Goal: Information Seeking & Learning: Learn about a topic

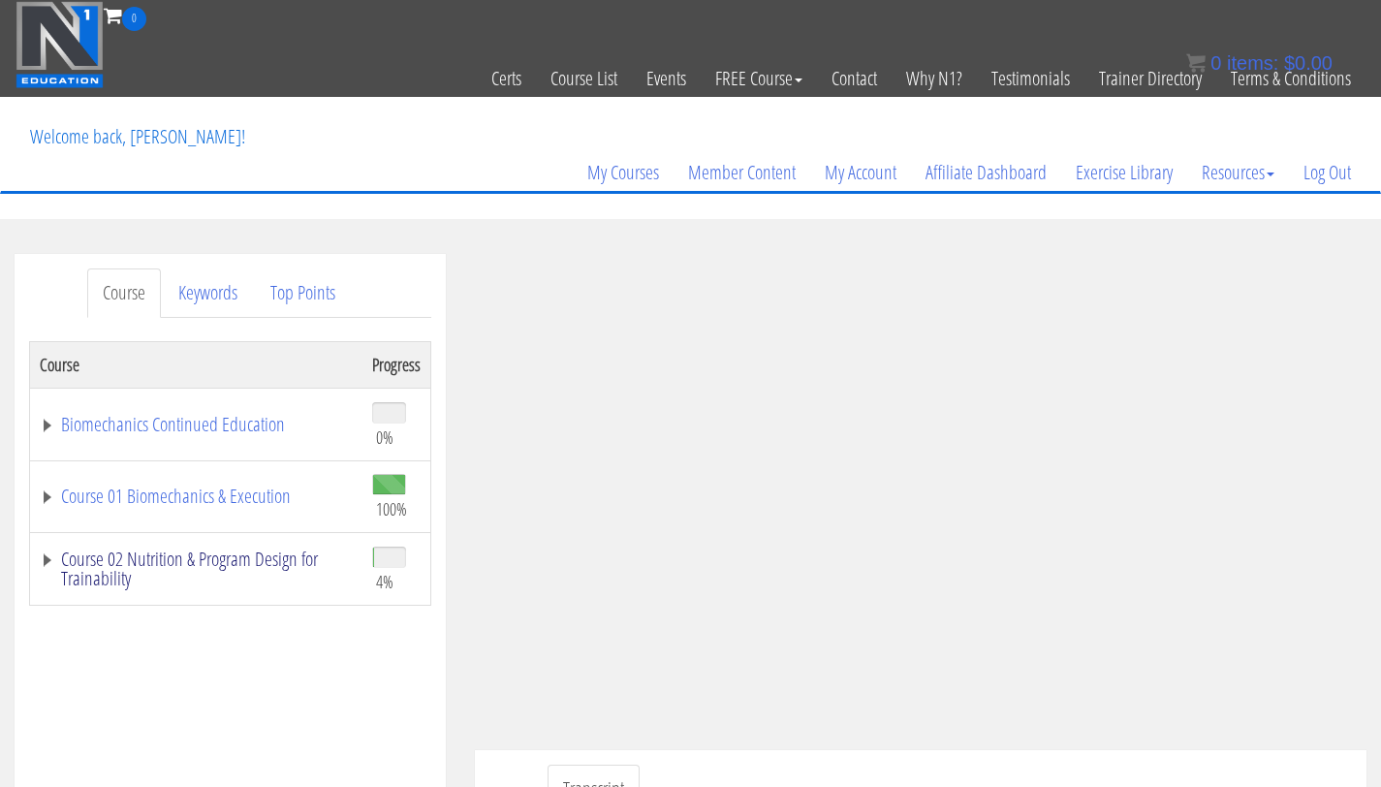
click at [218, 568] on link "Course 02 Nutrition & Program Design for Trainability" at bounding box center [196, 569] width 313 height 39
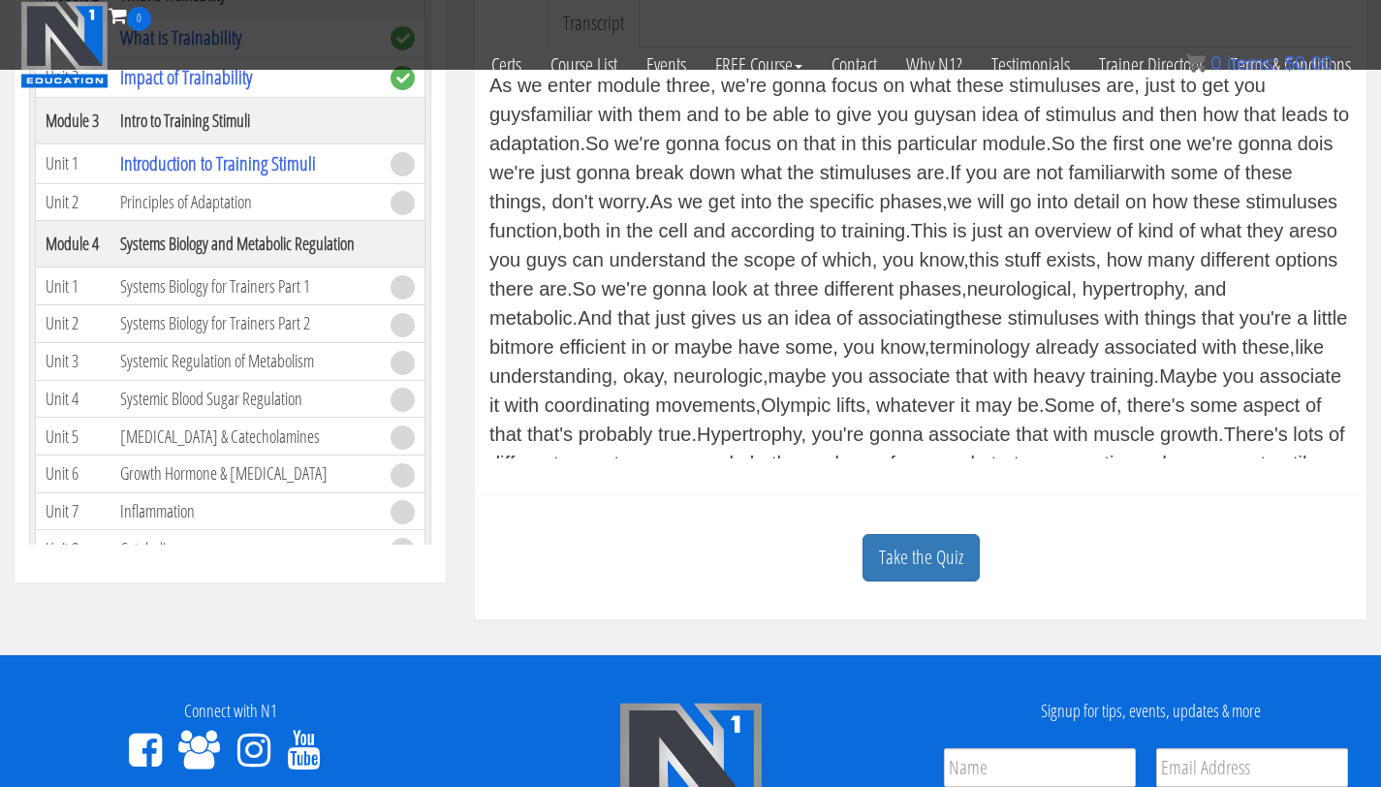
scroll to position [648, 0]
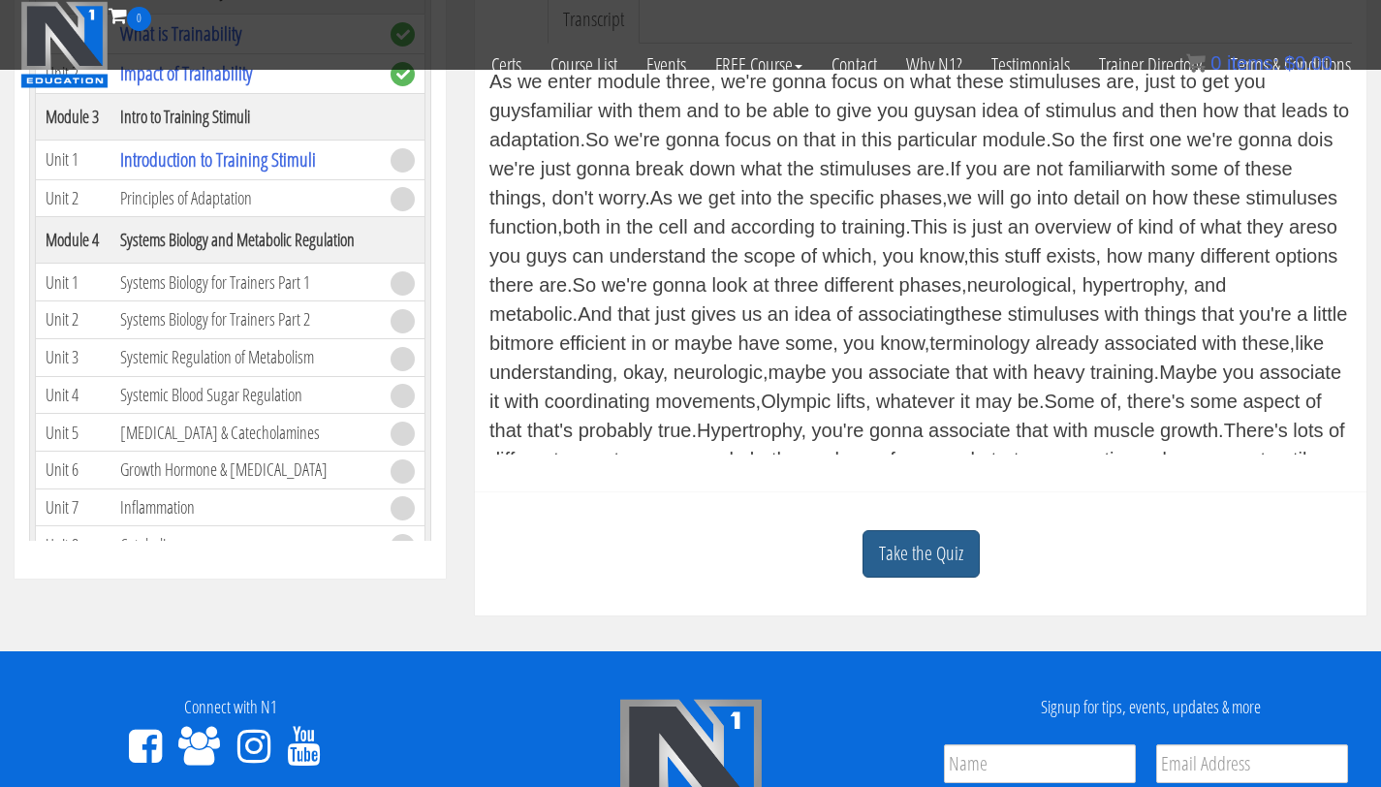
click at [958, 538] on link "Take the Quiz" at bounding box center [921, 553] width 117 height 47
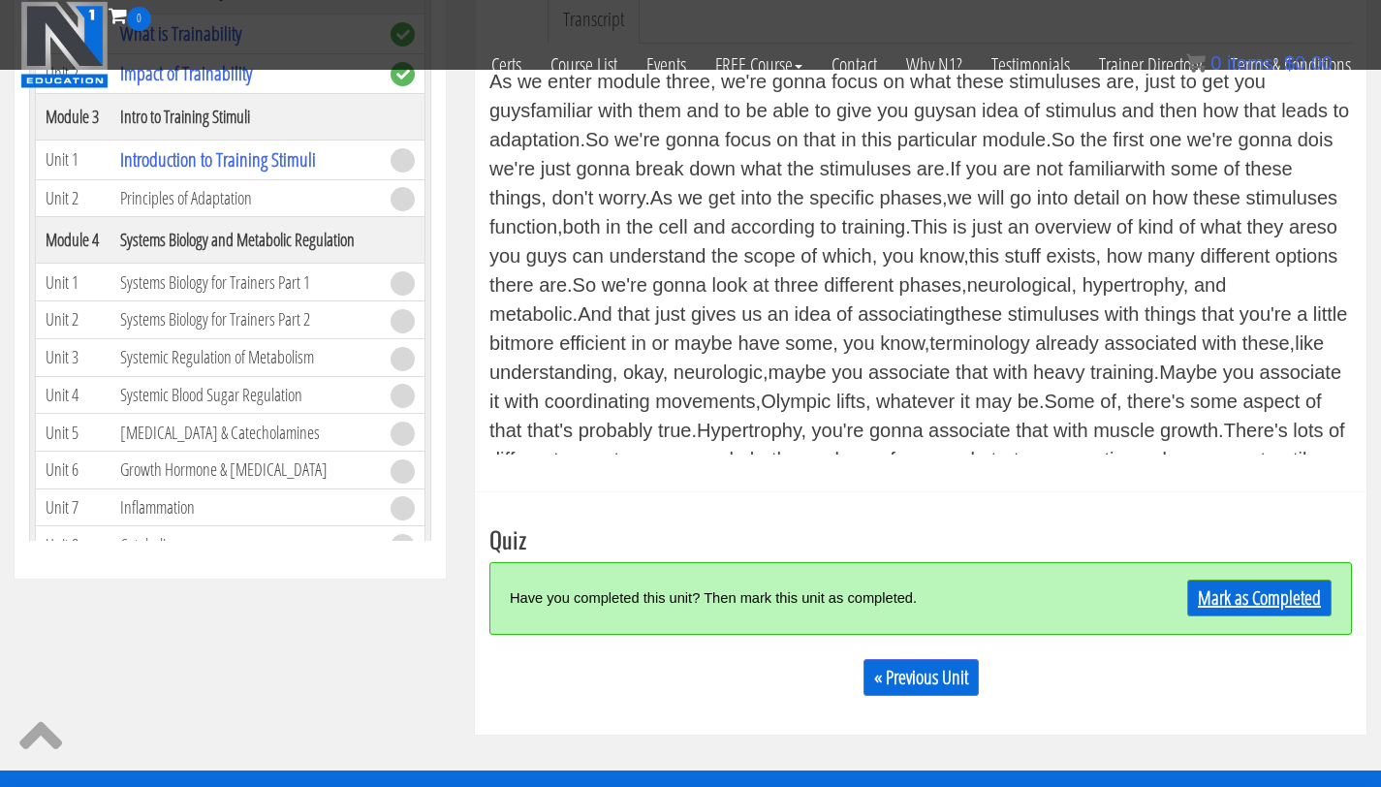
click at [1239, 593] on link "Mark as Completed" at bounding box center [1259, 598] width 144 height 37
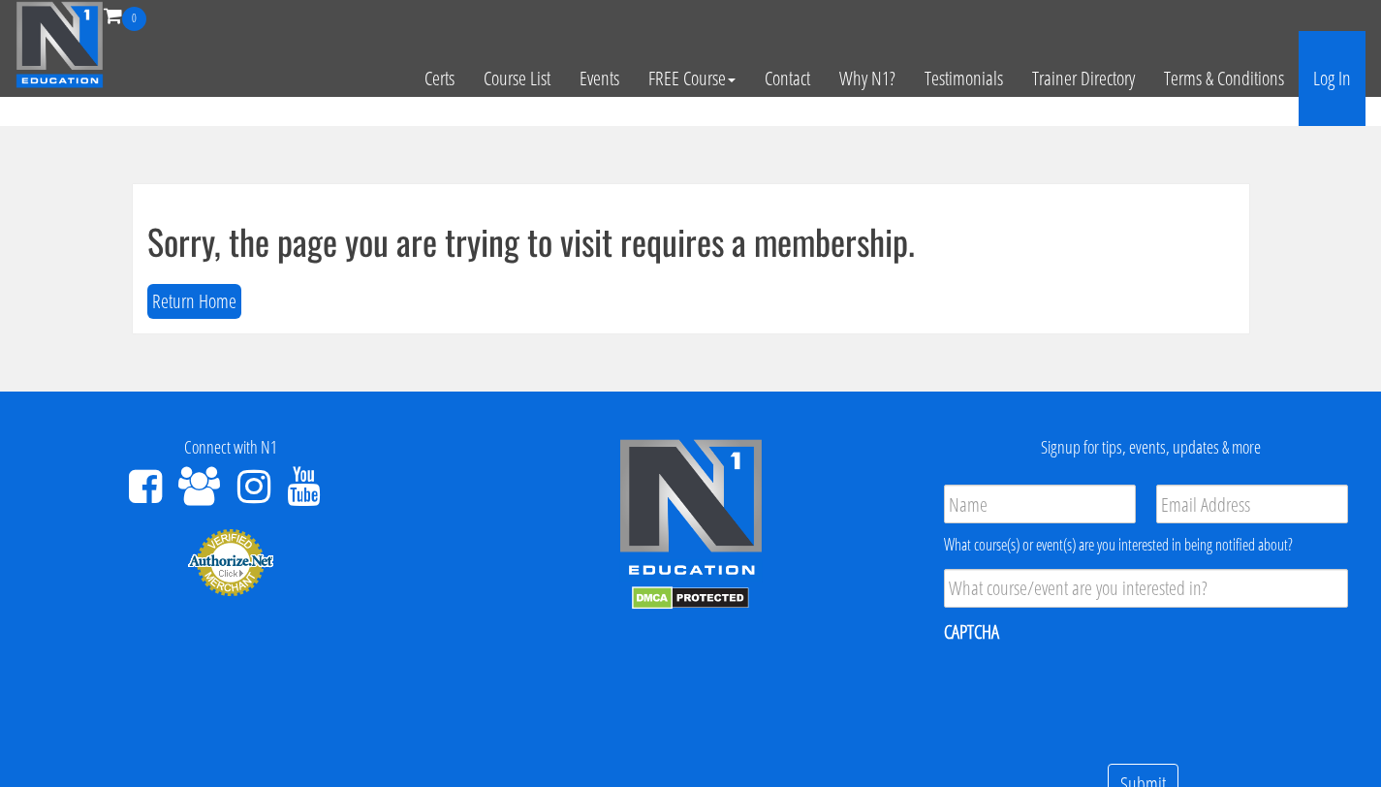
click at [1340, 81] on link "Log In" at bounding box center [1332, 78] width 67 height 95
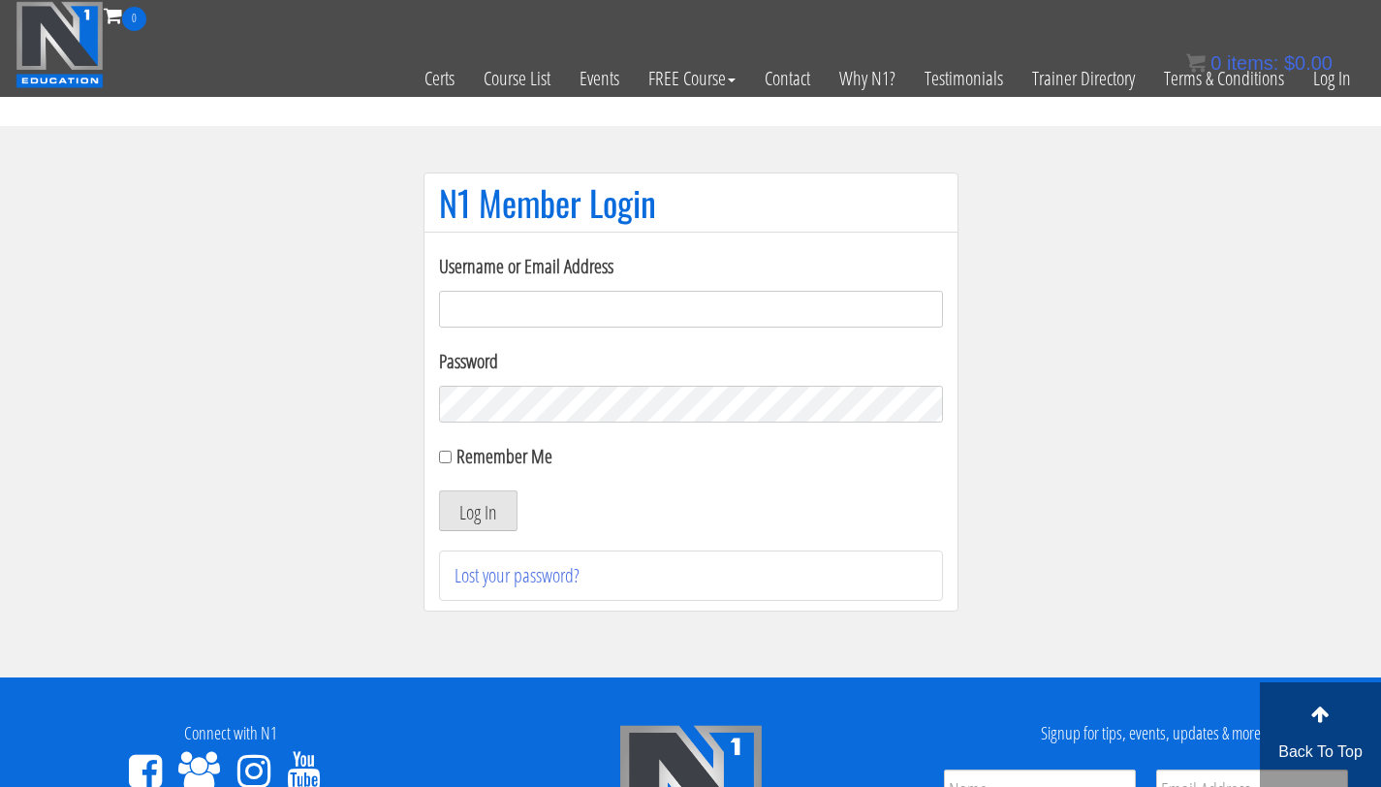
click at [519, 315] on input "Username or Email Address" at bounding box center [691, 309] width 504 height 37
drag, startPoint x: 665, startPoint y: 301, endPoint x: 121, endPoint y: 301, distance: 543.8
click at [121, 301] on section "N1 Member Login Username or Email Address bryan111496@gmail.com Password Rememb…" at bounding box center [690, 402] width 1381 height 552
type input "bryan.williams@upr.edu"
click at [439, 490] on button "Log In" at bounding box center [478, 510] width 79 height 41
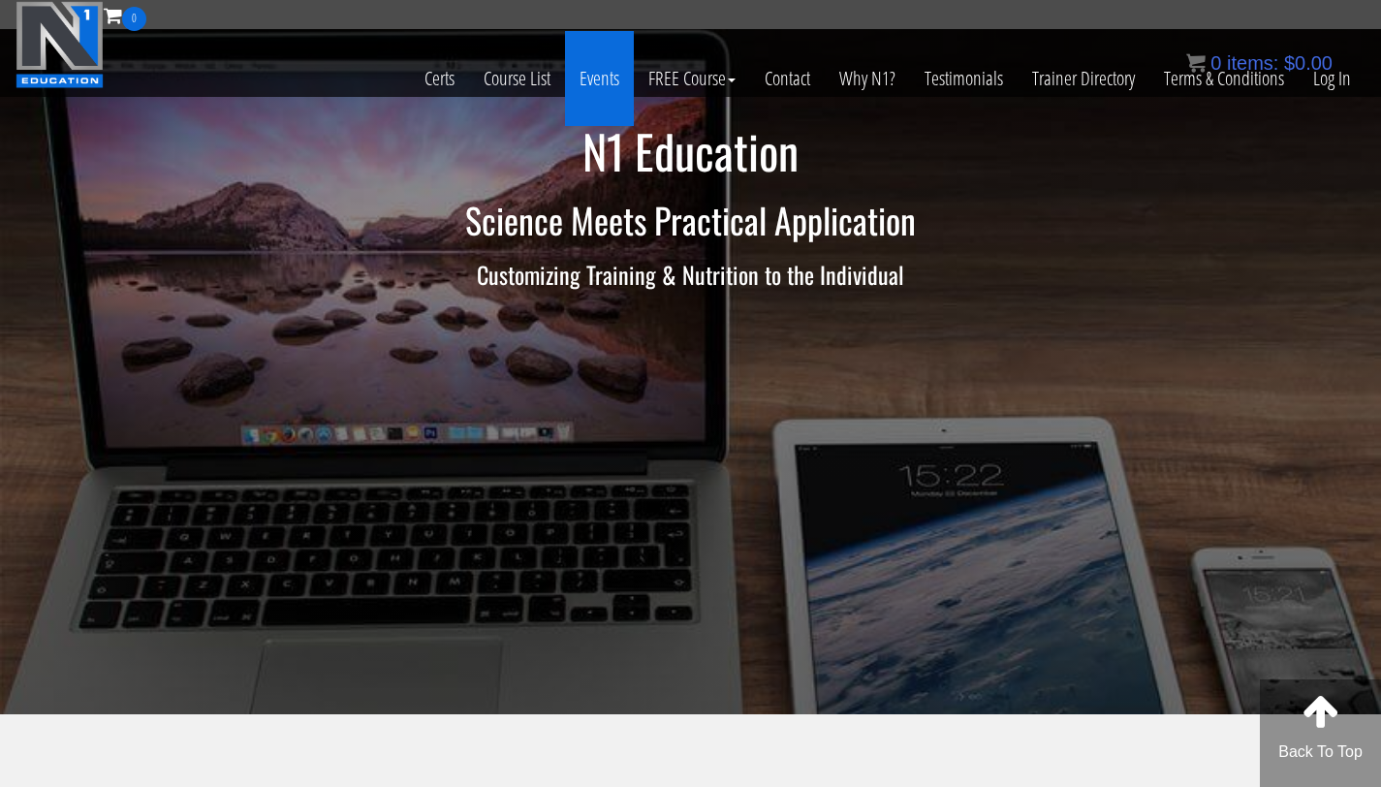
click at [578, 82] on link "Events" at bounding box center [599, 78] width 69 height 95
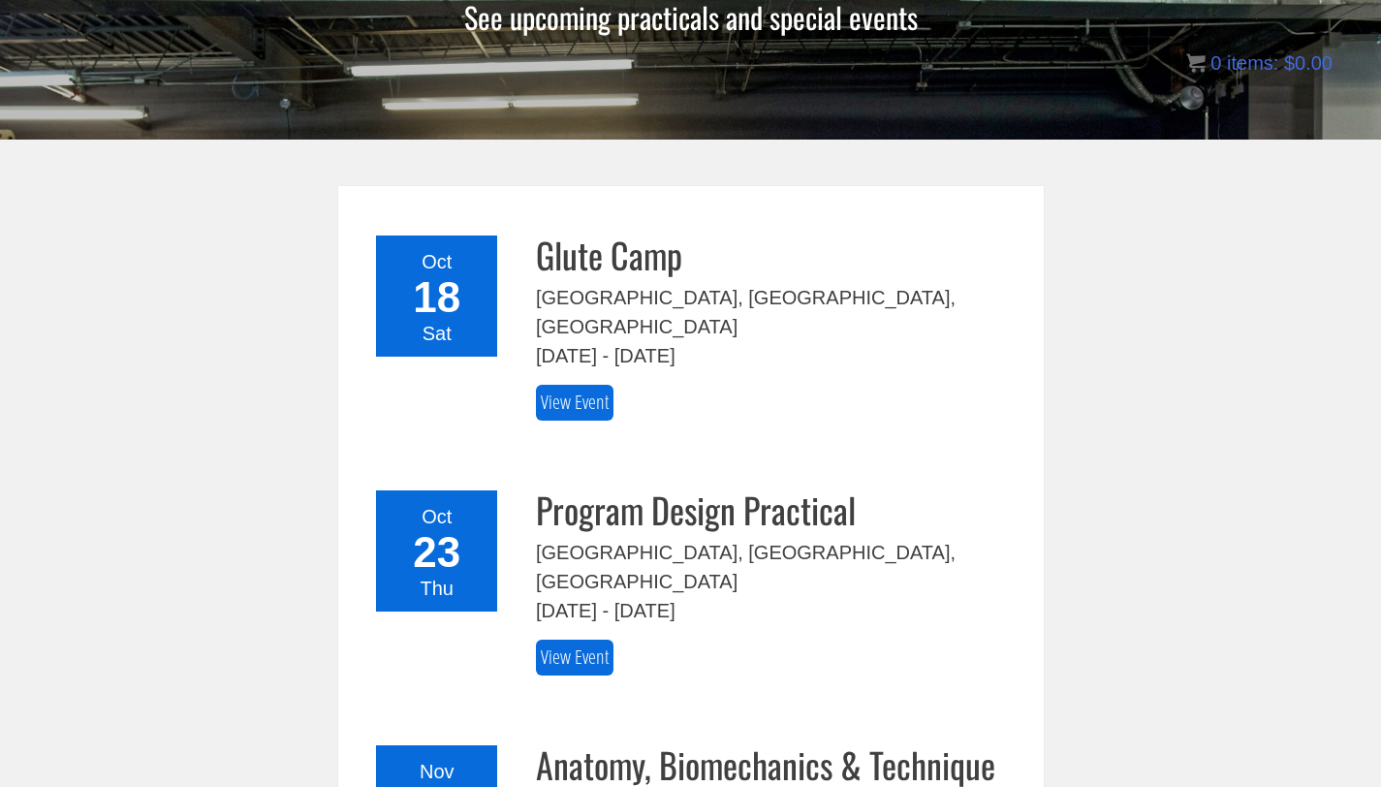
scroll to position [230, 0]
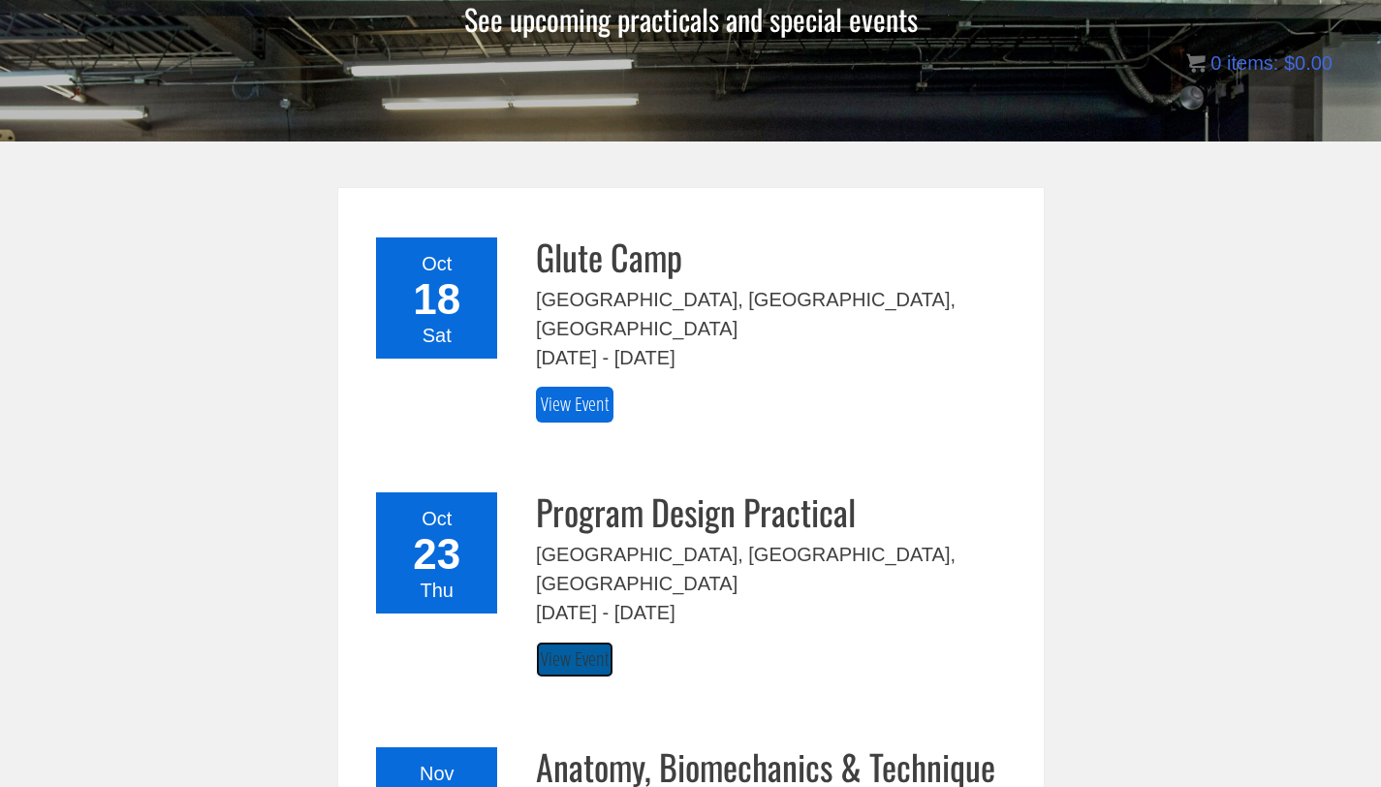
click at [577, 642] on link "View Event" at bounding box center [575, 660] width 78 height 36
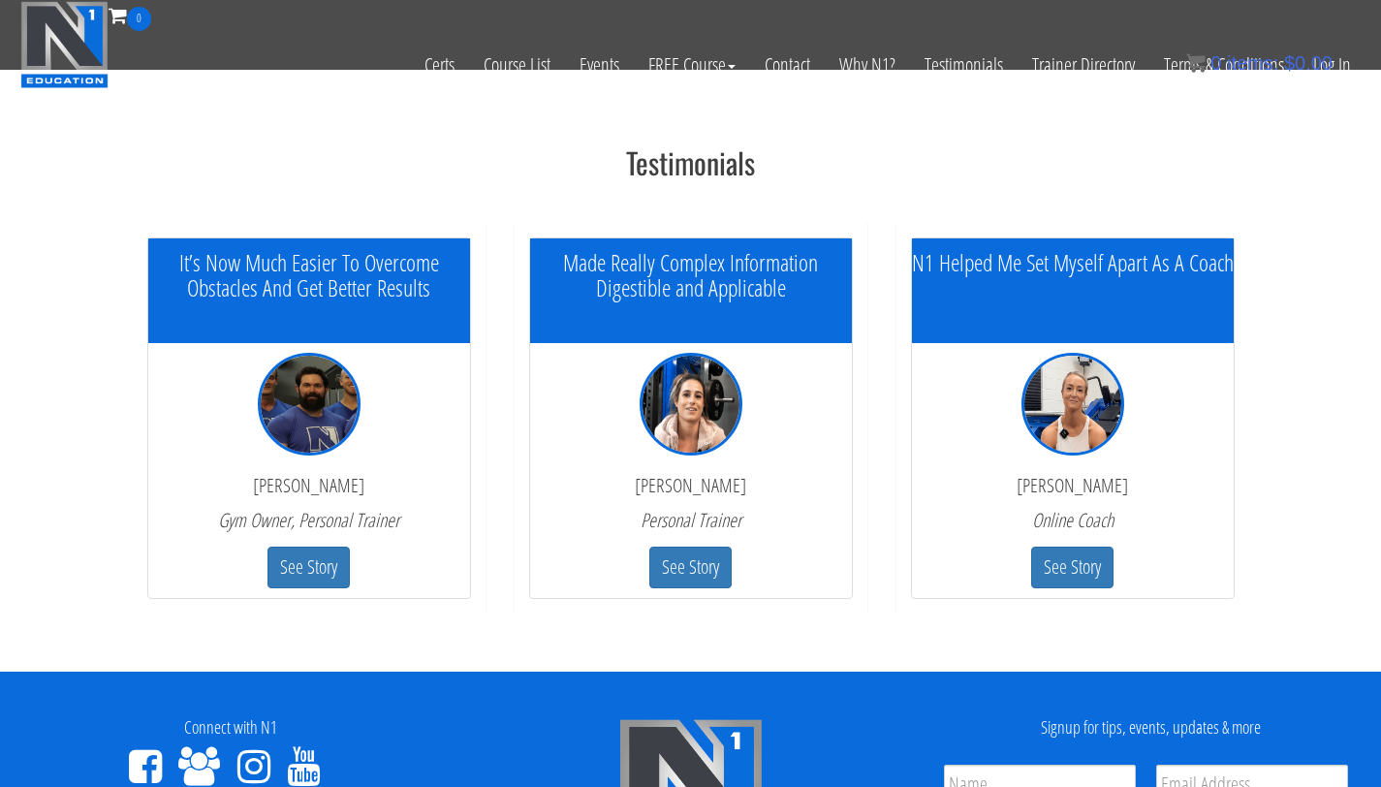
scroll to position [3109, 0]
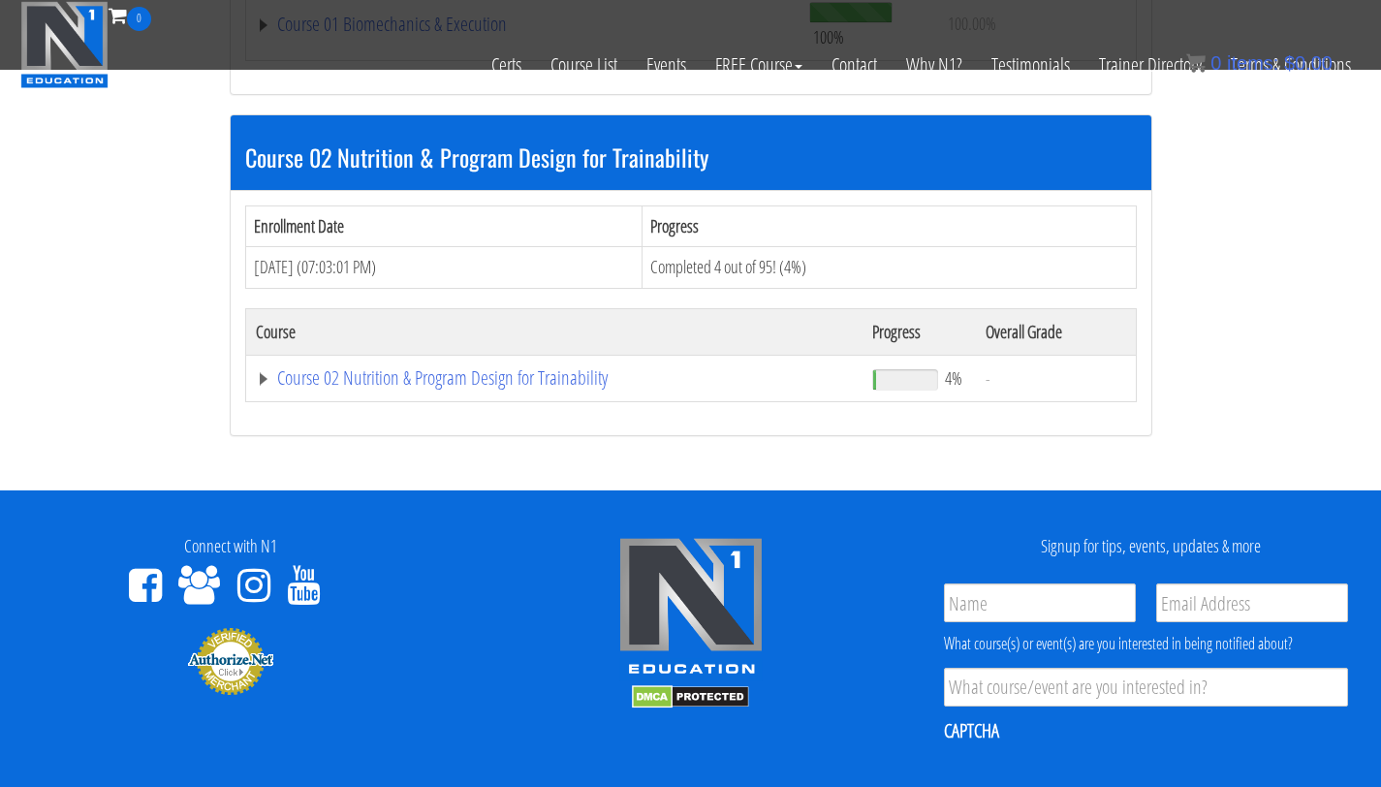
scroll to position [915, 0]
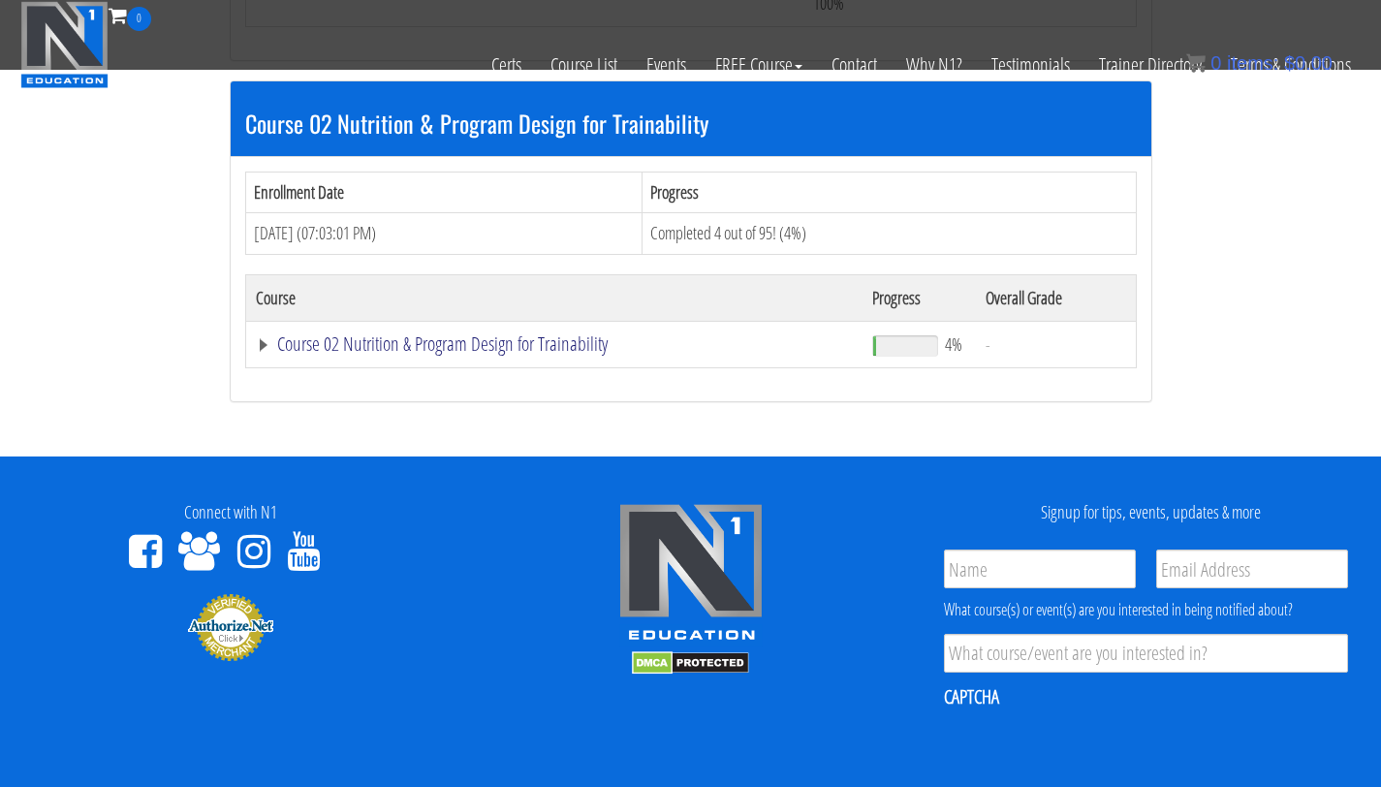
click at [459, 337] on link "Course 02 Nutrition & Program Design for Trainability" at bounding box center [555, 343] width 598 height 19
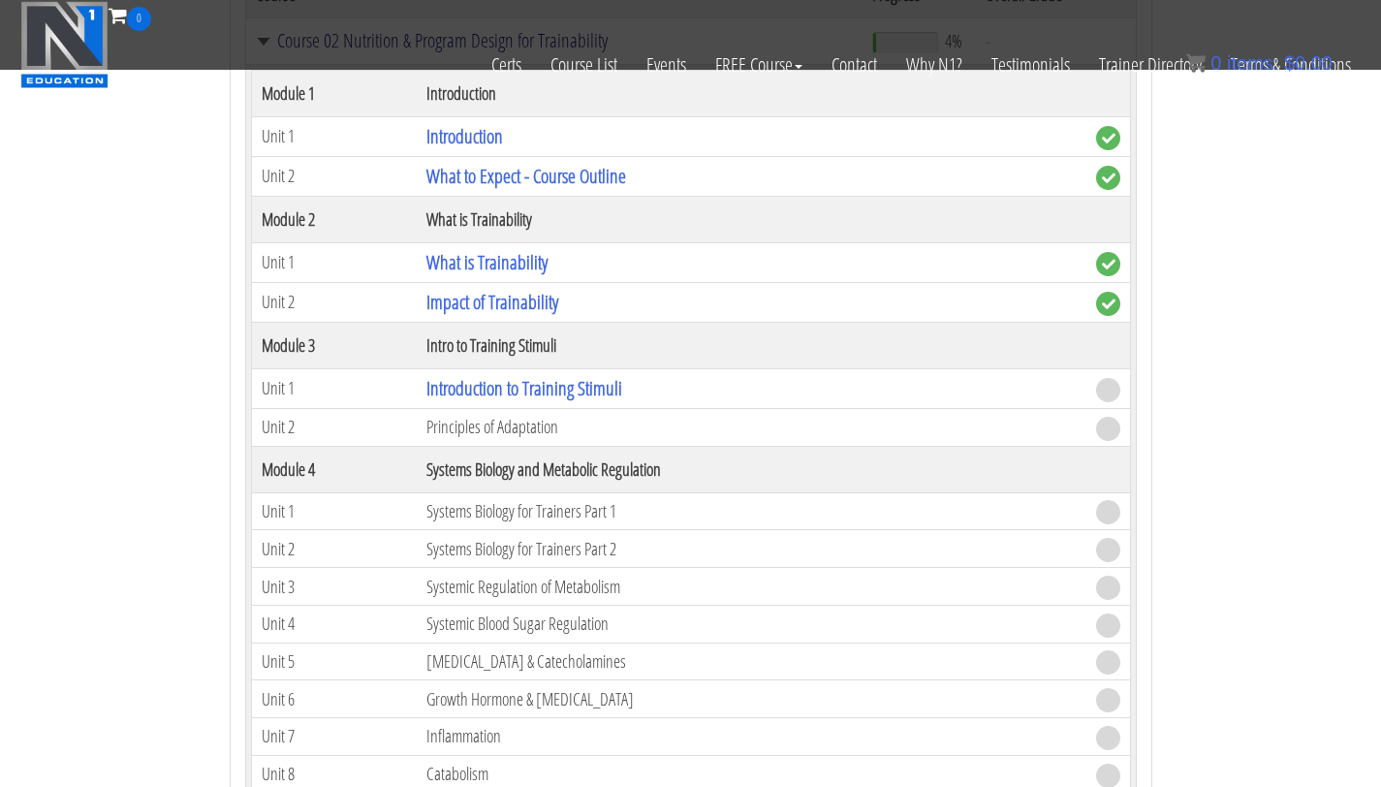
scroll to position [1219, 0]
click at [557, 393] on link "Introduction to Training Stimuli" at bounding box center [525, 387] width 196 height 26
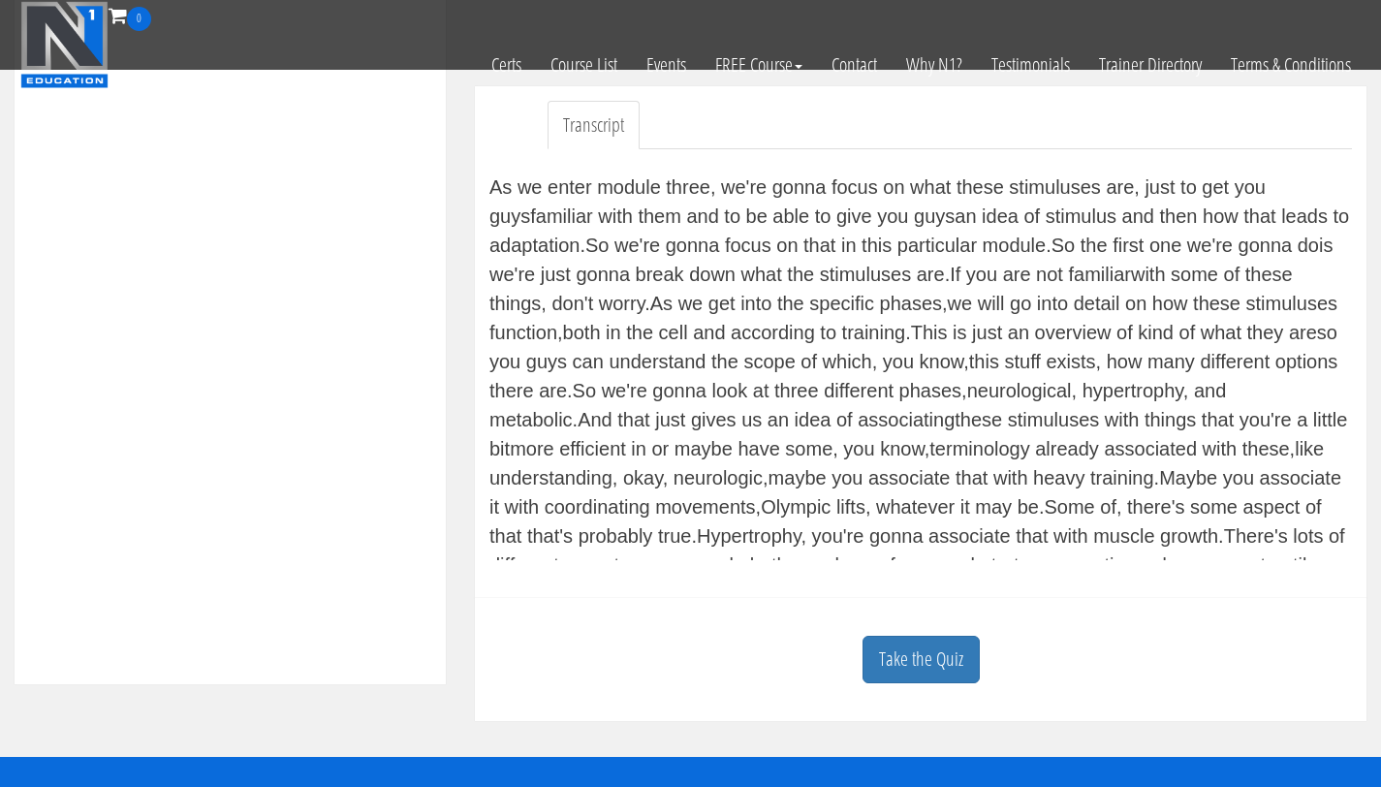
scroll to position [2, 0]
click at [918, 664] on link "Take the Quiz" at bounding box center [921, 659] width 117 height 47
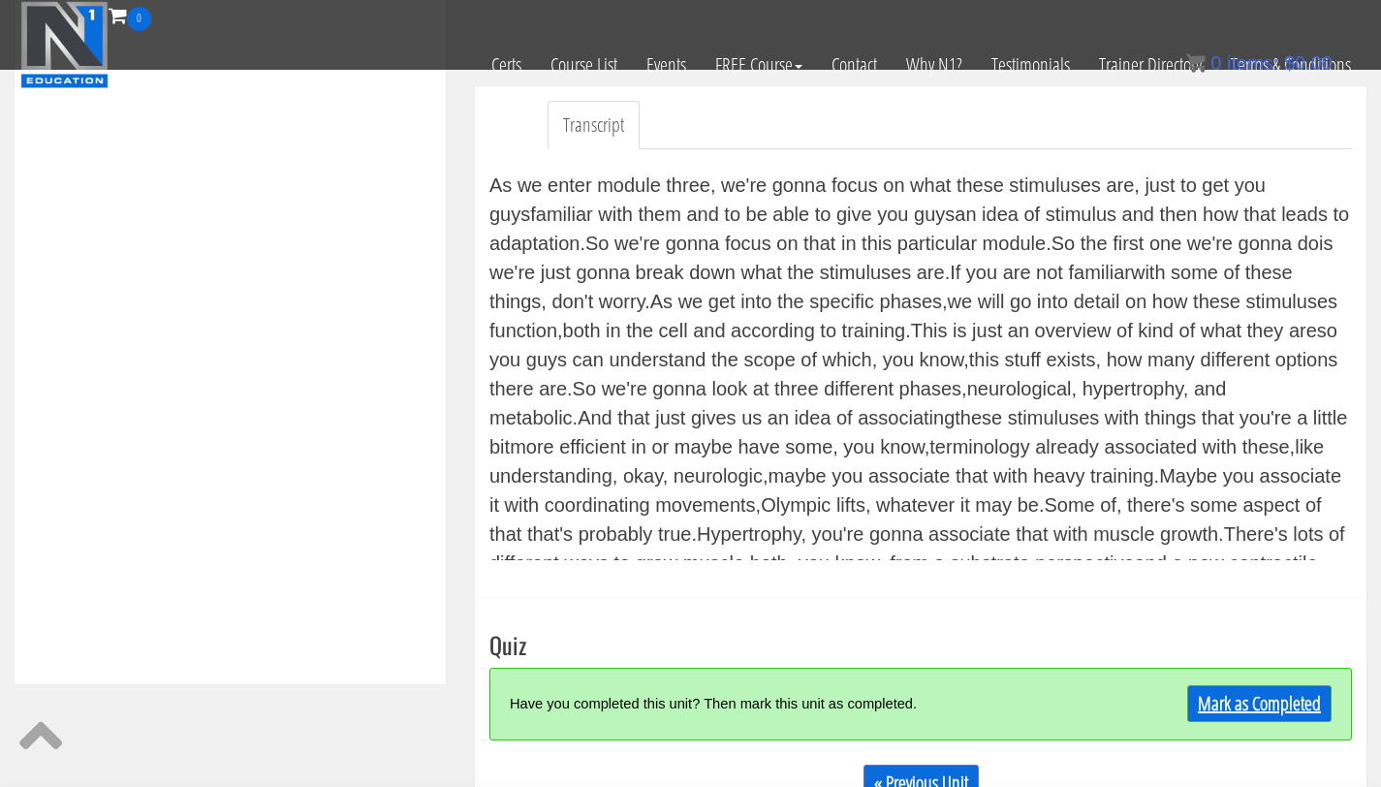
click at [1231, 708] on link "Mark as Completed" at bounding box center [1259, 703] width 144 height 37
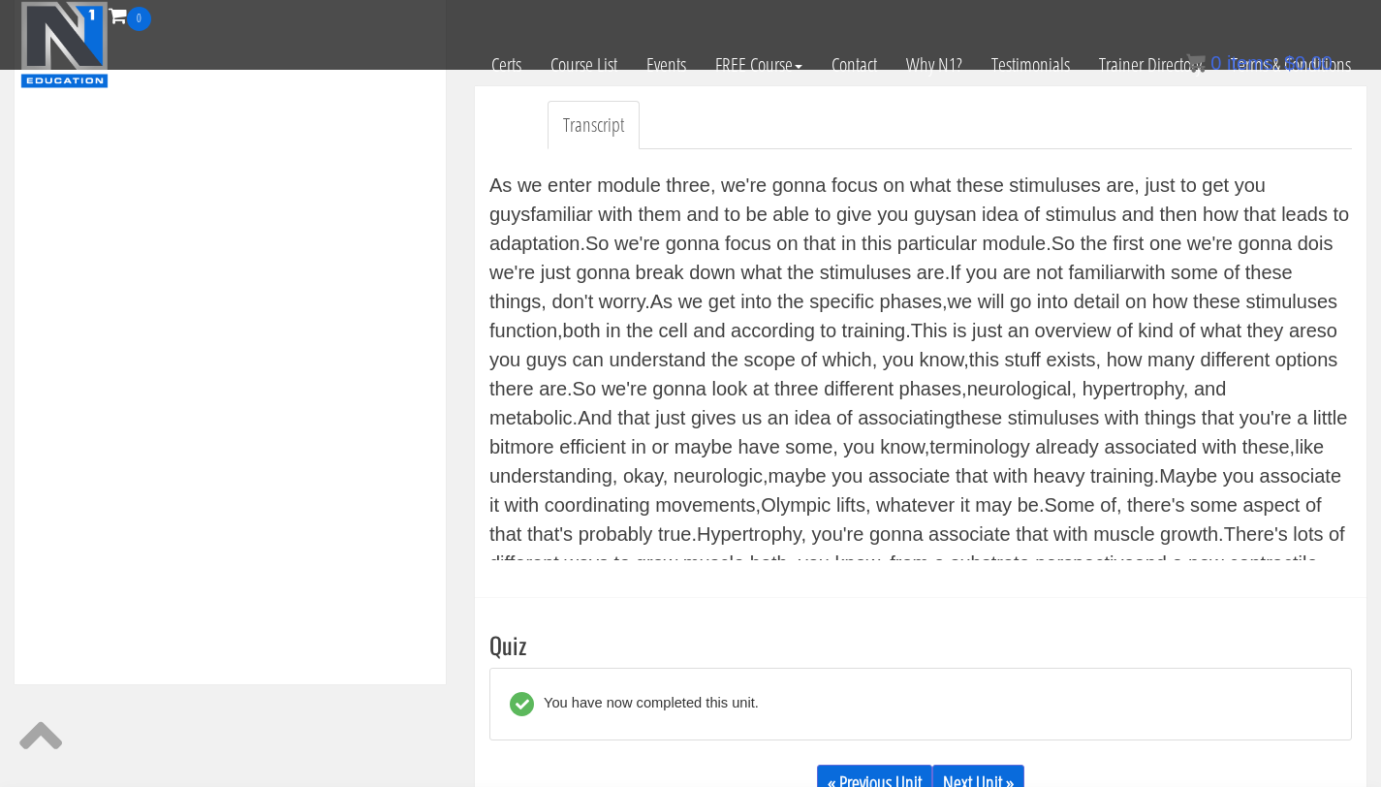
click at [973, 779] on link "Next Unit »" at bounding box center [979, 783] width 92 height 37
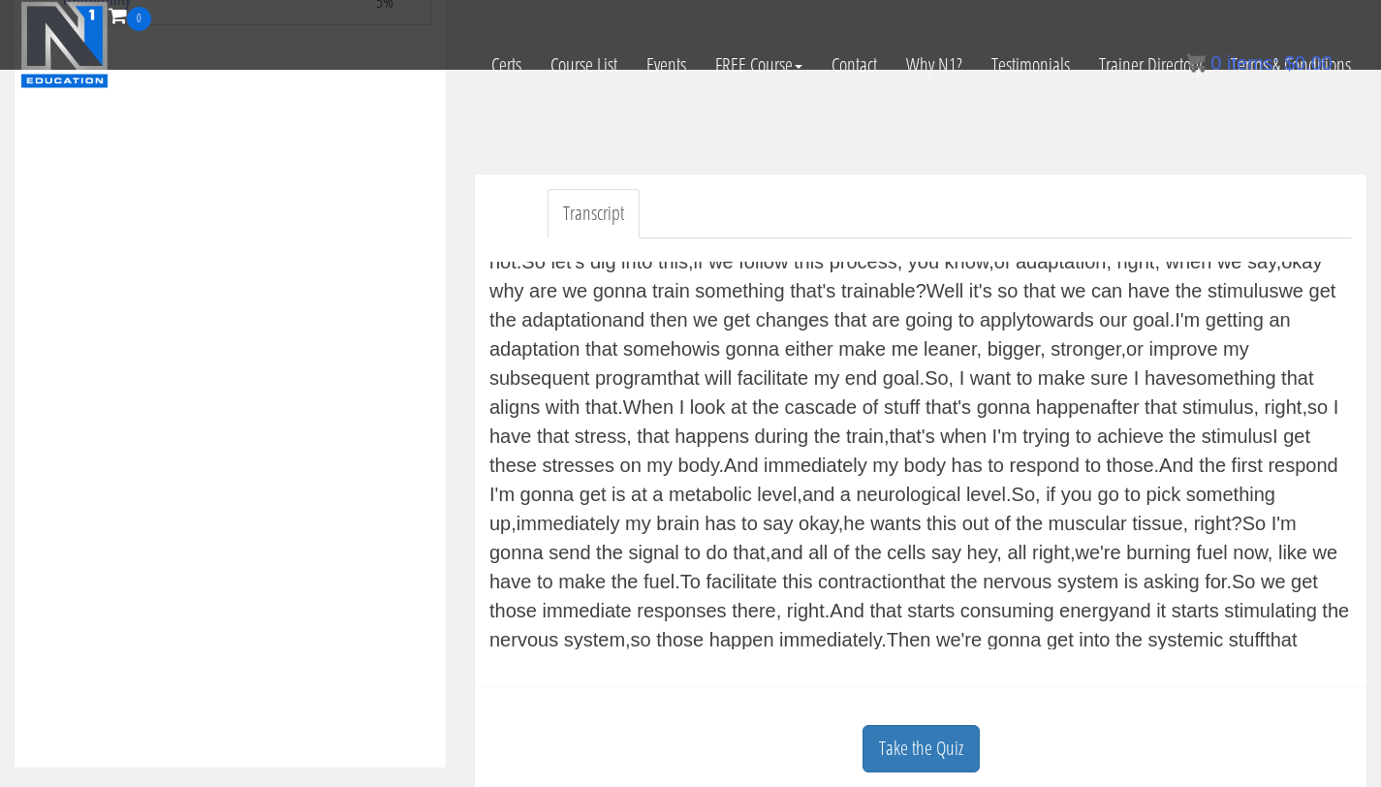
scroll to position [177, 0]
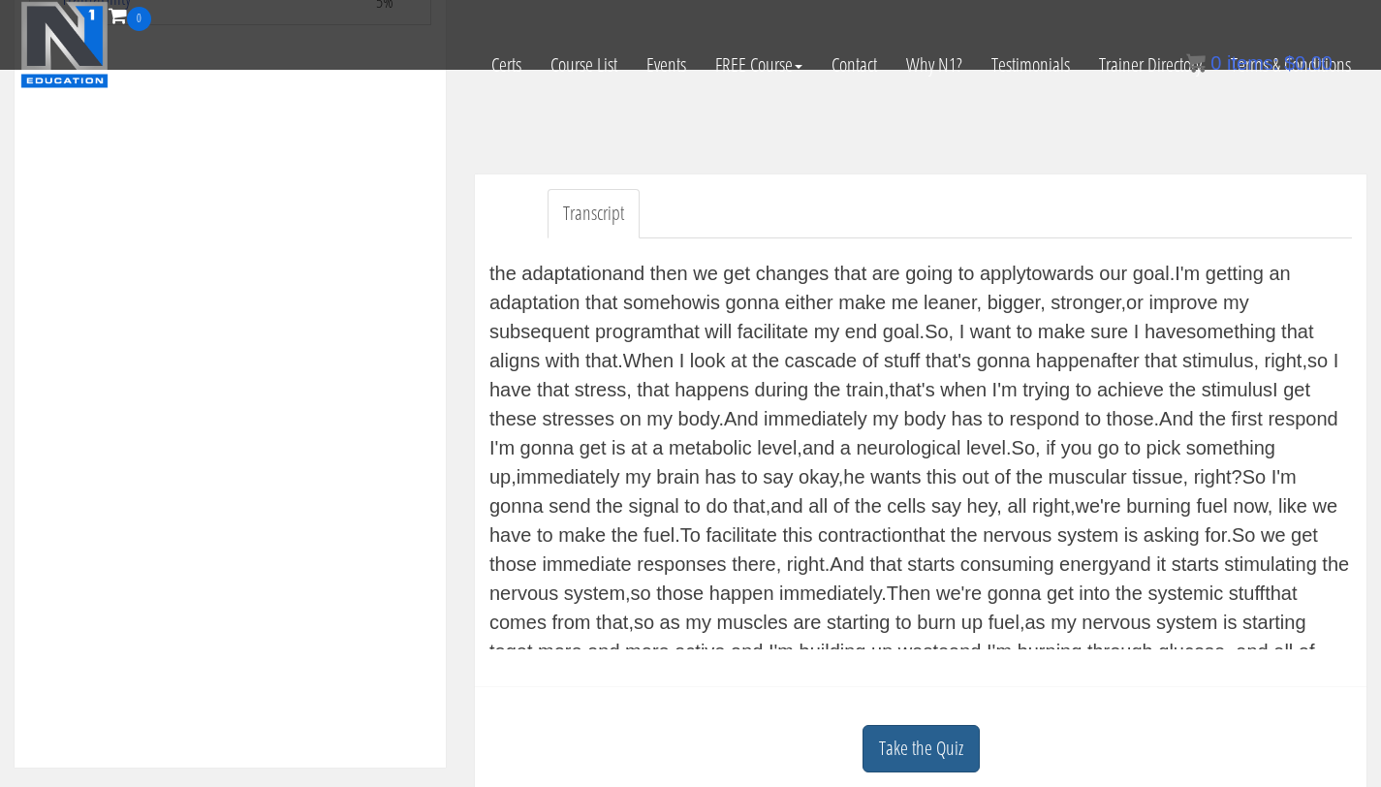
click at [935, 753] on link "Take the Quiz" at bounding box center [921, 748] width 117 height 47
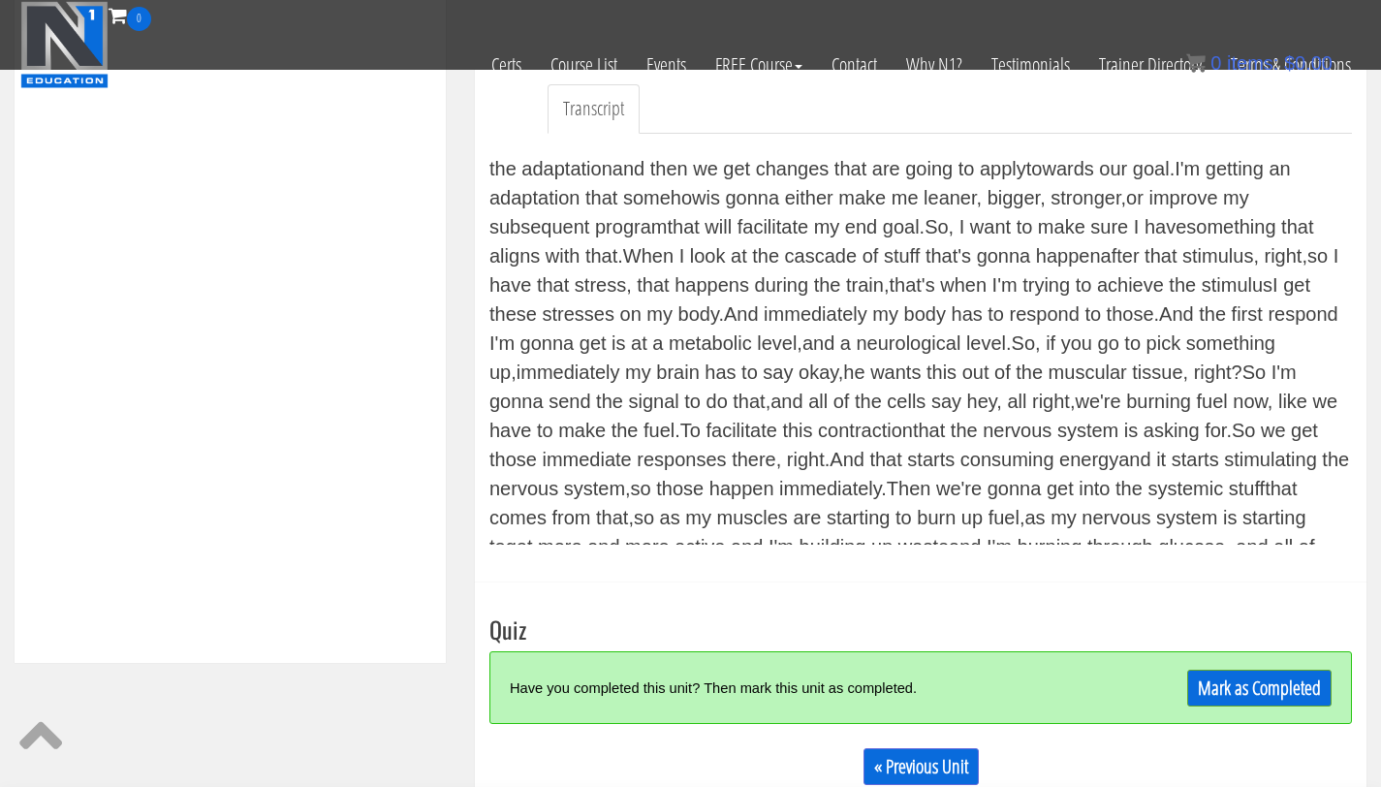
scroll to position [589, 0]
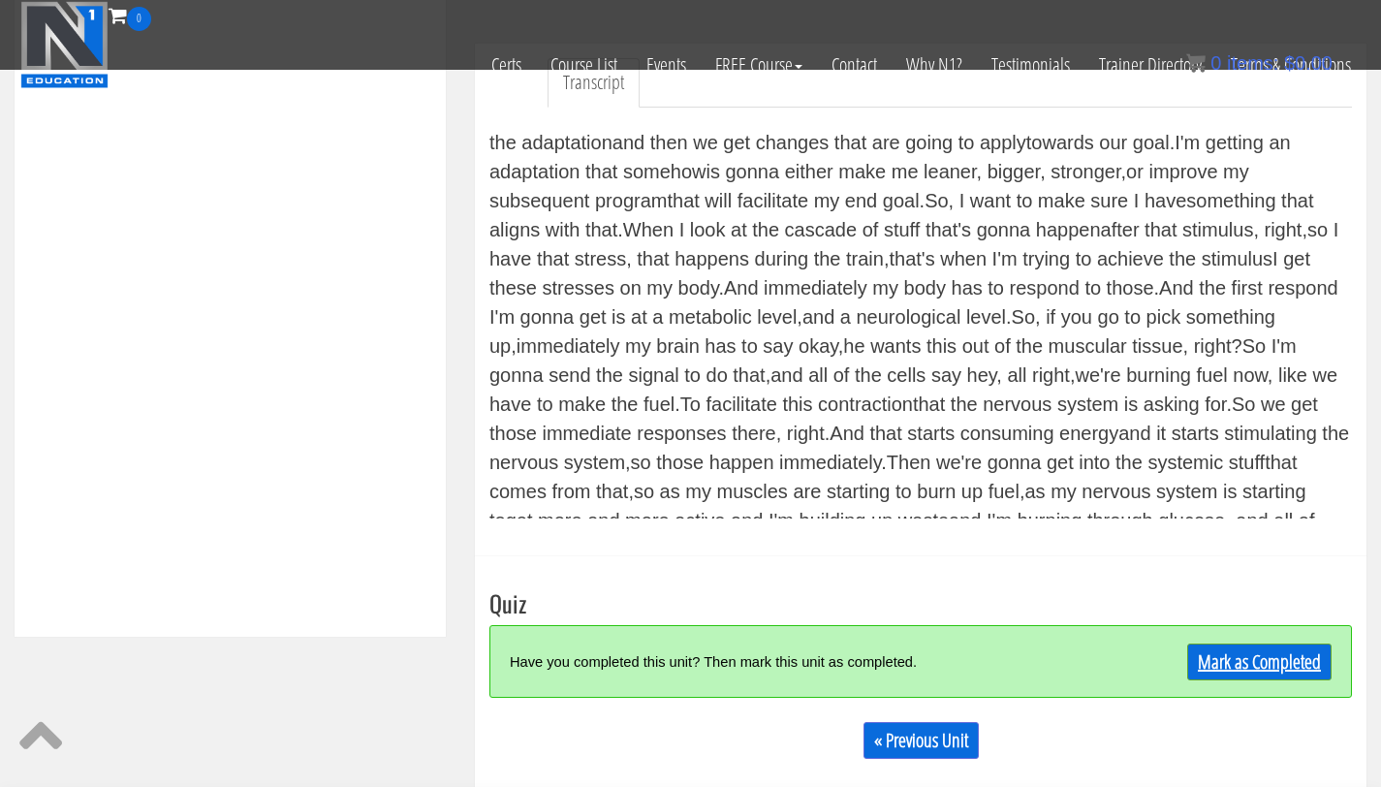
click at [1245, 660] on link "Mark as Completed" at bounding box center [1259, 662] width 144 height 37
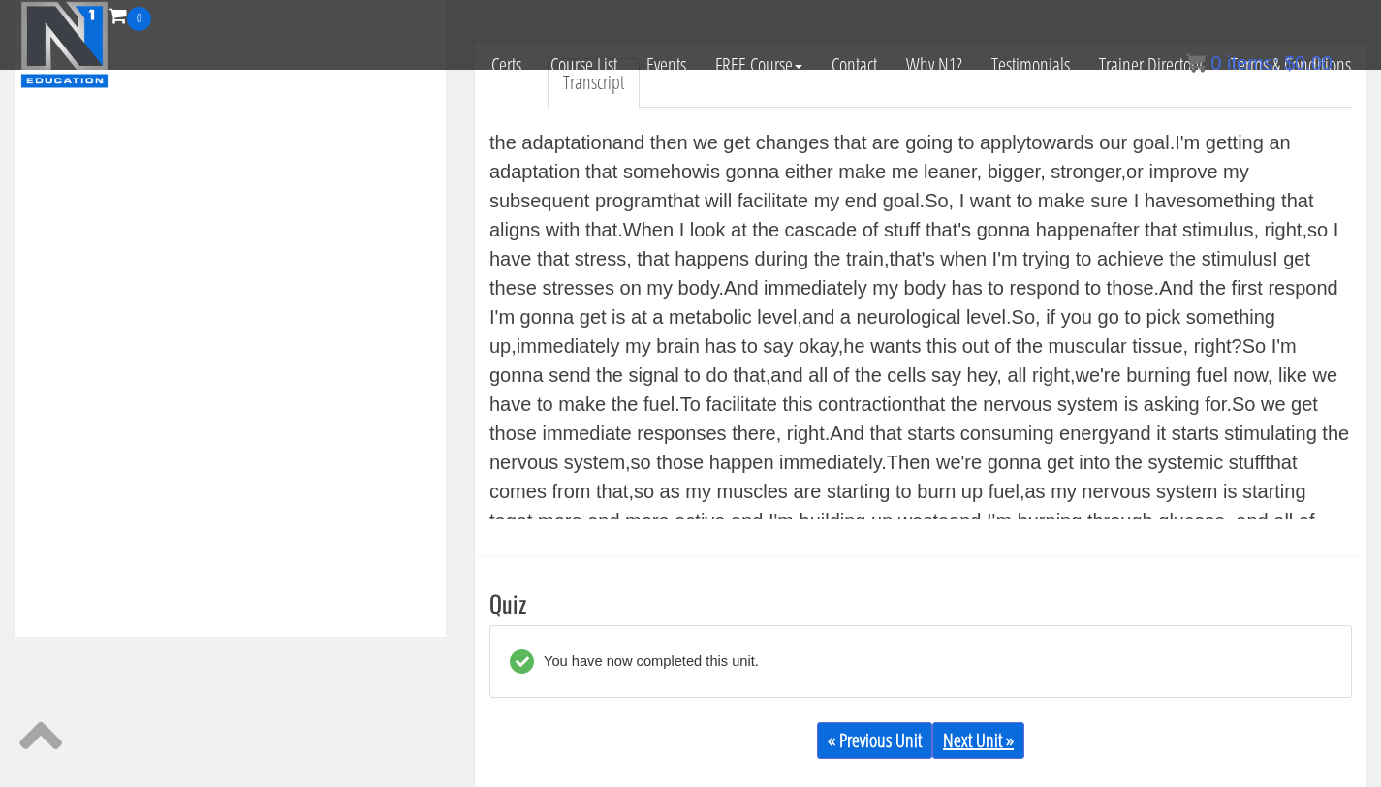
click at [987, 739] on link "Next Unit »" at bounding box center [979, 740] width 92 height 37
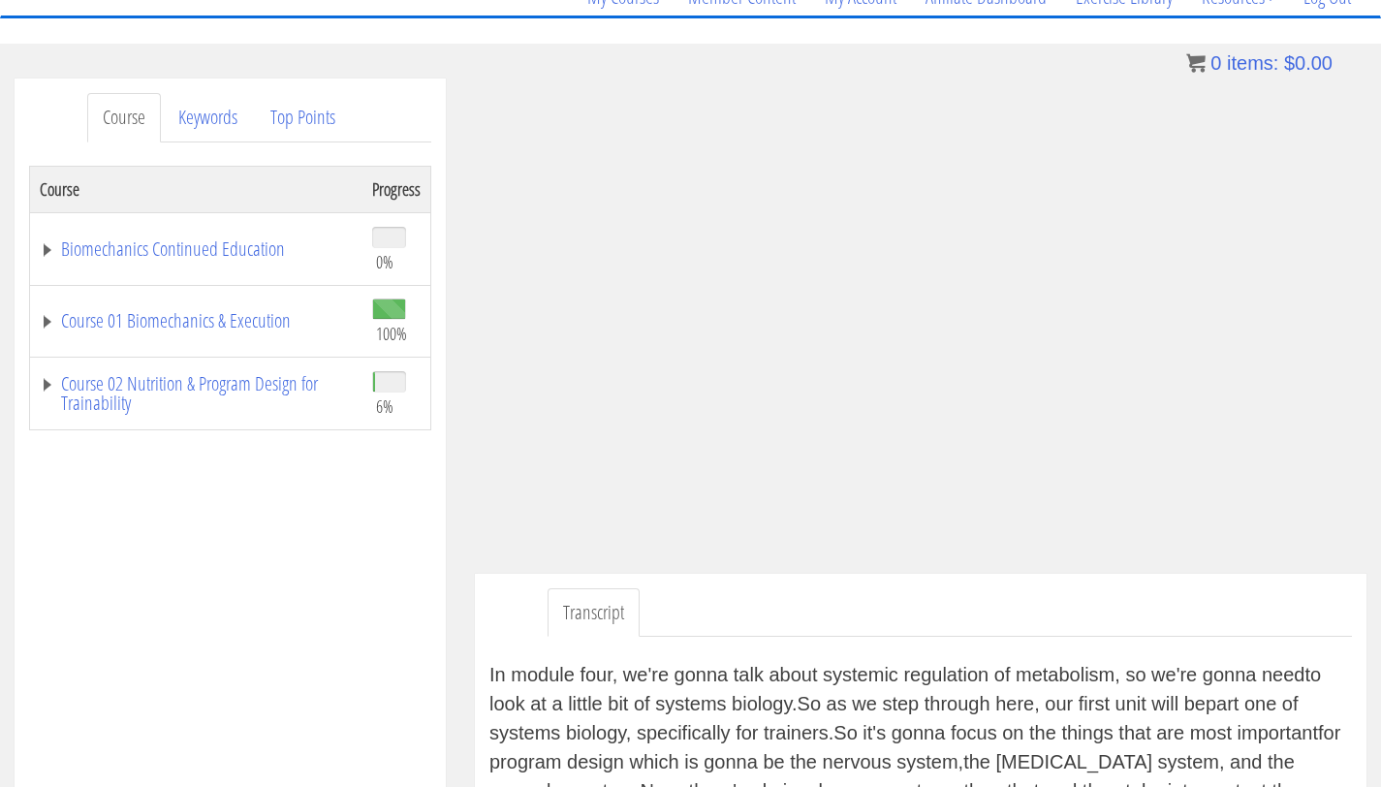
scroll to position [185, 0]
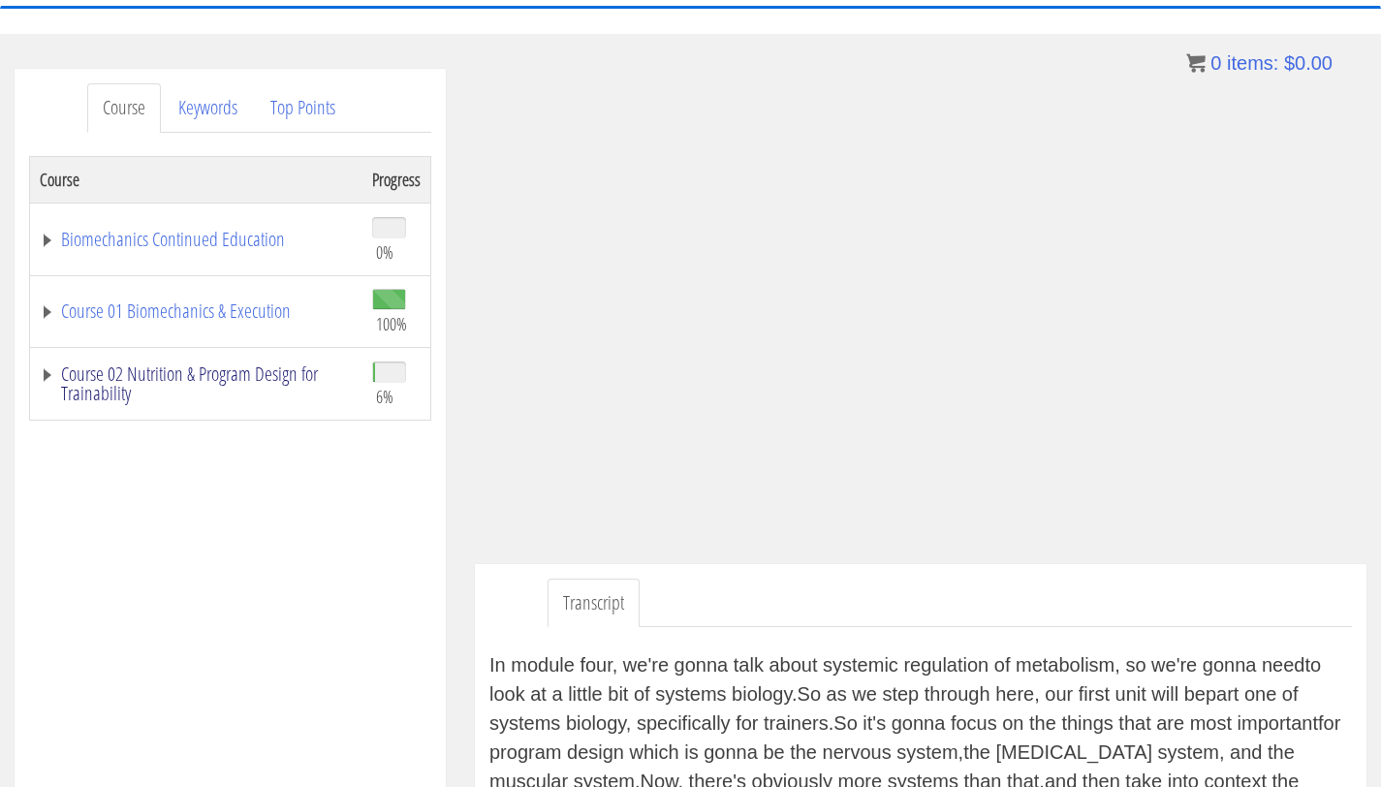
click at [239, 370] on link "Course 02 Nutrition & Program Design for Trainability" at bounding box center [196, 383] width 313 height 39
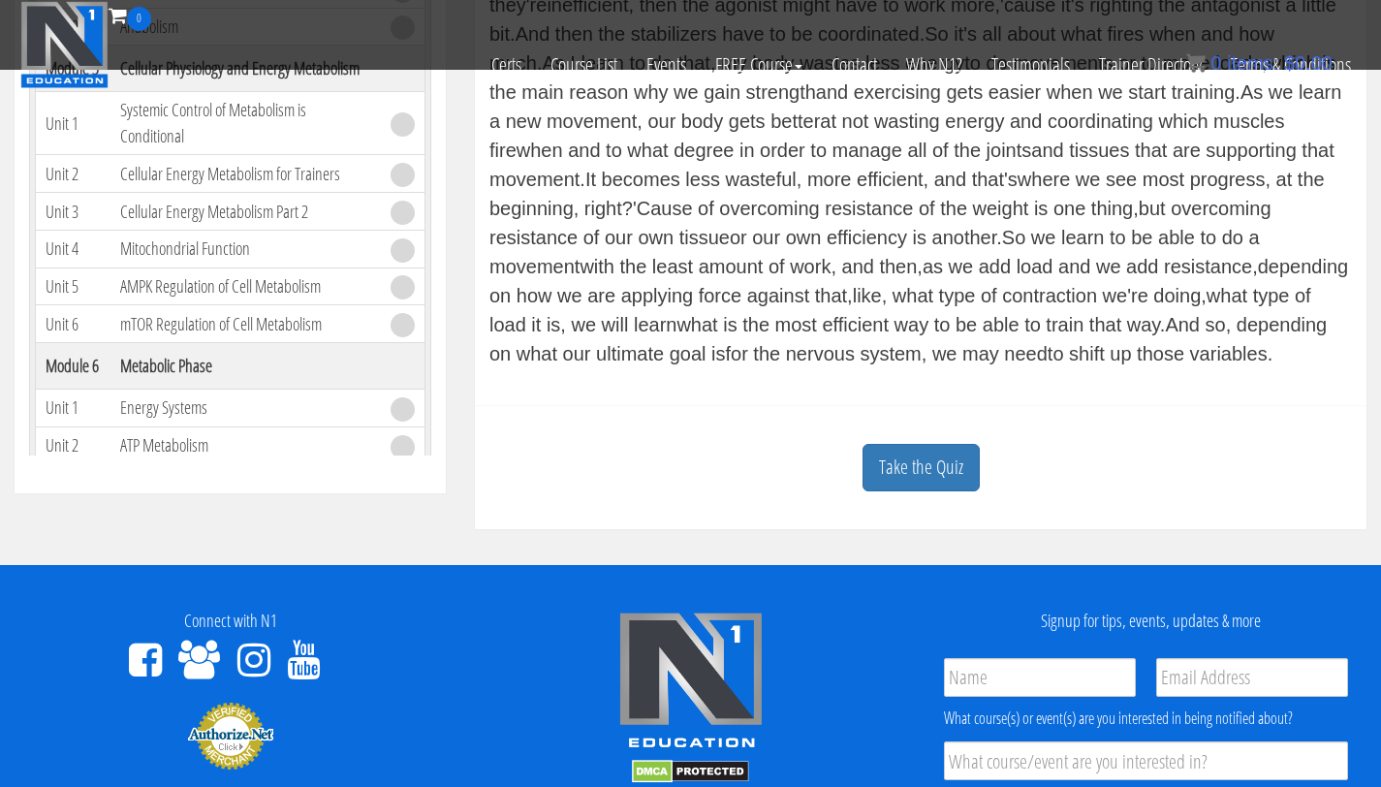
scroll to position [698, 0]
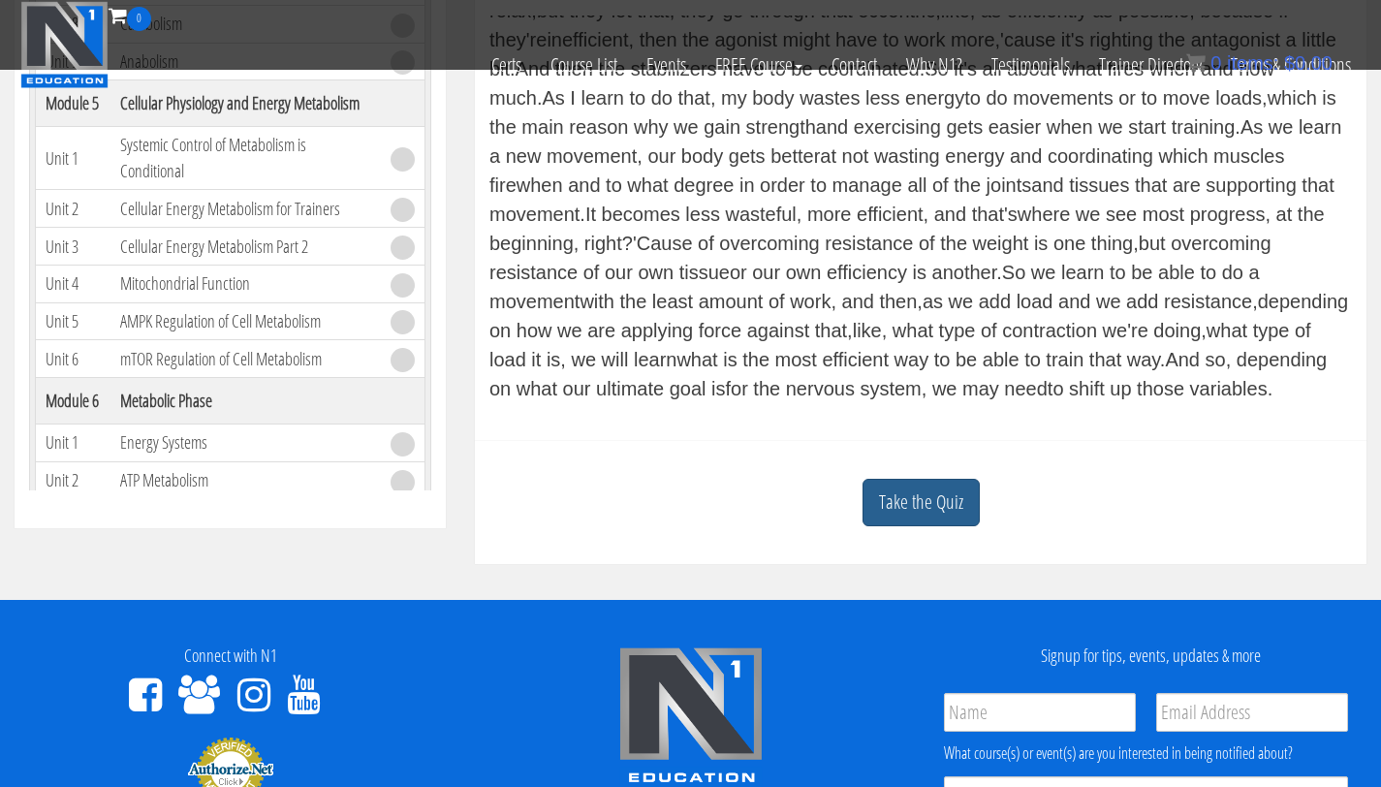
click at [916, 493] on link "Take the Quiz" at bounding box center [921, 502] width 117 height 47
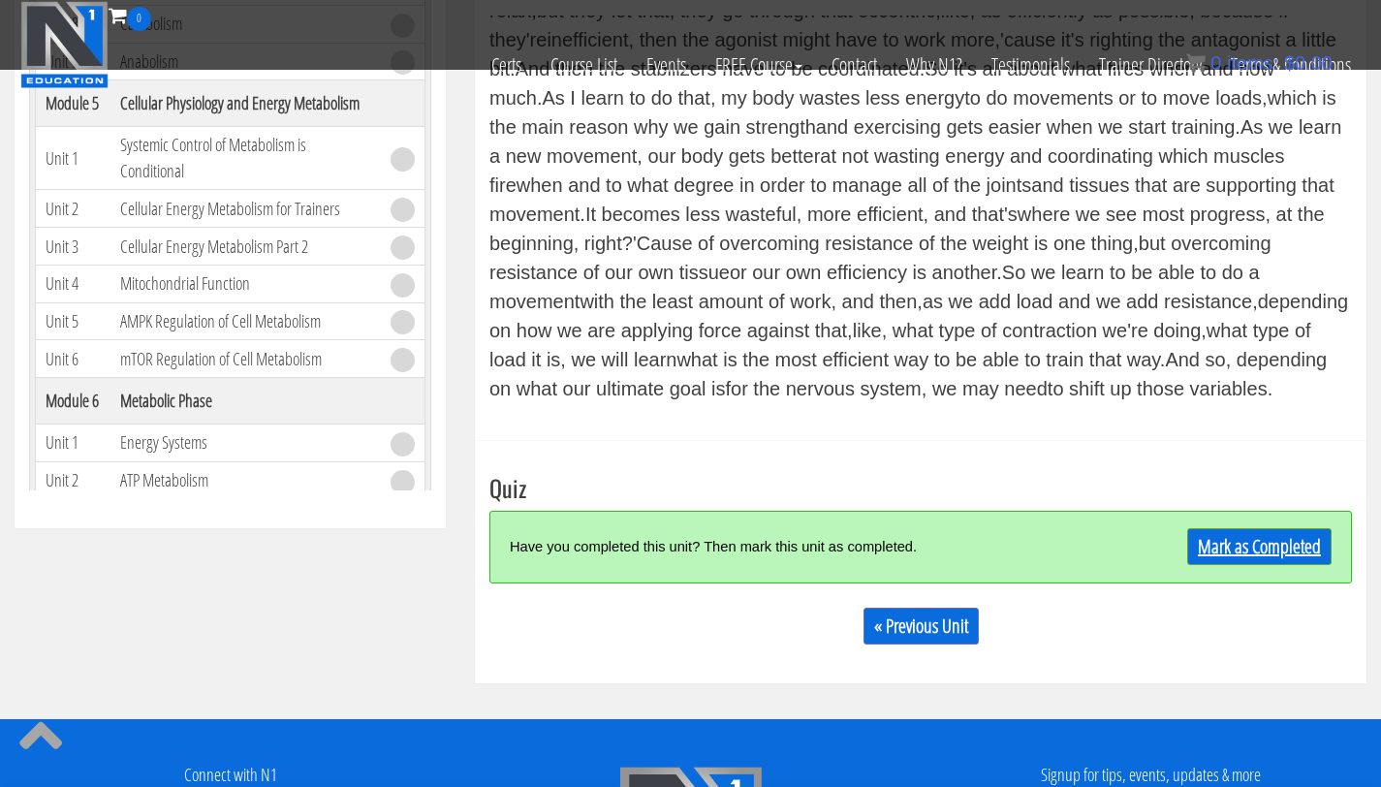
click at [1249, 534] on link "Mark as Completed" at bounding box center [1259, 546] width 144 height 37
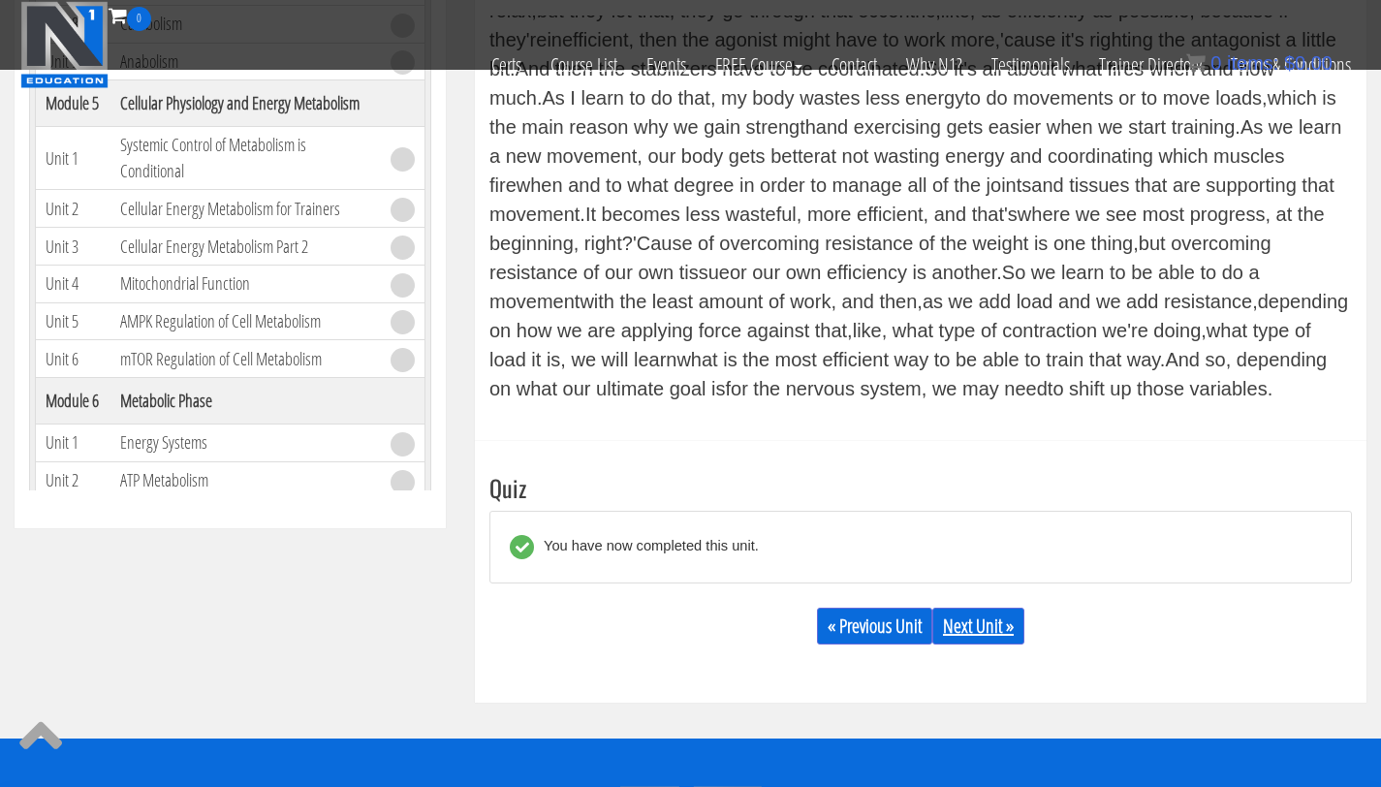
click at [991, 619] on link "Next Unit »" at bounding box center [979, 626] width 92 height 37
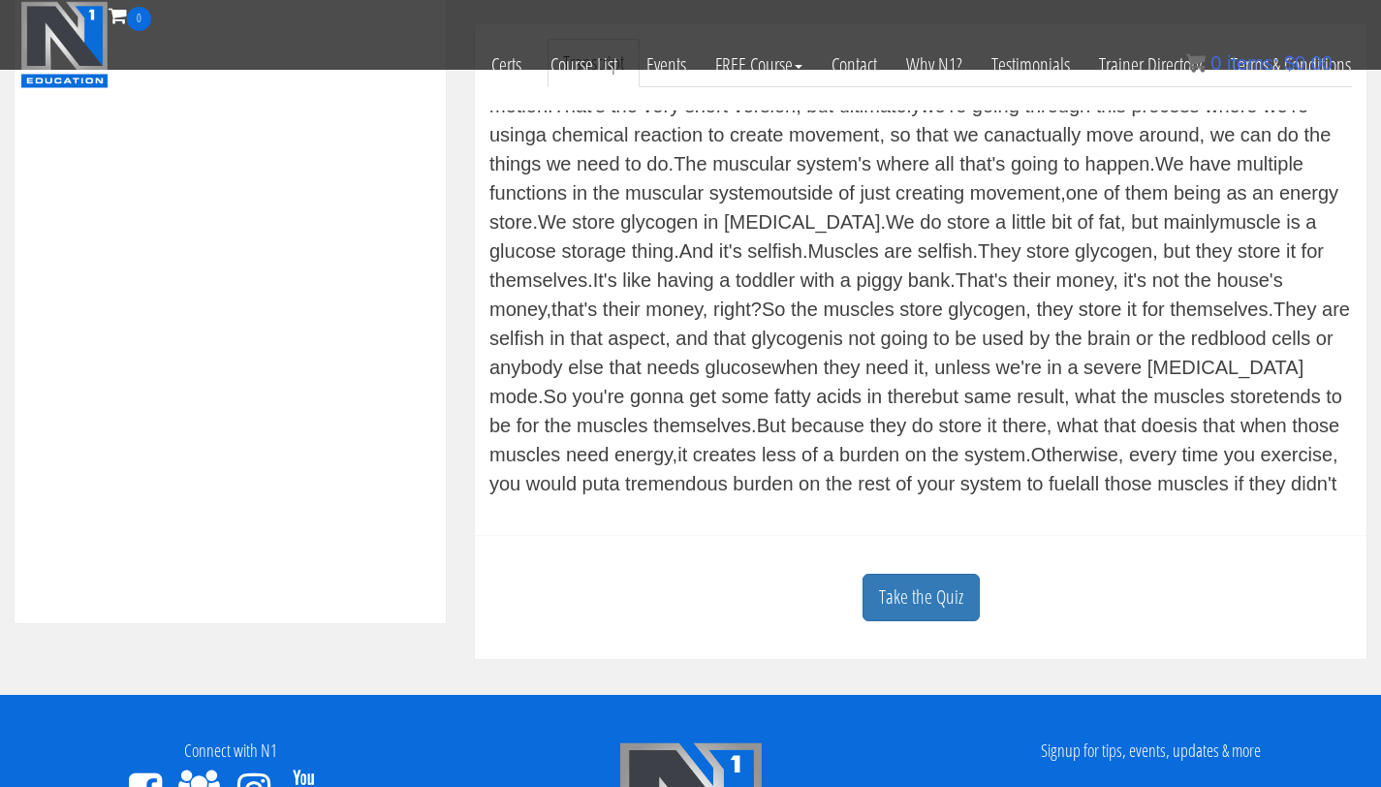
scroll to position [608, 0]
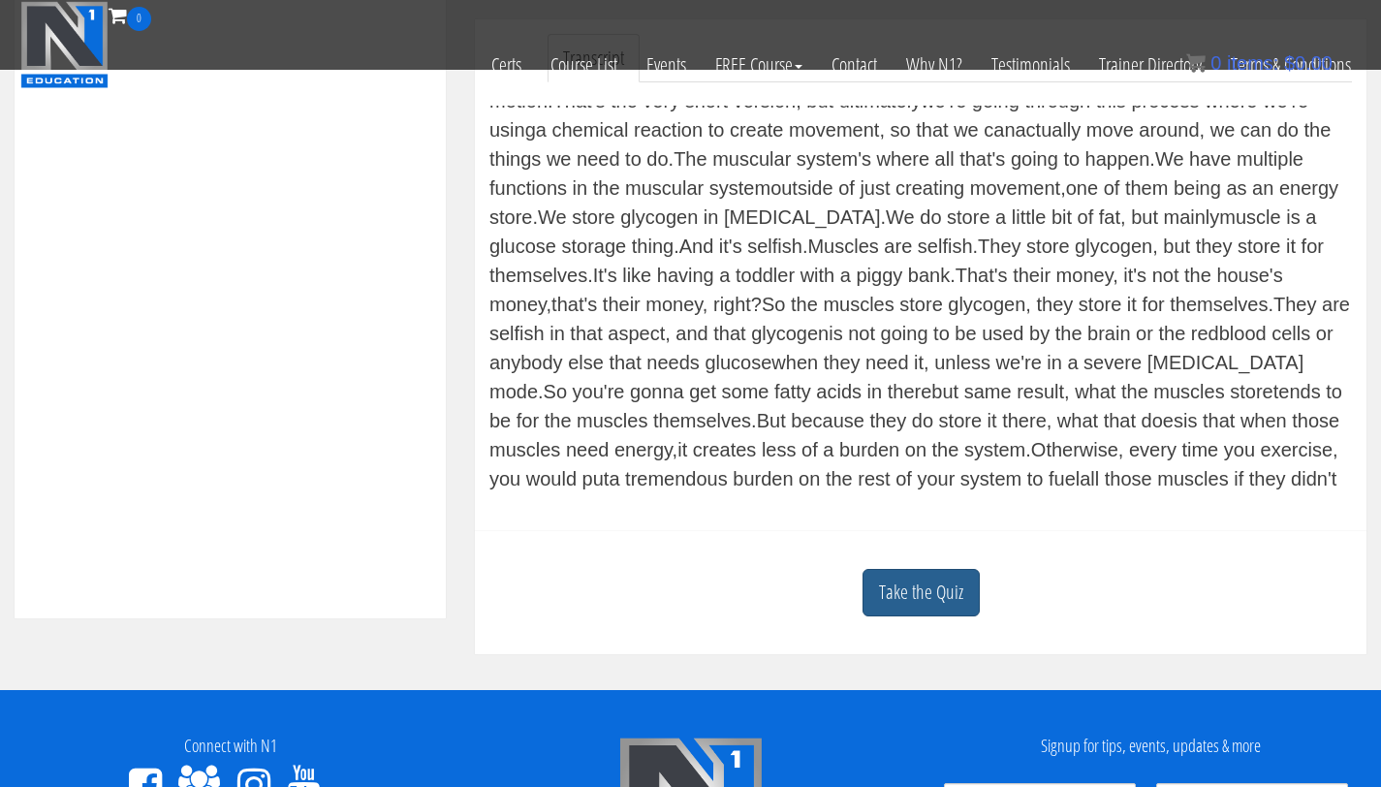
click at [907, 578] on link "Take the Quiz" at bounding box center [921, 592] width 117 height 47
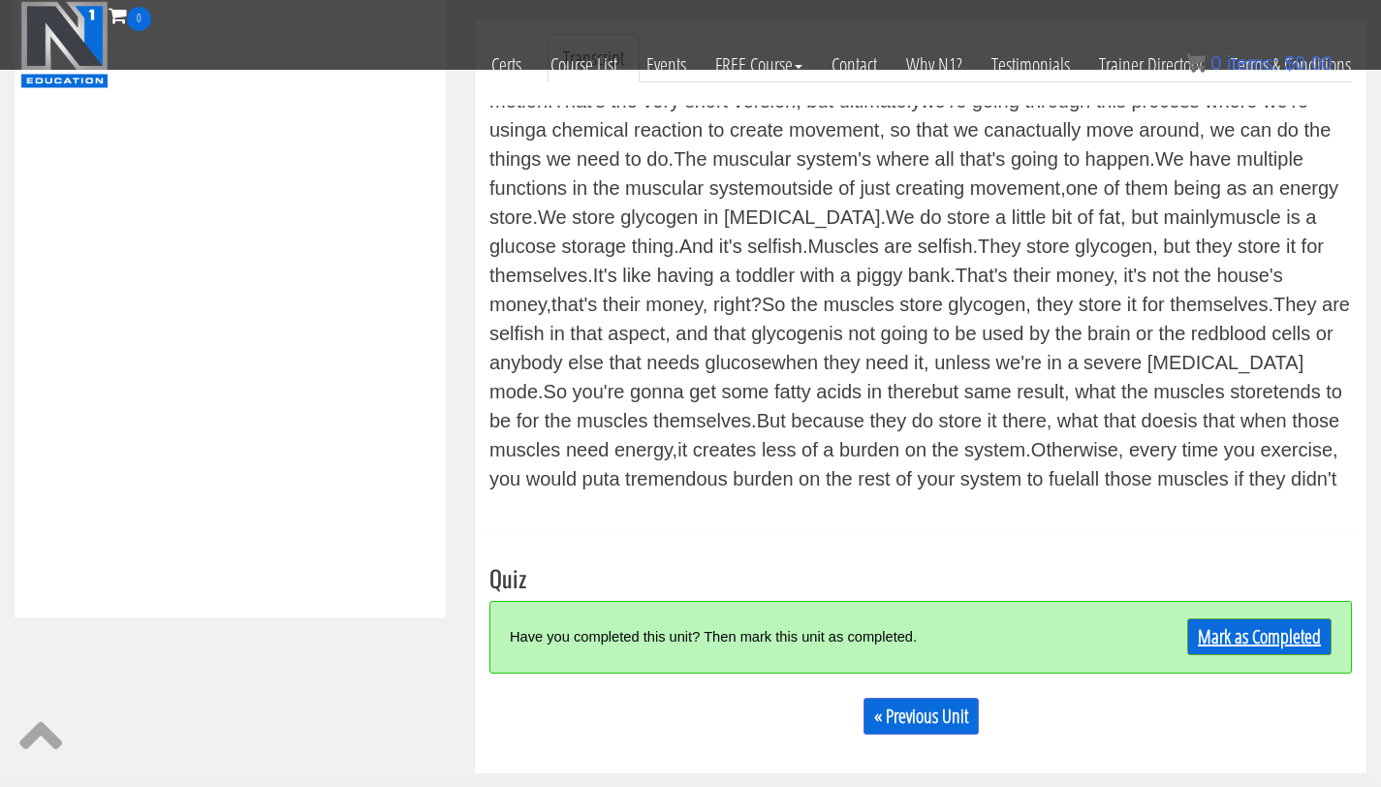
click at [1205, 645] on link "Mark as Completed" at bounding box center [1259, 636] width 144 height 37
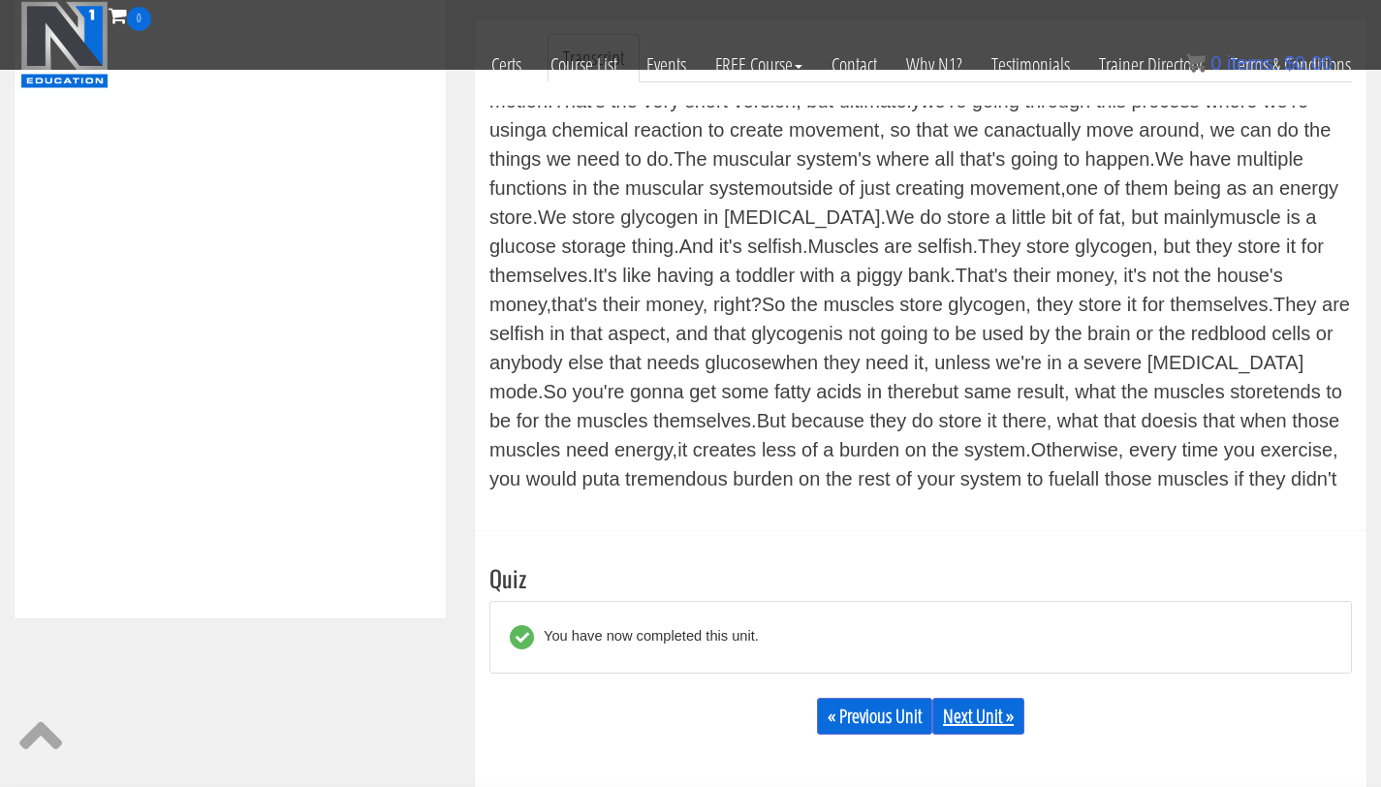
click at [980, 713] on link "Next Unit »" at bounding box center [979, 716] width 92 height 37
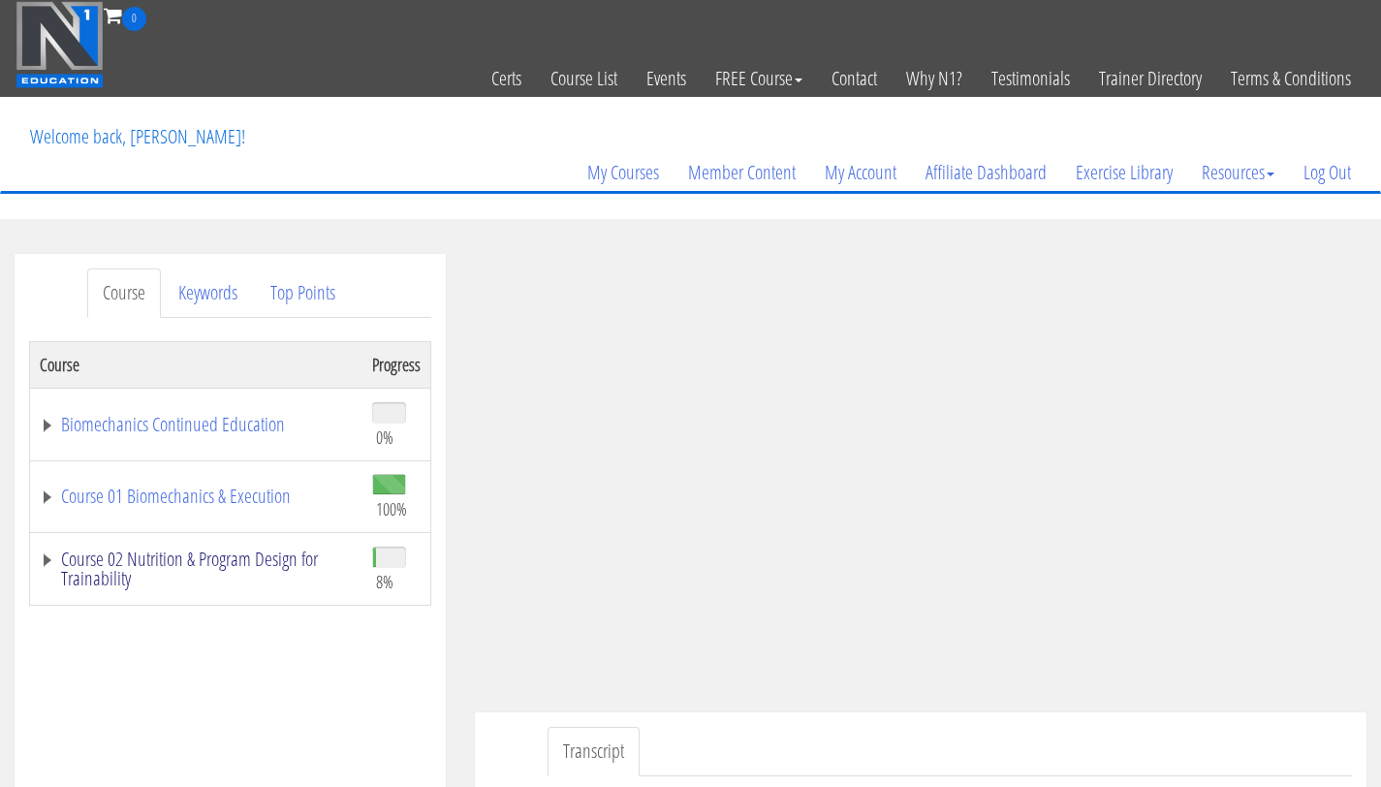
click at [236, 551] on link "Course 02 Nutrition & Program Design for Trainability" at bounding box center [196, 569] width 313 height 39
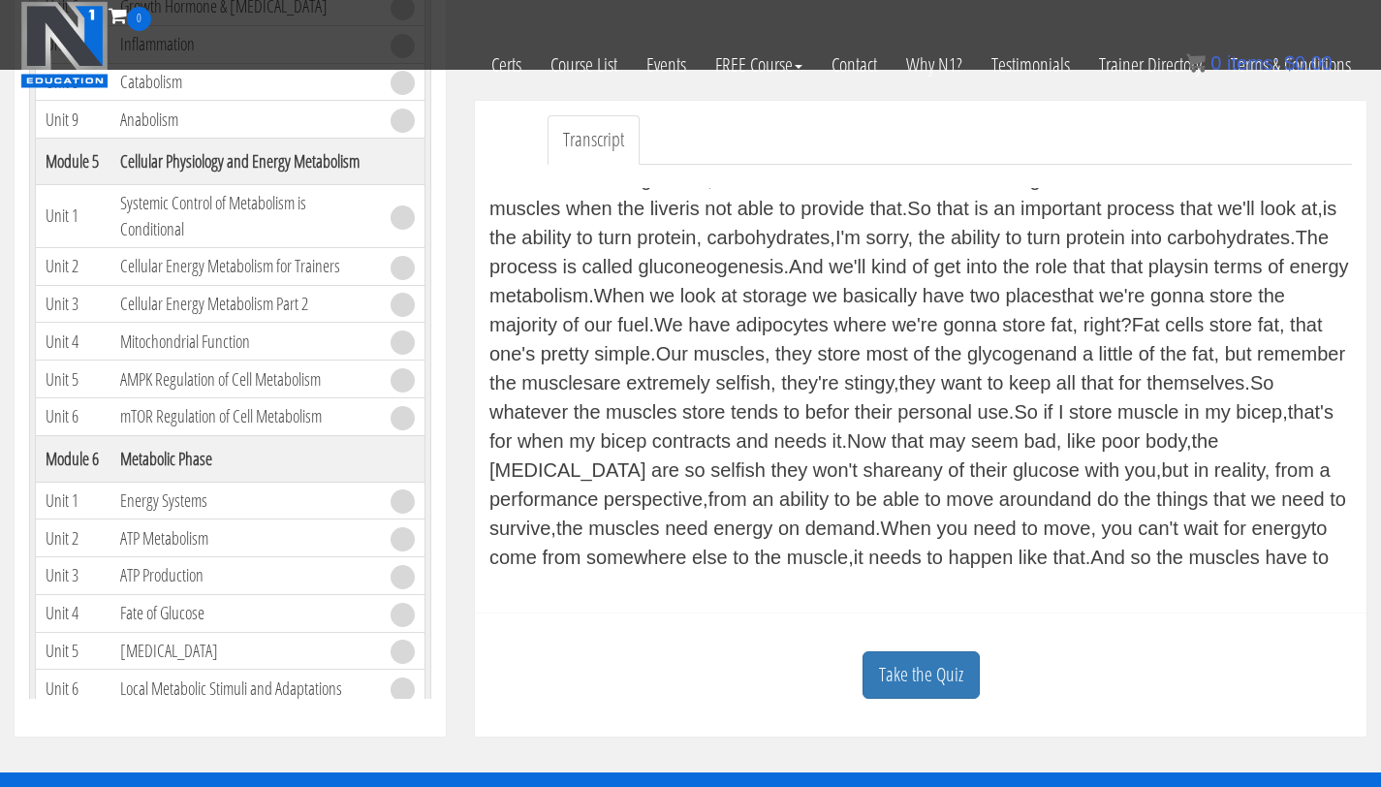
scroll to position [534, 0]
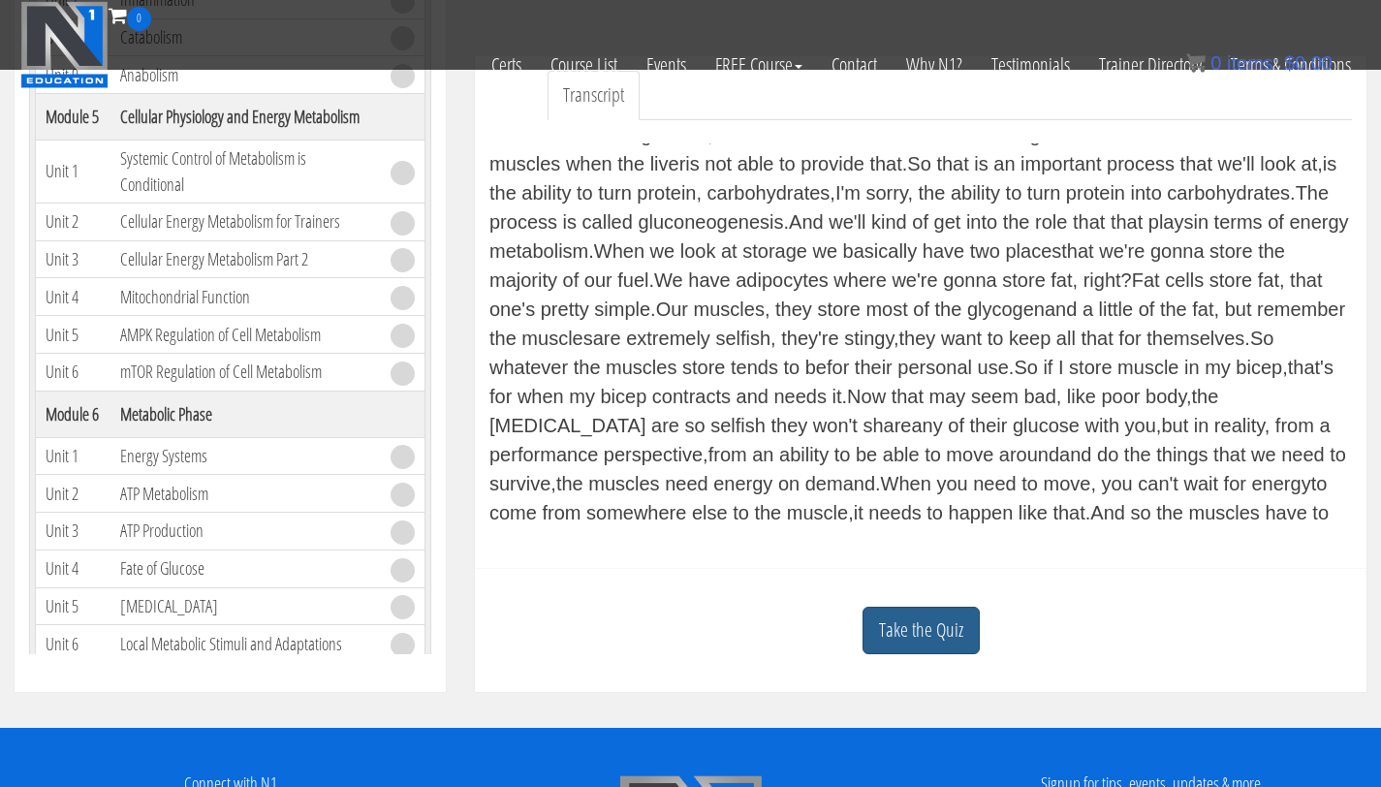
click at [944, 617] on link "Take the Quiz" at bounding box center [921, 630] width 117 height 47
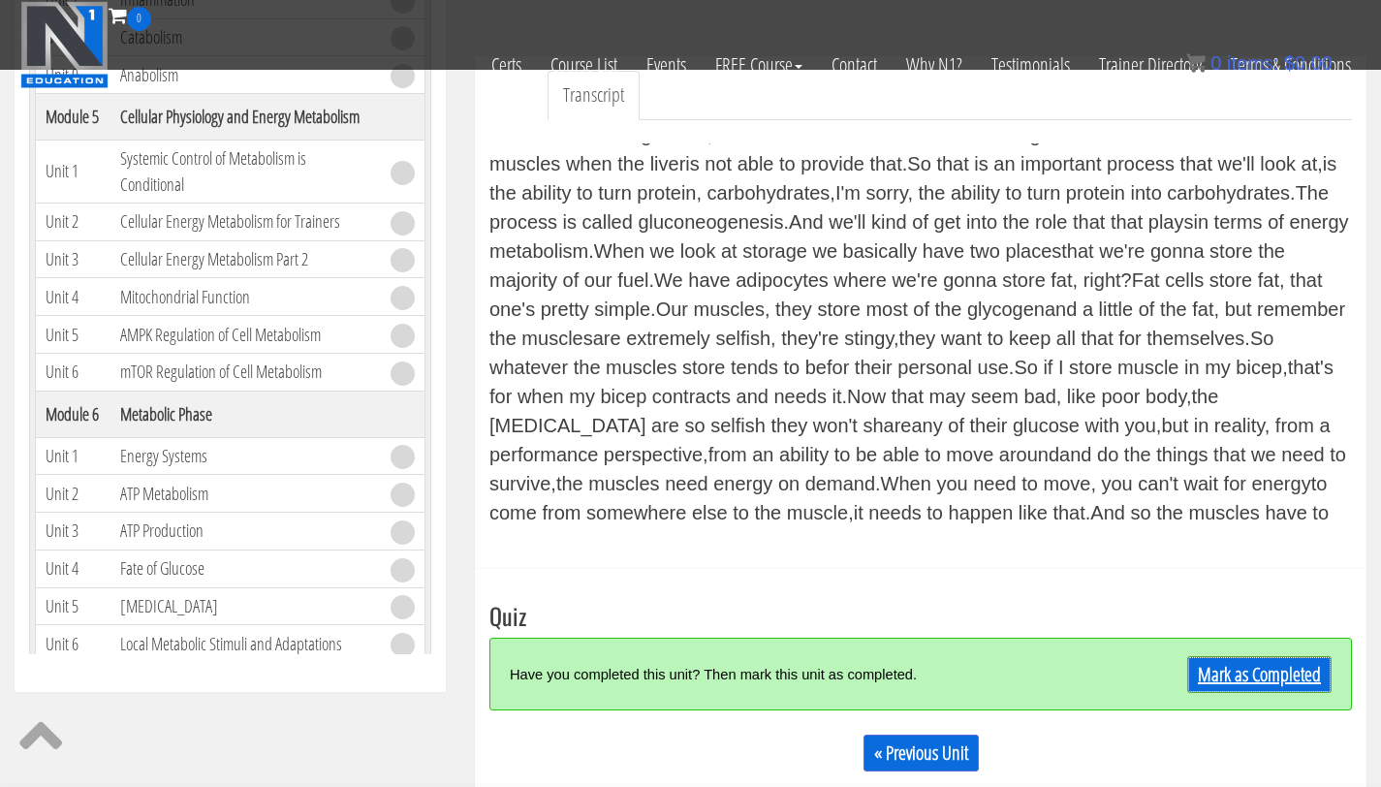
click at [1281, 655] on div "Mark as Completed" at bounding box center [1224, 674] width 215 height 42
click at [1233, 677] on link "Mark as Completed" at bounding box center [1259, 674] width 144 height 37
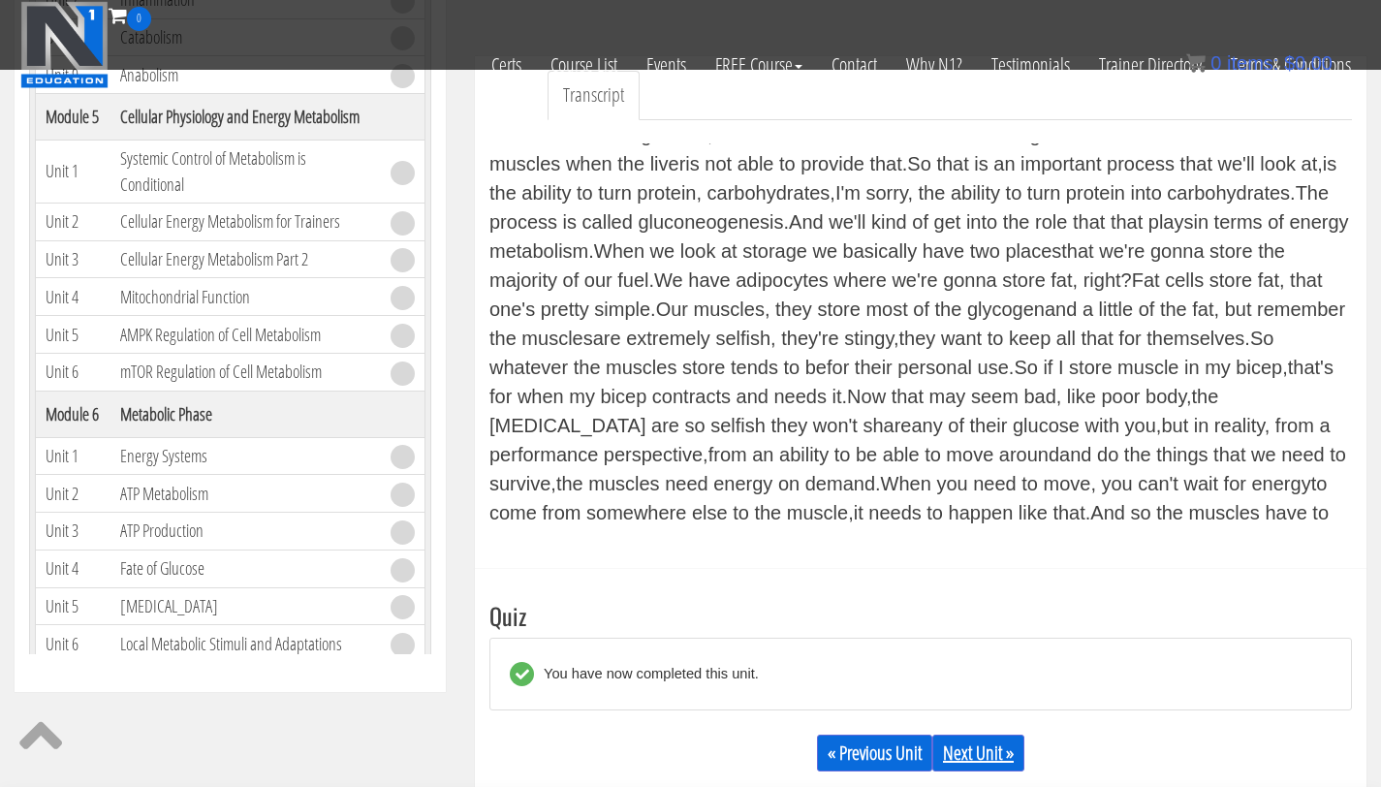
click at [955, 747] on link "Next Unit »" at bounding box center [979, 753] width 92 height 37
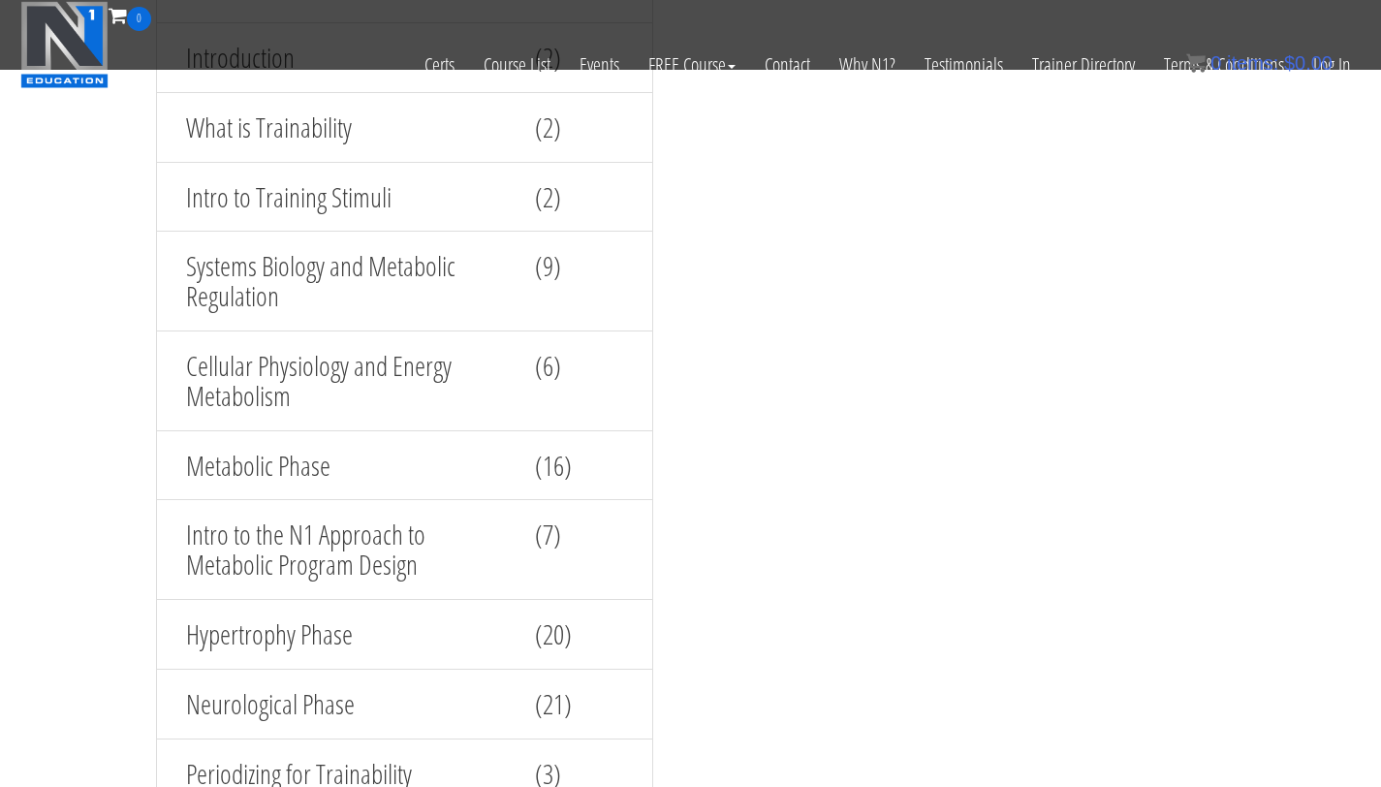
scroll to position [2079, 0]
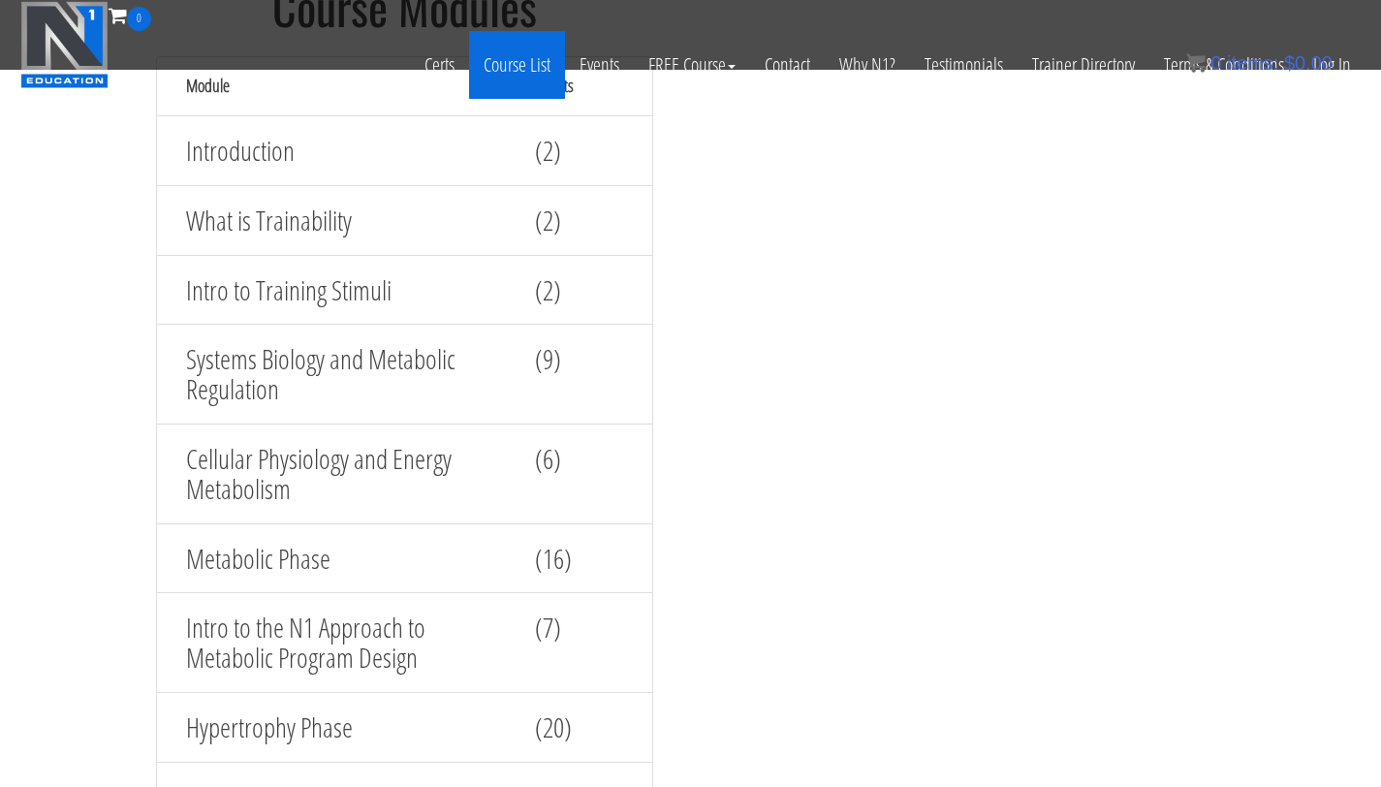
click at [536, 72] on link "Course List" at bounding box center [517, 65] width 96 height 68
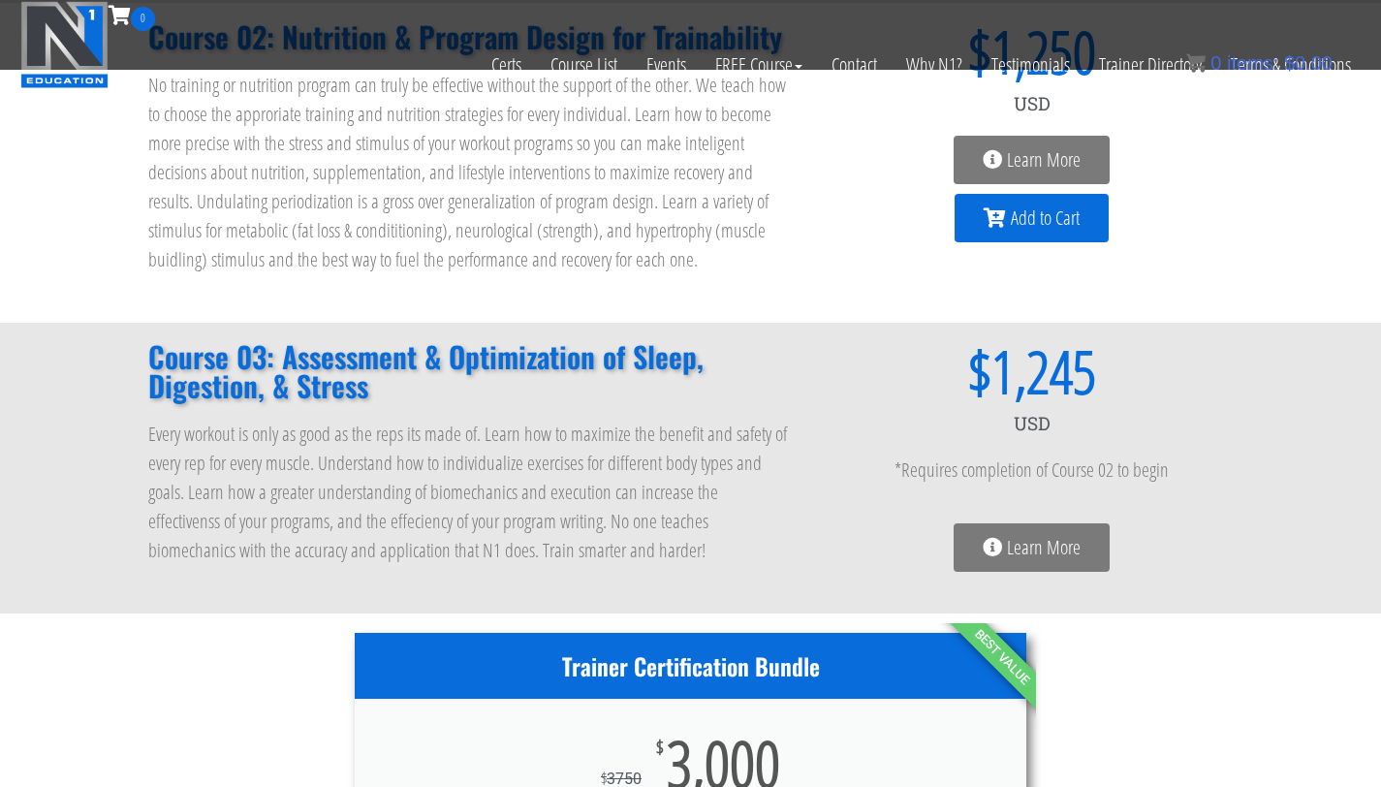
scroll to position [546, 0]
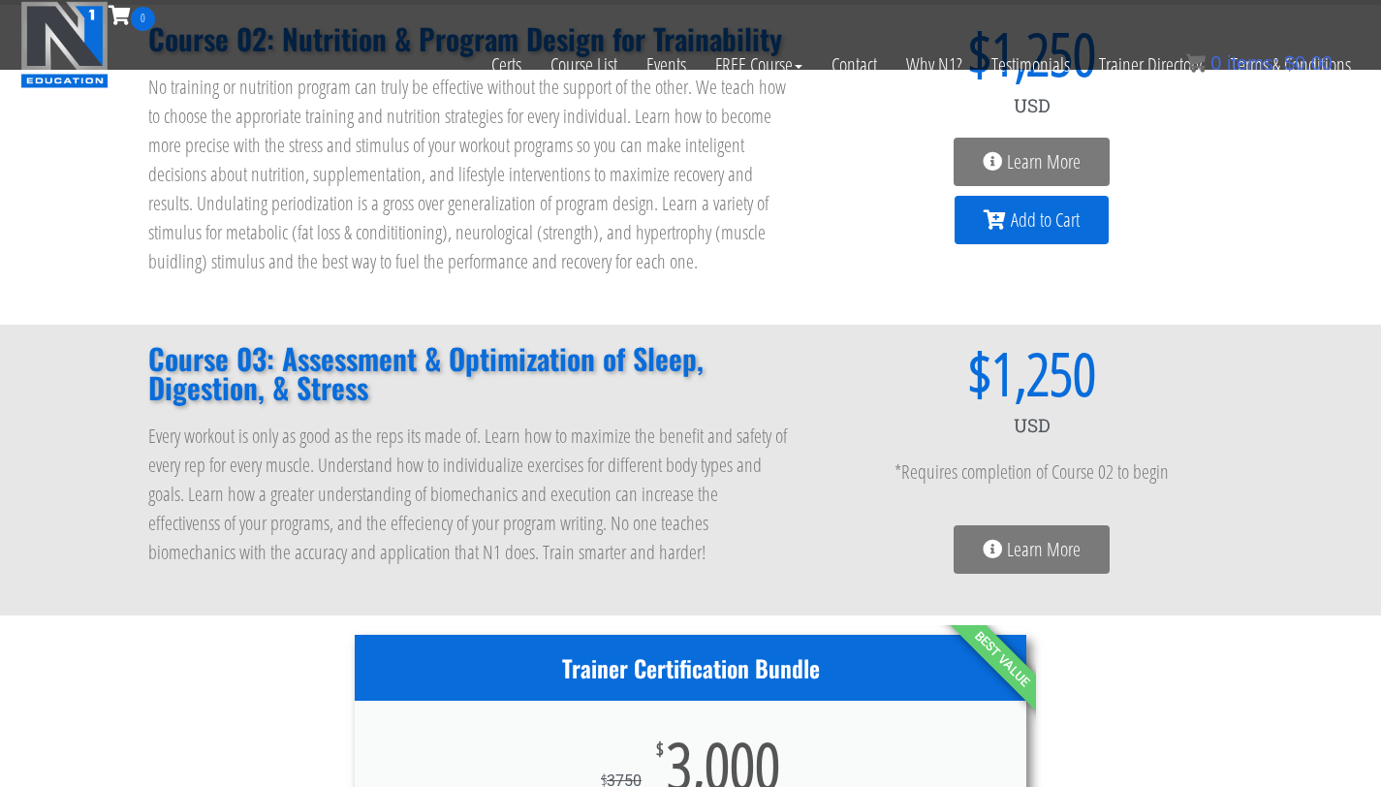
click at [1072, 152] on span "Learn More" at bounding box center [1044, 161] width 74 height 19
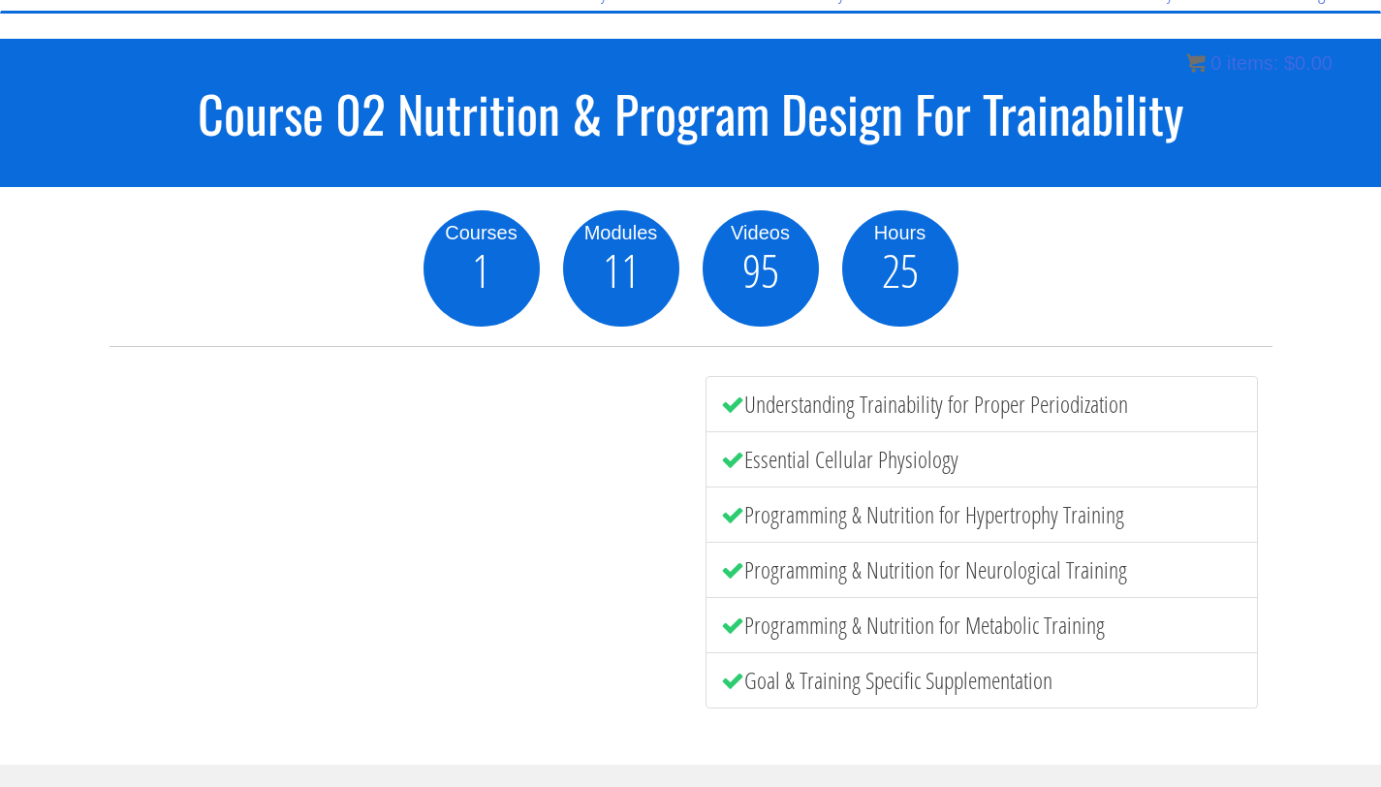
scroll to position [172, 0]
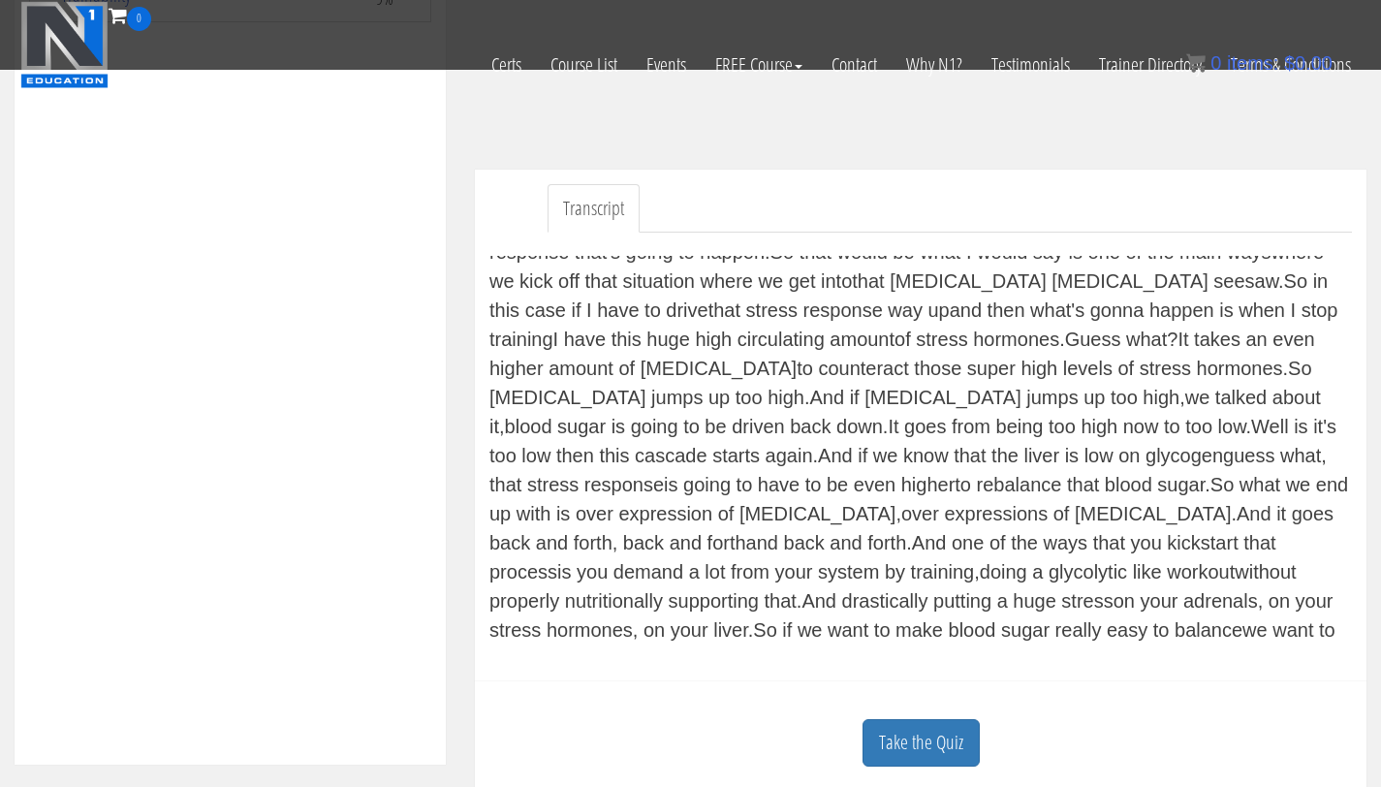
scroll to position [460, 0]
click at [916, 755] on link "Take the Quiz" at bounding box center [921, 743] width 117 height 47
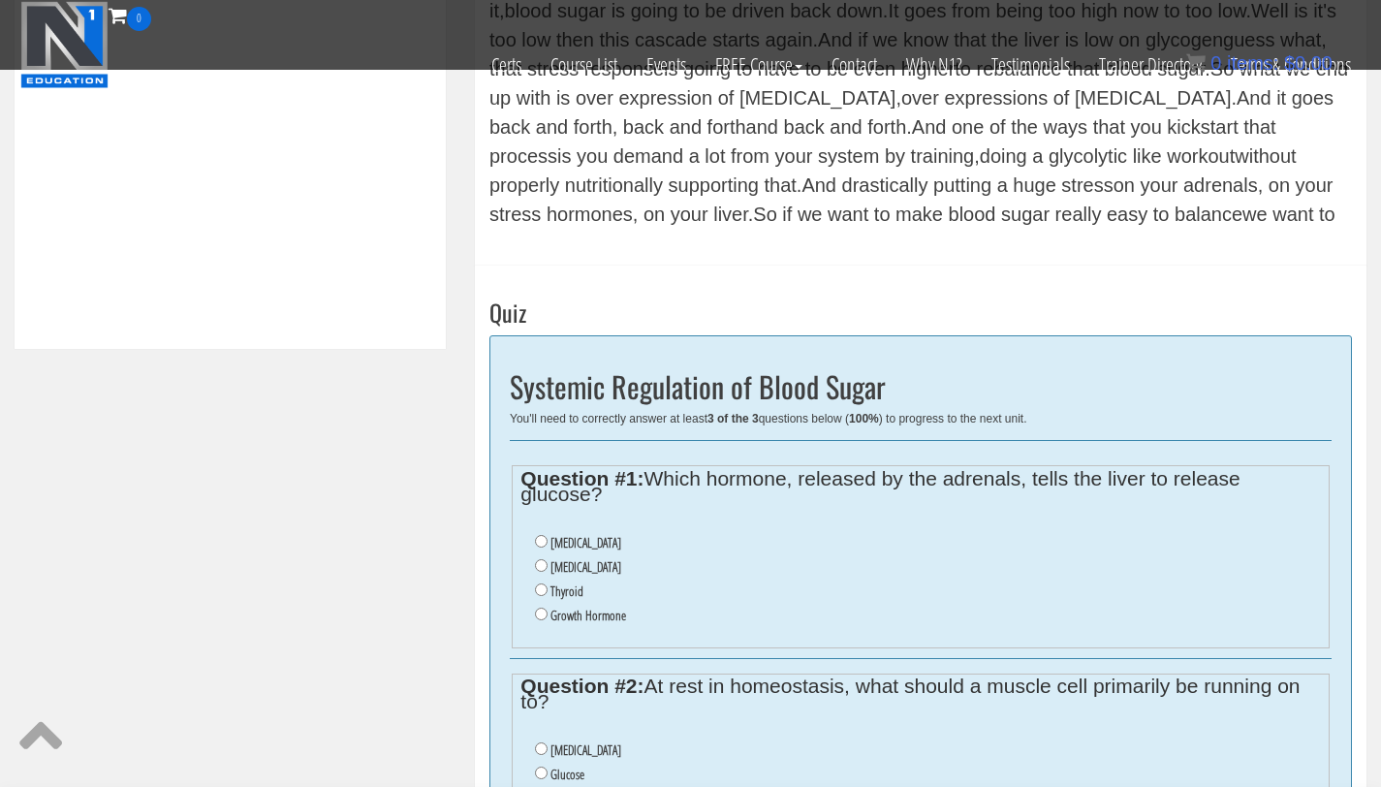
scroll to position [881, 0]
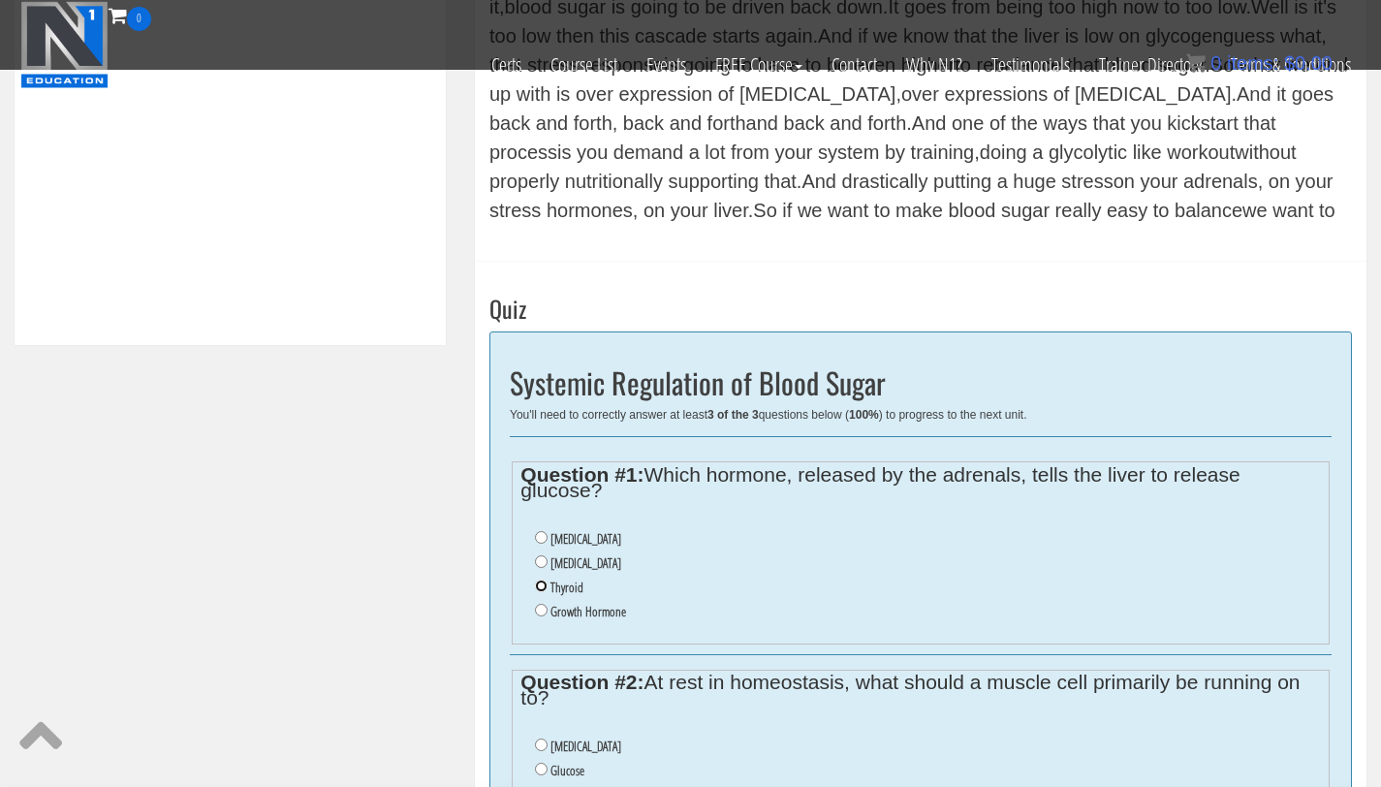
click at [541, 587] on input "Thyroid" at bounding box center [541, 586] width 13 height 13
radio input "true"
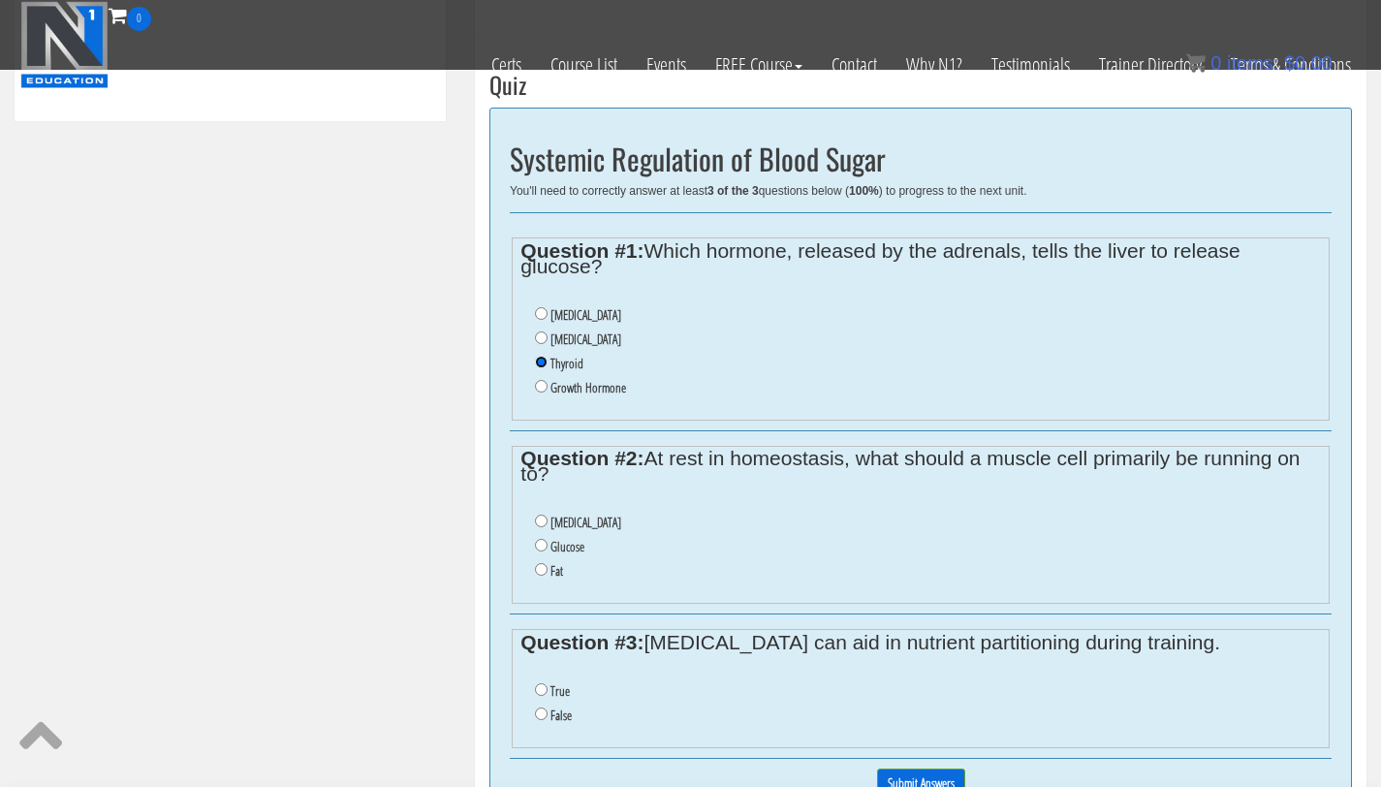
scroll to position [1122, 0]
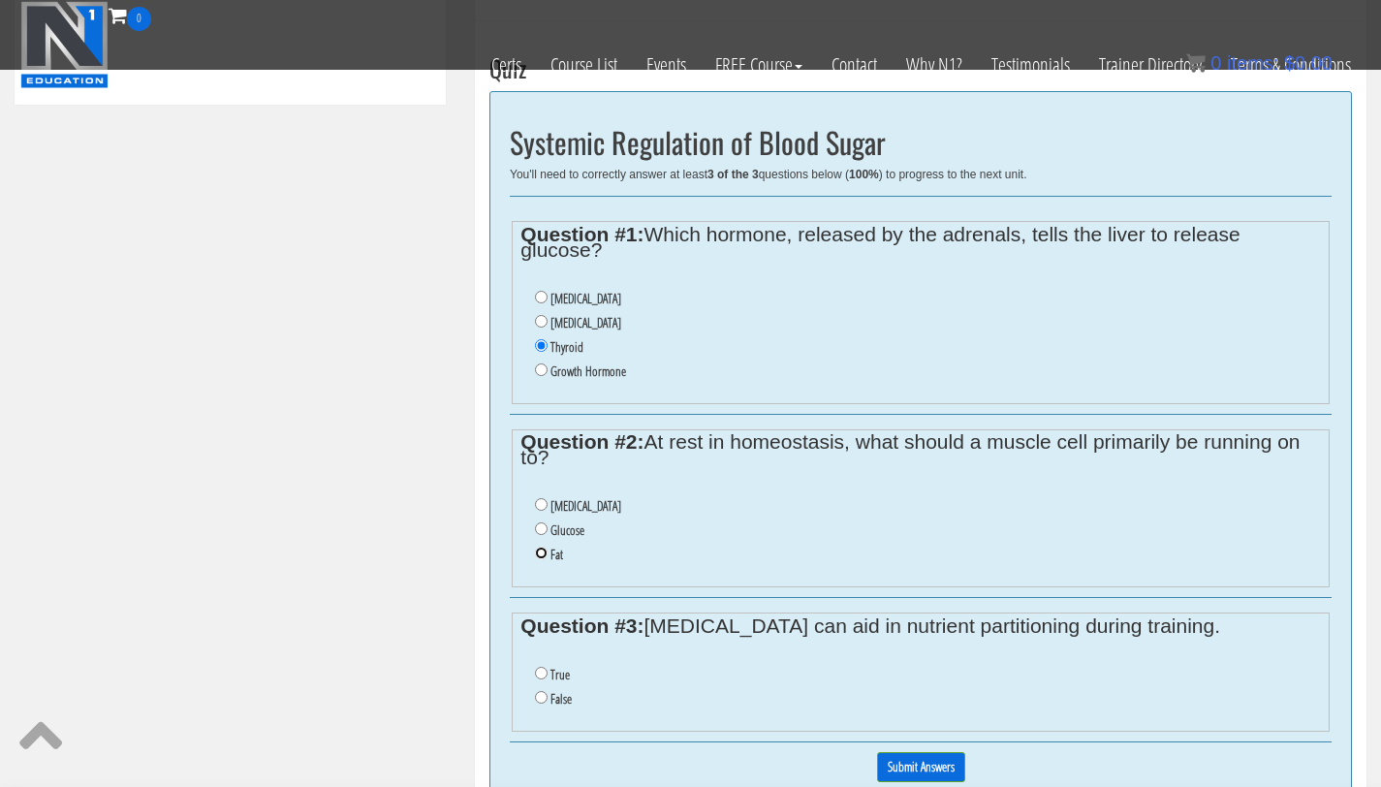
click at [542, 553] on input "Fat" at bounding box center [541, 553] width 13 height 13
radio input "true"
click at [649, 623] on legend "Question #3: Cortisol can aid in nutrient partitioning during training." at bounding box center [921, 626] width 800 height 16
drag, startPoint x: 654, startPoint y: 626, endPoint x: 1026, endPoint y: 614, distance: 371.5
click at [1026, 618] on legend "Question #3: Cortisol can aid in nutrient partitioning during training." at bounding box center [921, 626] width 800 height 16
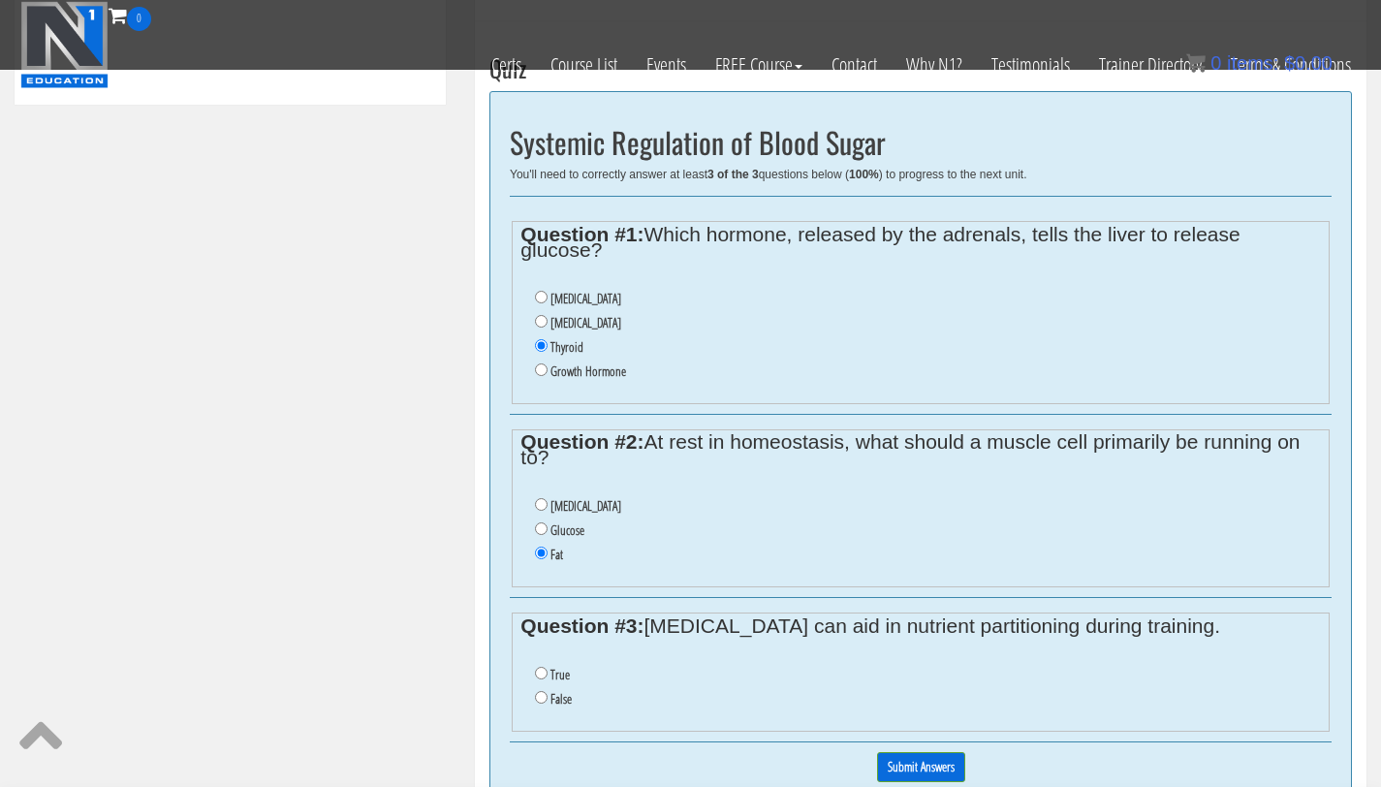
click at [590, 720] on fieldset "Question #3: Cortisol can aid in nutrient partitioning during training. True Fa…" at bounding box center [921, 672] width 818 height 119
click at [546, 699] on input "False" at bounding box center [541, 697] width 13 height 13
radio input "true"
click at [900, 758] on input "Submit Answers" at bounding box center [921, 767] width 88 height 30
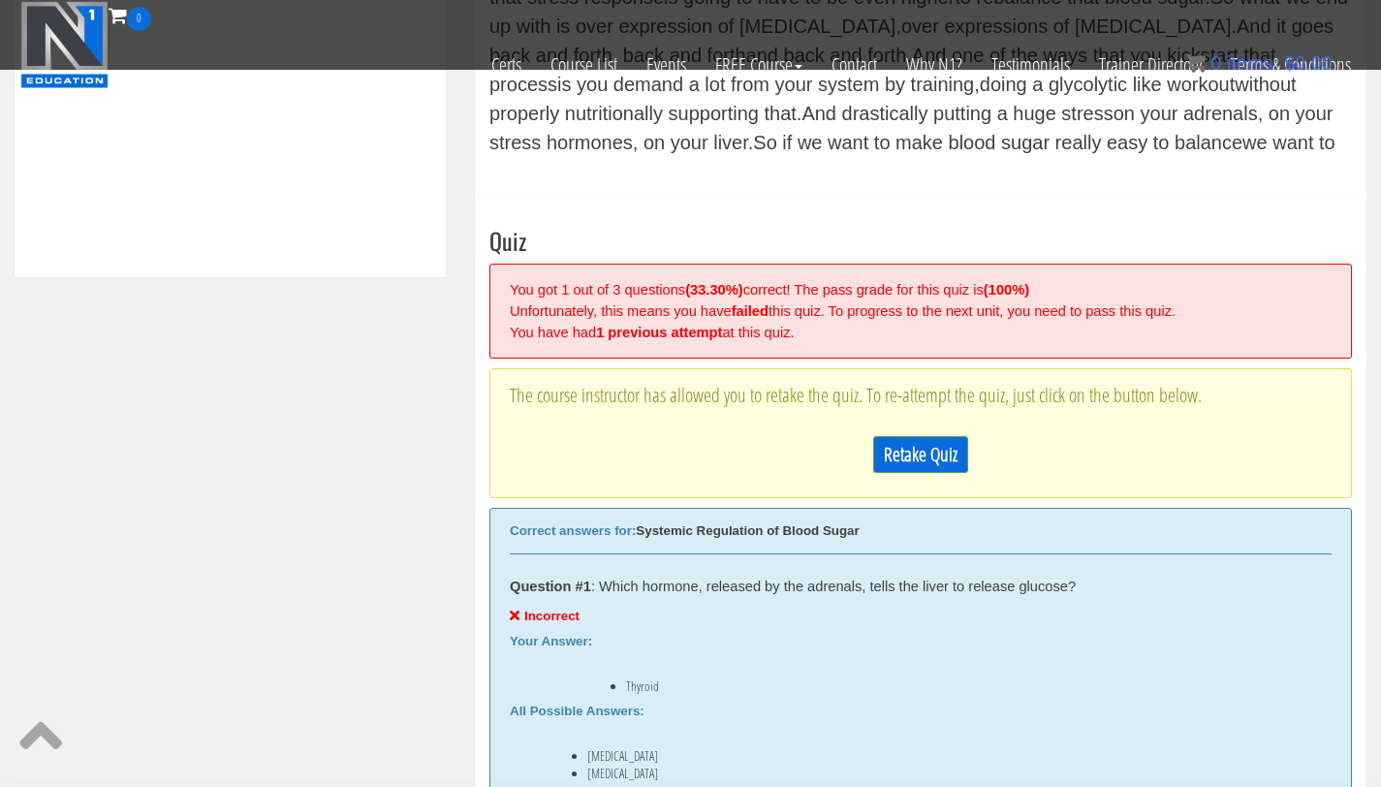
scroll to position [953, 0]
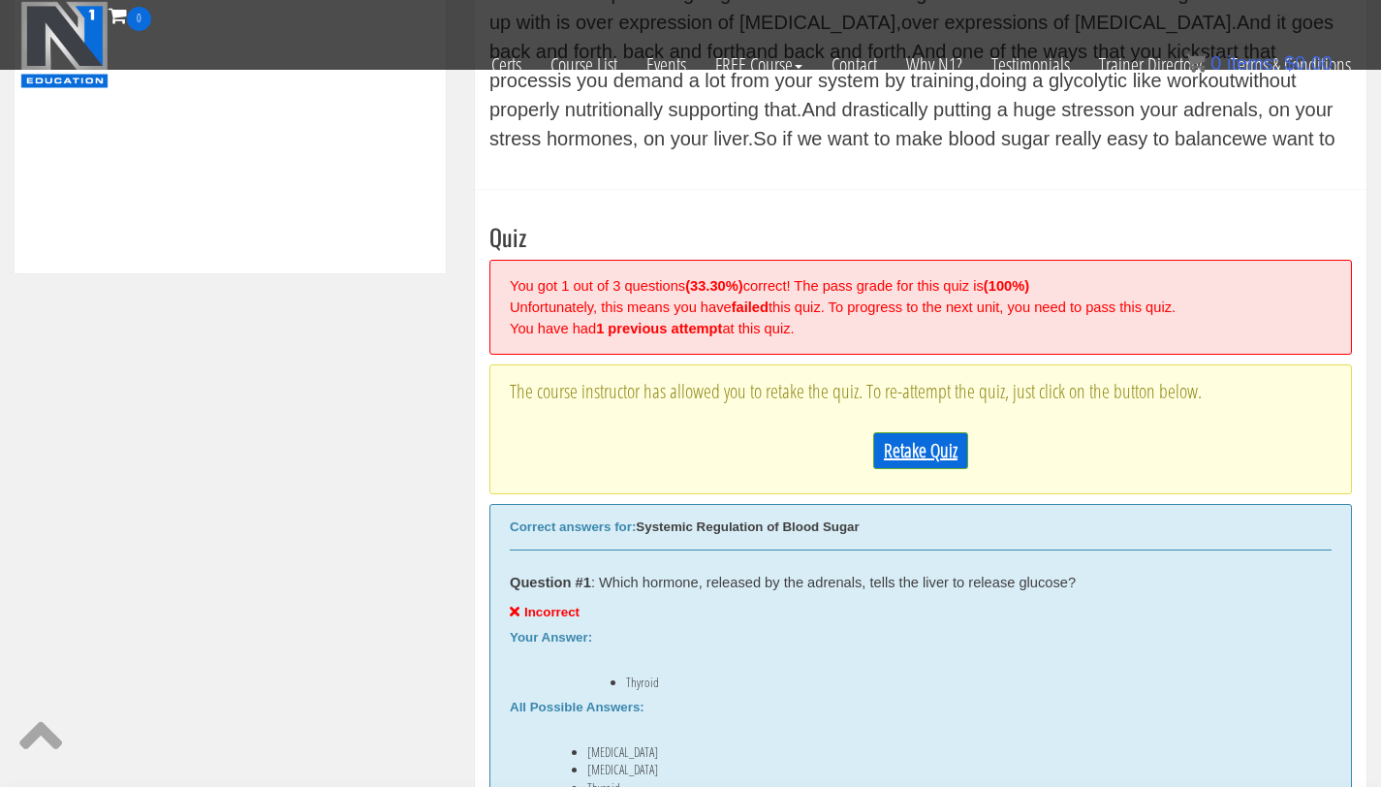
click at [910, 444] on link "Retake Quiz" at bounding box center [920, 450] width 95 height 37
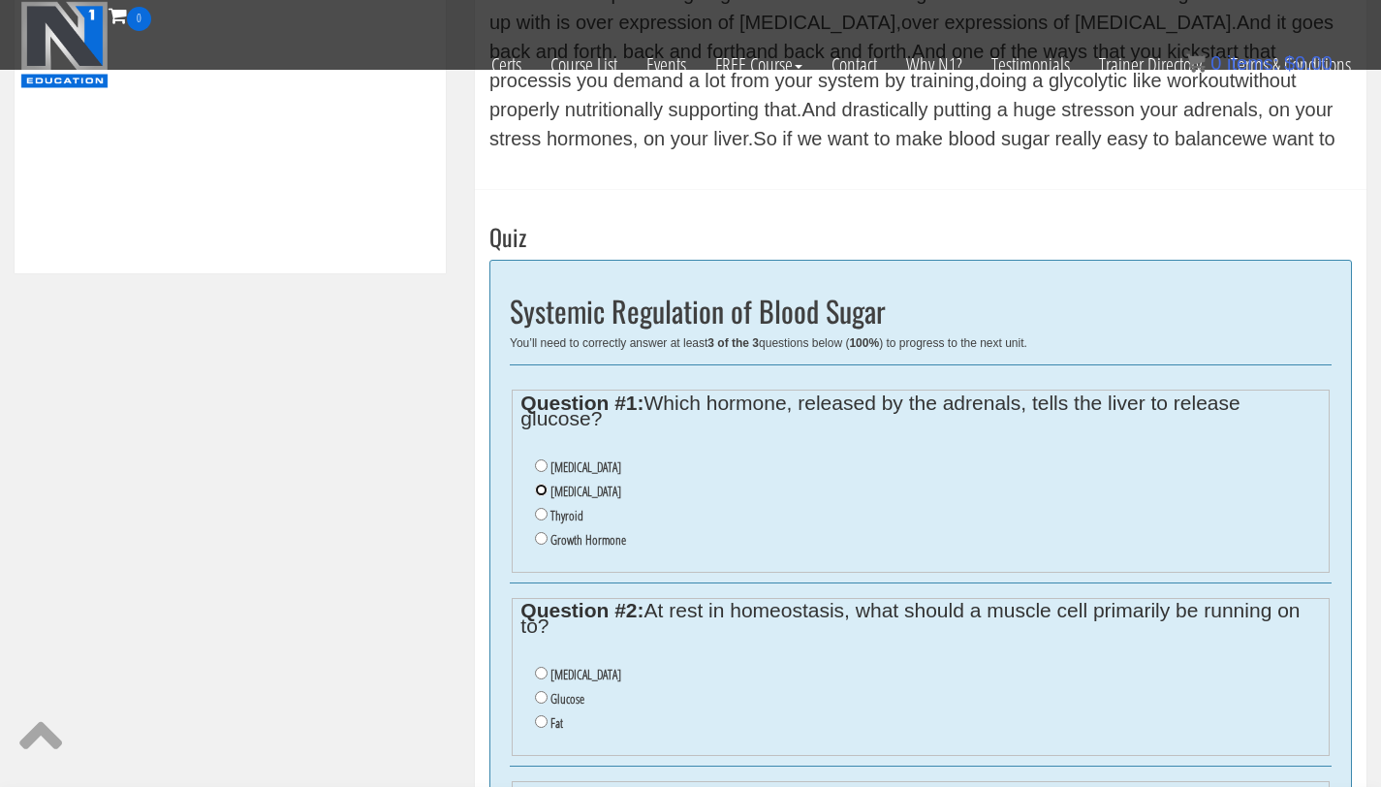
click at [542, 490] on input "[MEDICAL_DATA]" at bounding box center [541, 490] width 13 height 13
radio input "true"
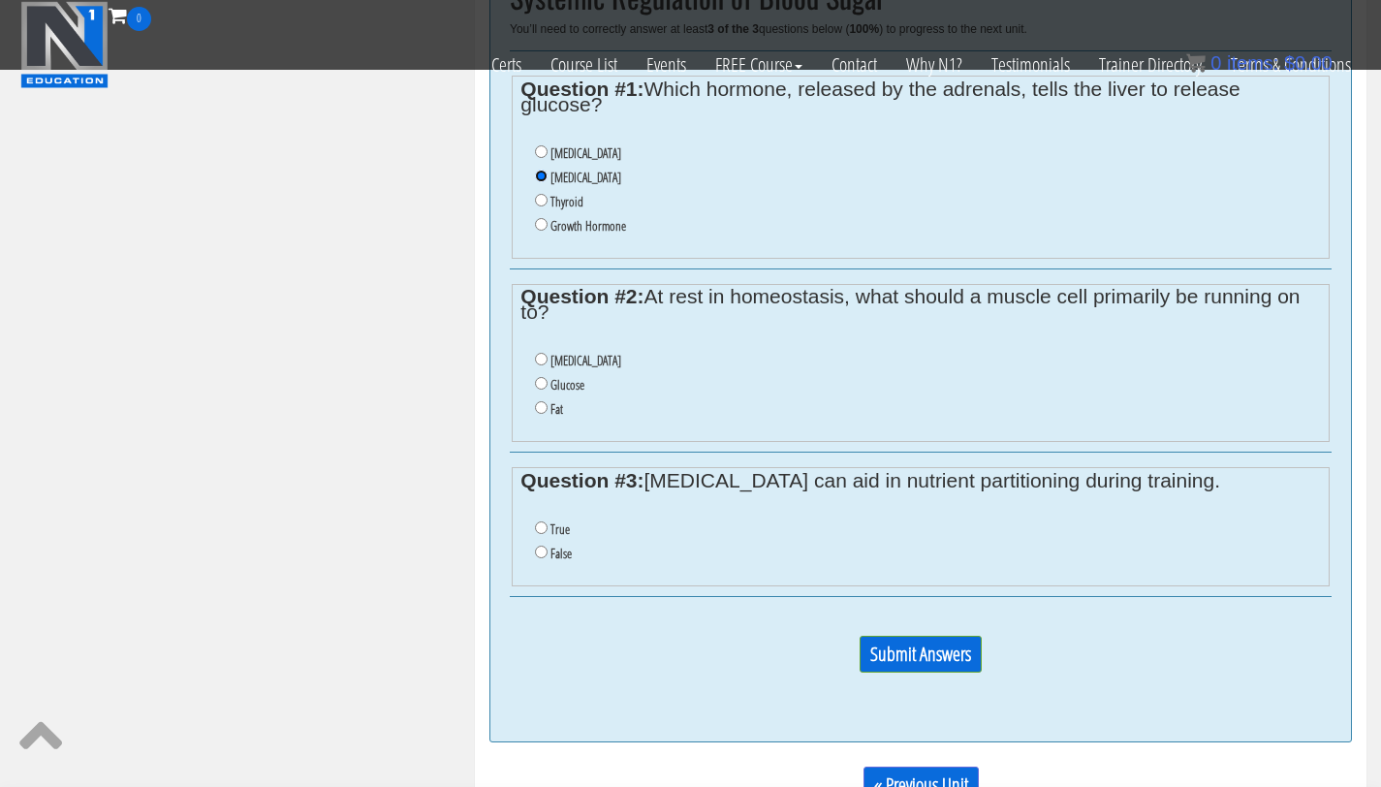
scroll to position [1271, 0]
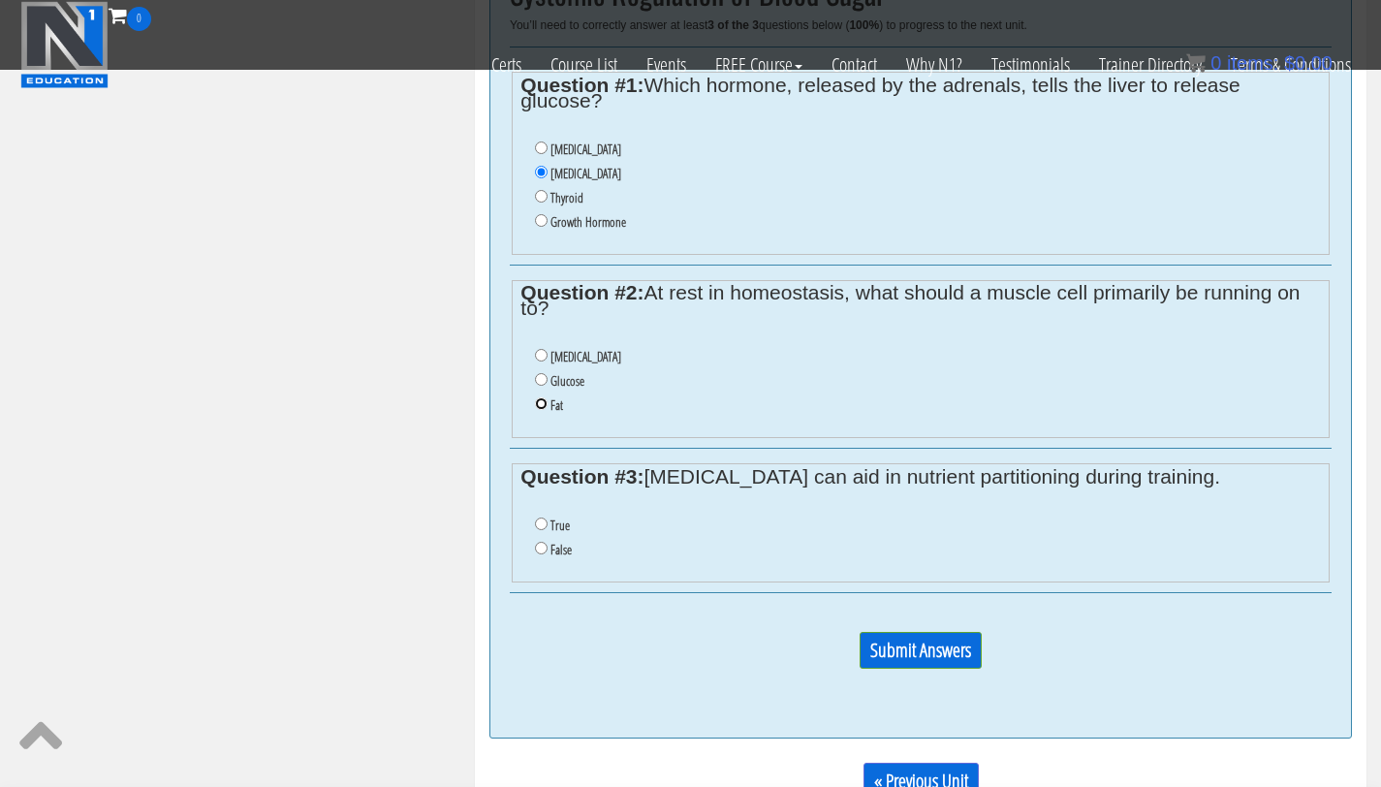
click at [542, 404] on input "Fat" at bounding box center [541, 403] width 13 height 13
radio input "true"
click at [541, 528] on input "True" at bounding box center [541, 524] width 13 height 13
radio input "true"
click at [904, 654] on input "Submit Answers" at bounding box center [921, 650] width 122 height 37
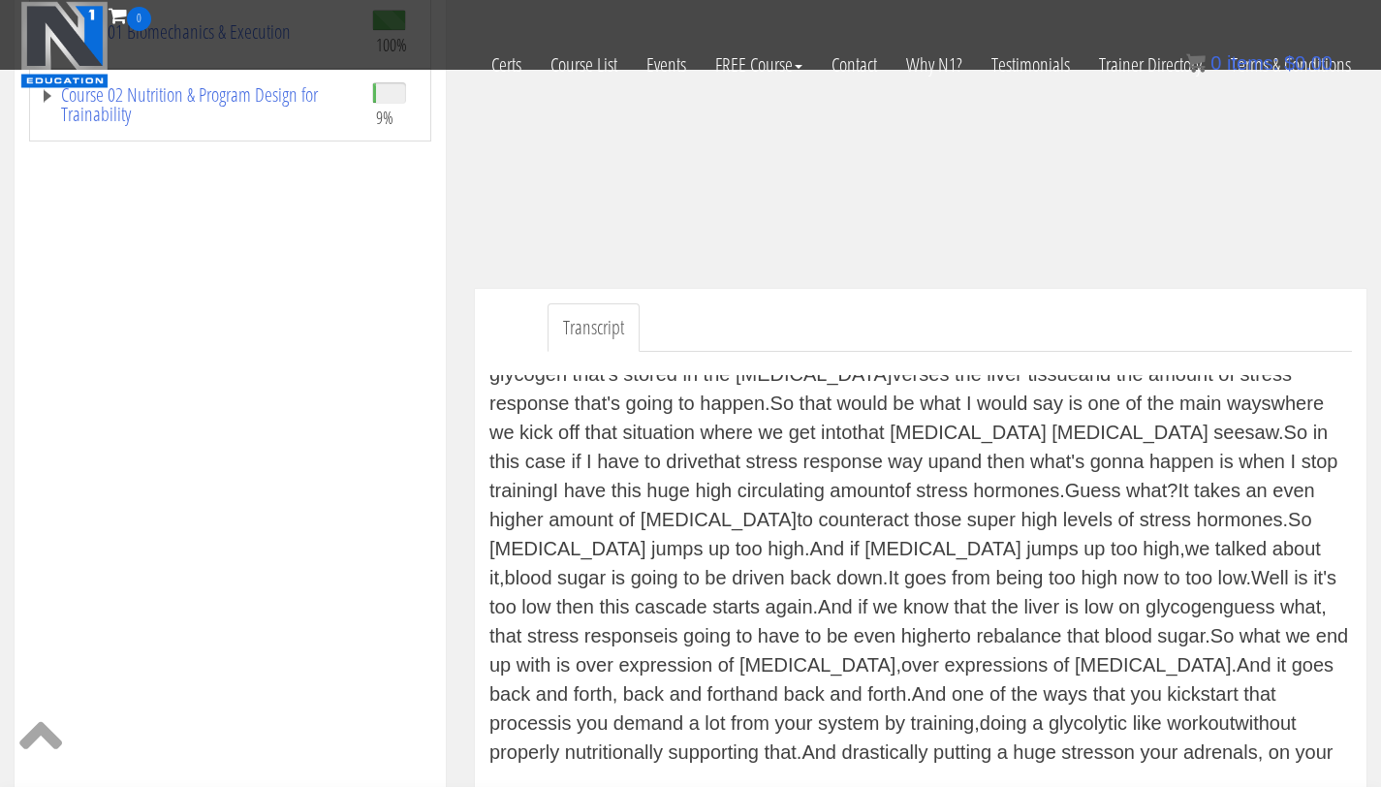
scroll to position [2361, 0]
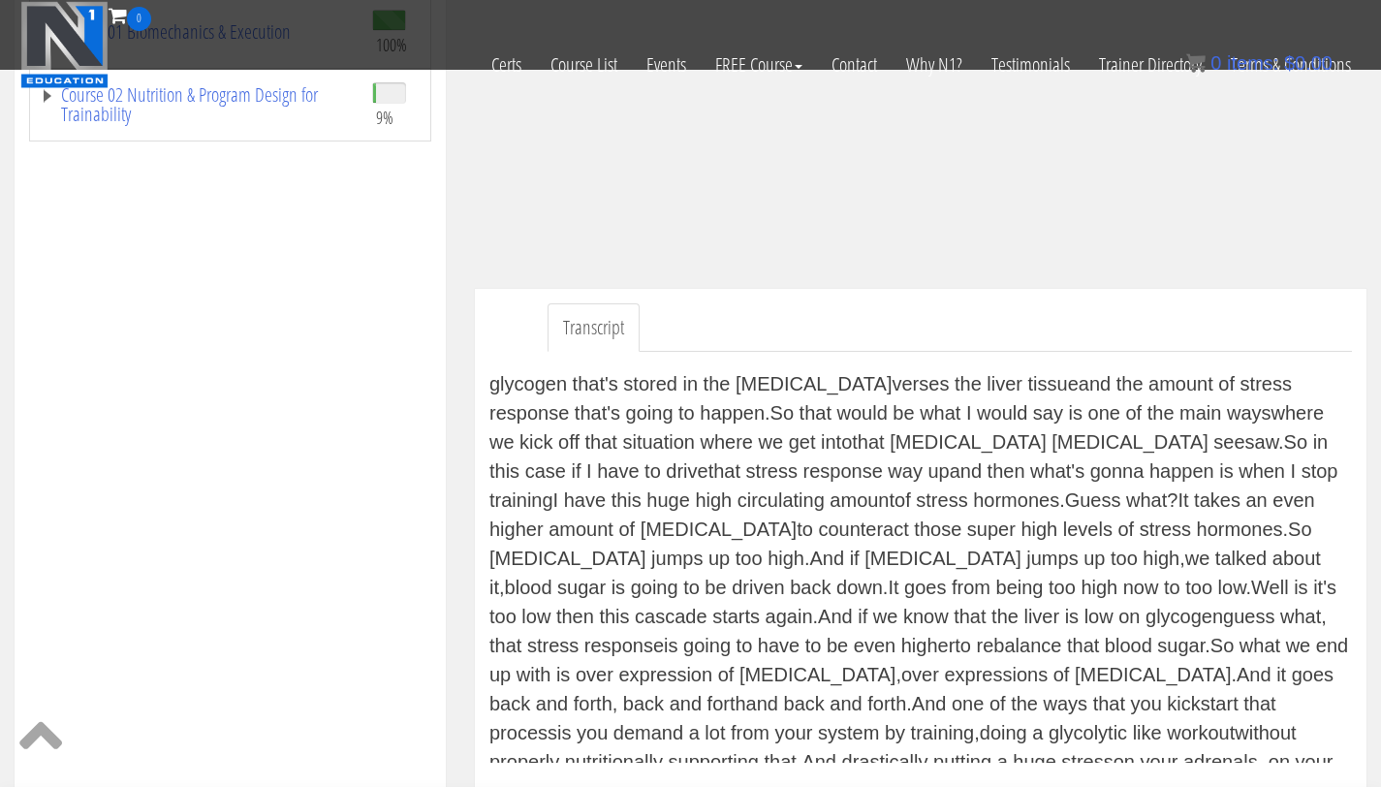
click at [188, 97] on div "Certs Course List Events FREE Course Course Preview – Biomechanics Course Previ…" at bounding box center [691, 65] width 1350 height 68
click at [96, 111] on link "Course 02 Nutrition & Program Design for Trainability" at bounding box center [196, 104] width 313 height 39
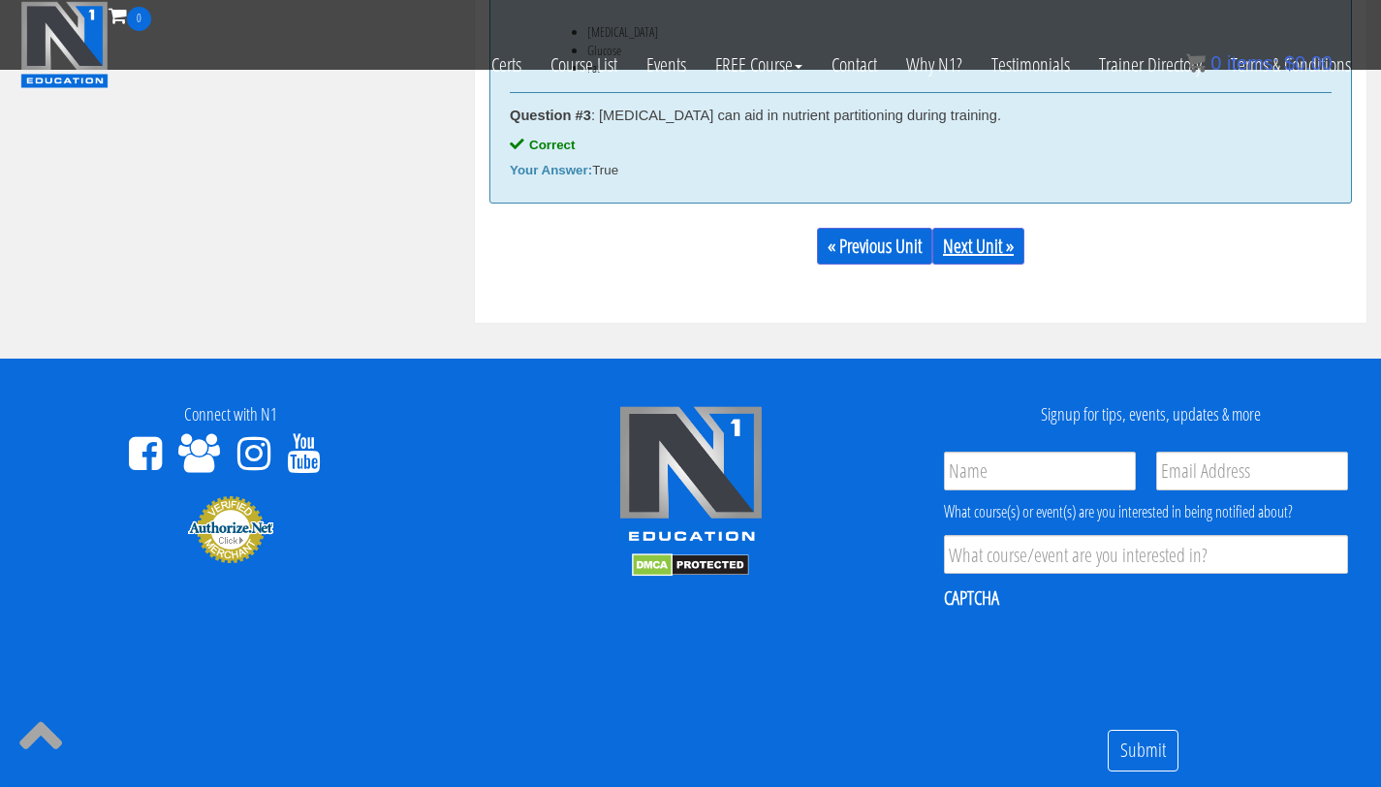
scroll to position [1876, 0]
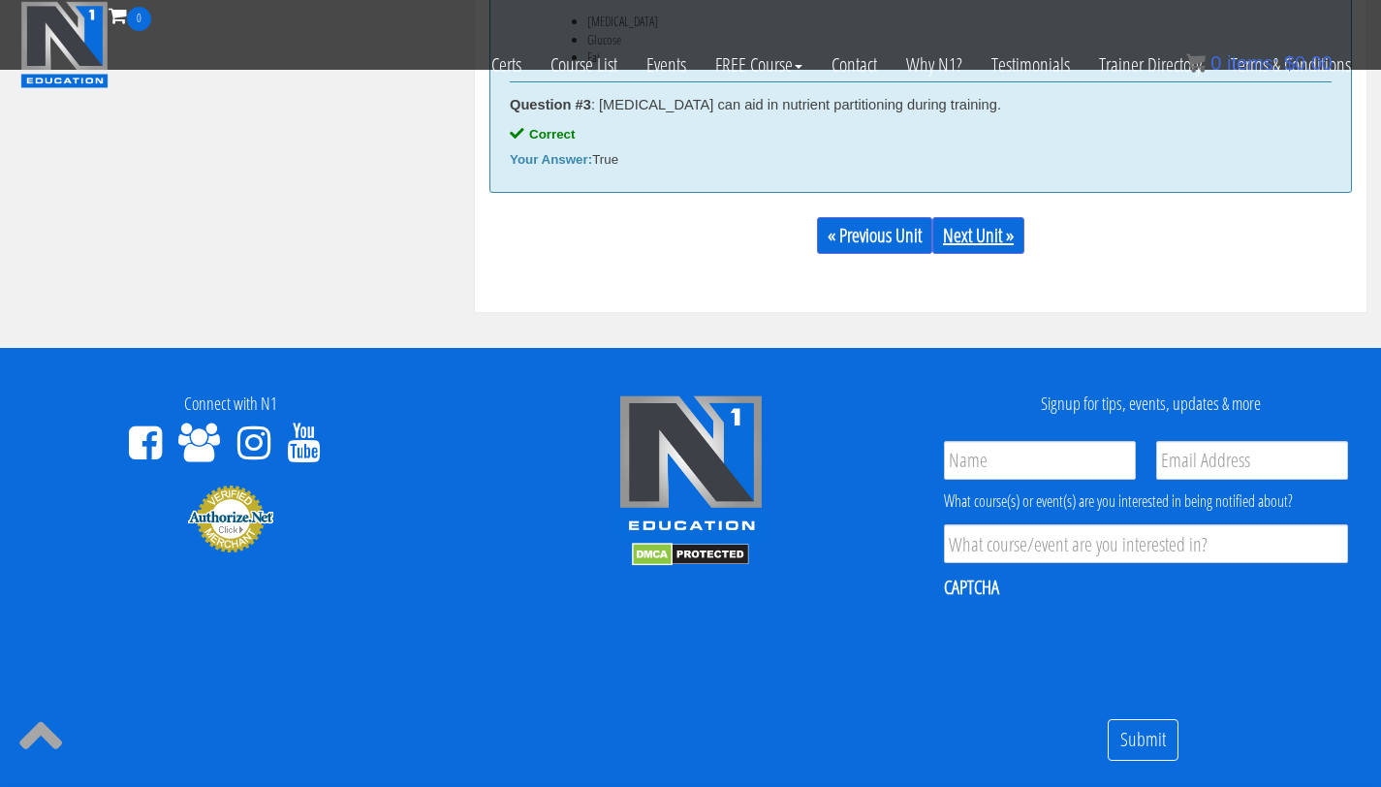
click at [984, 225] on link "Next Unit »" at bounding box center [979, 235] width 92 height 37
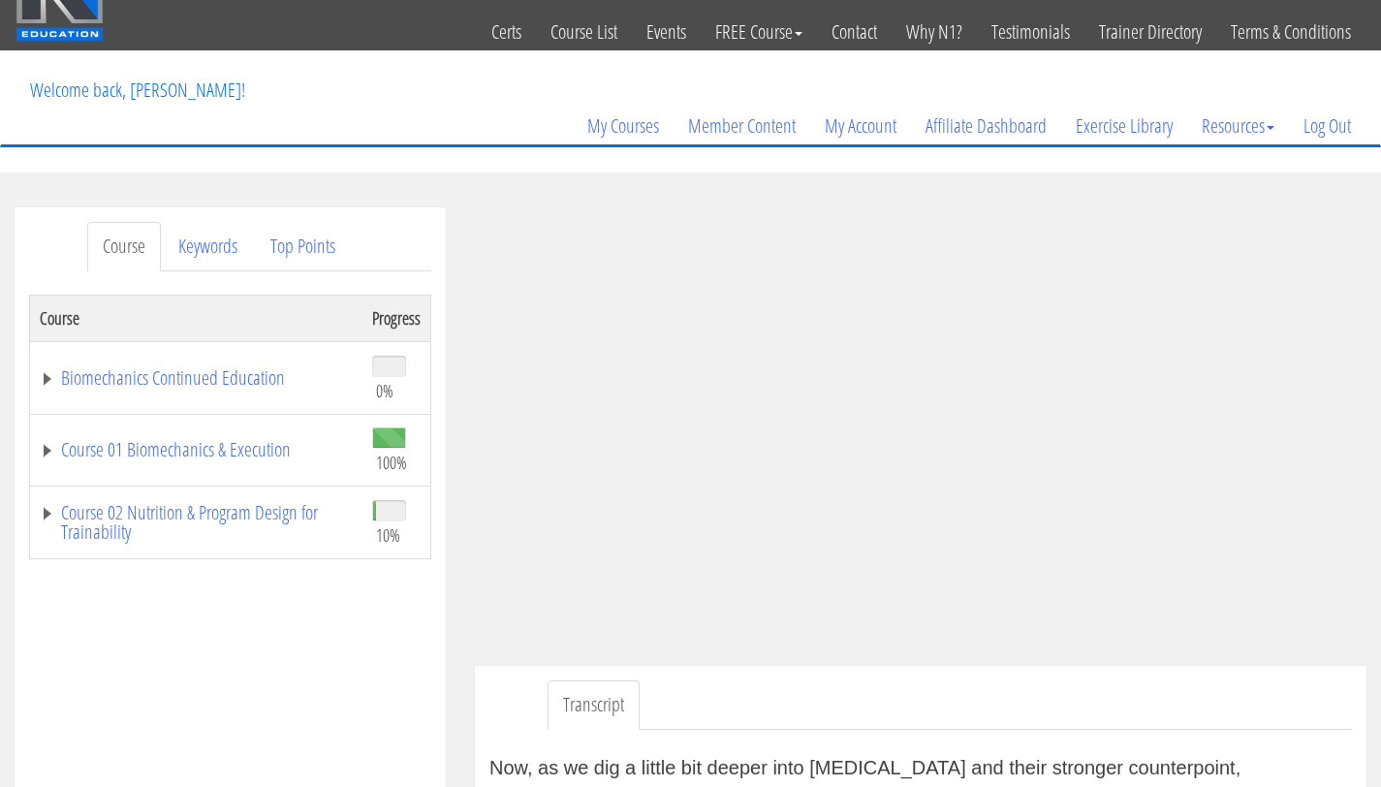
scroll to position [48, 0]
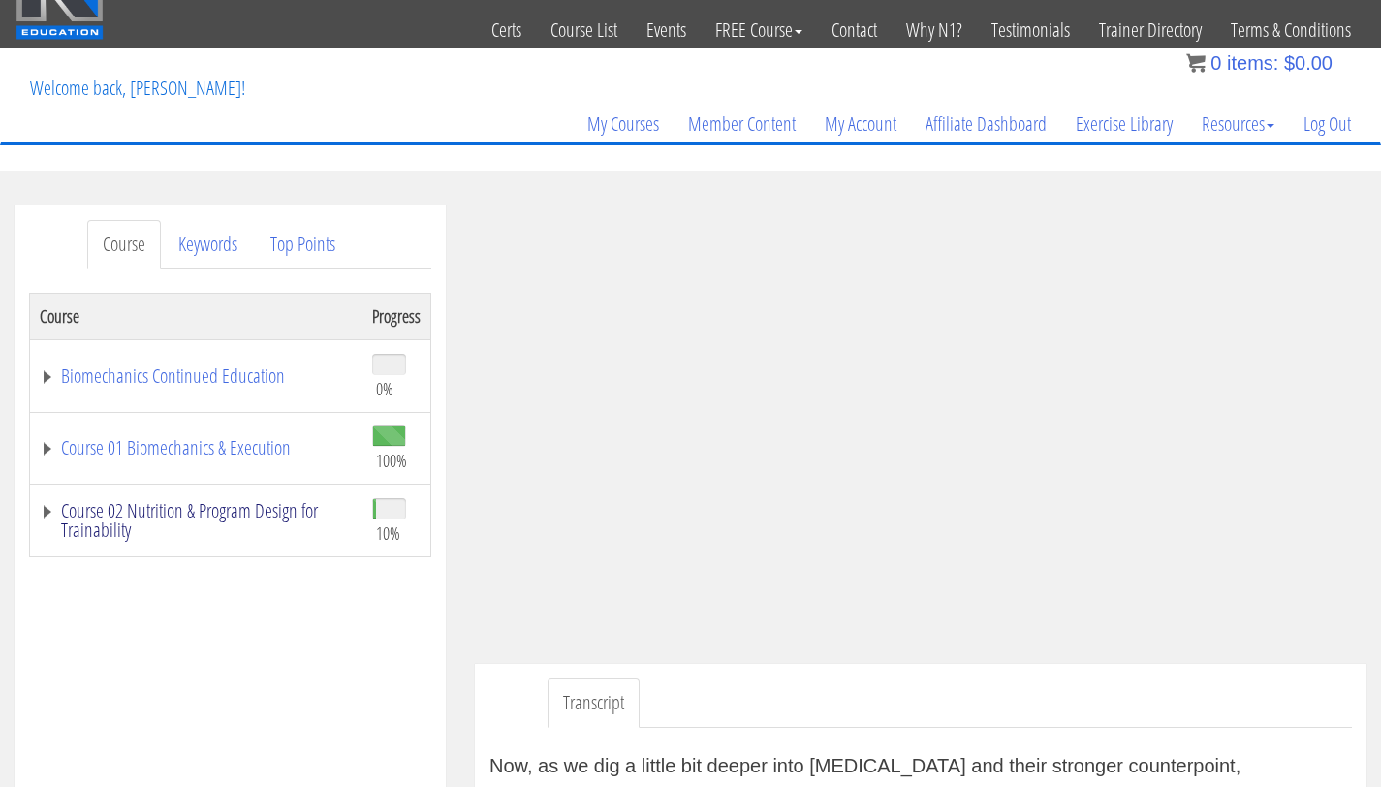
click at [210, 513] on link "Course 02 Nutrition & Program Design for Trainability" at bounding box center [196, 520] width 313 height 39
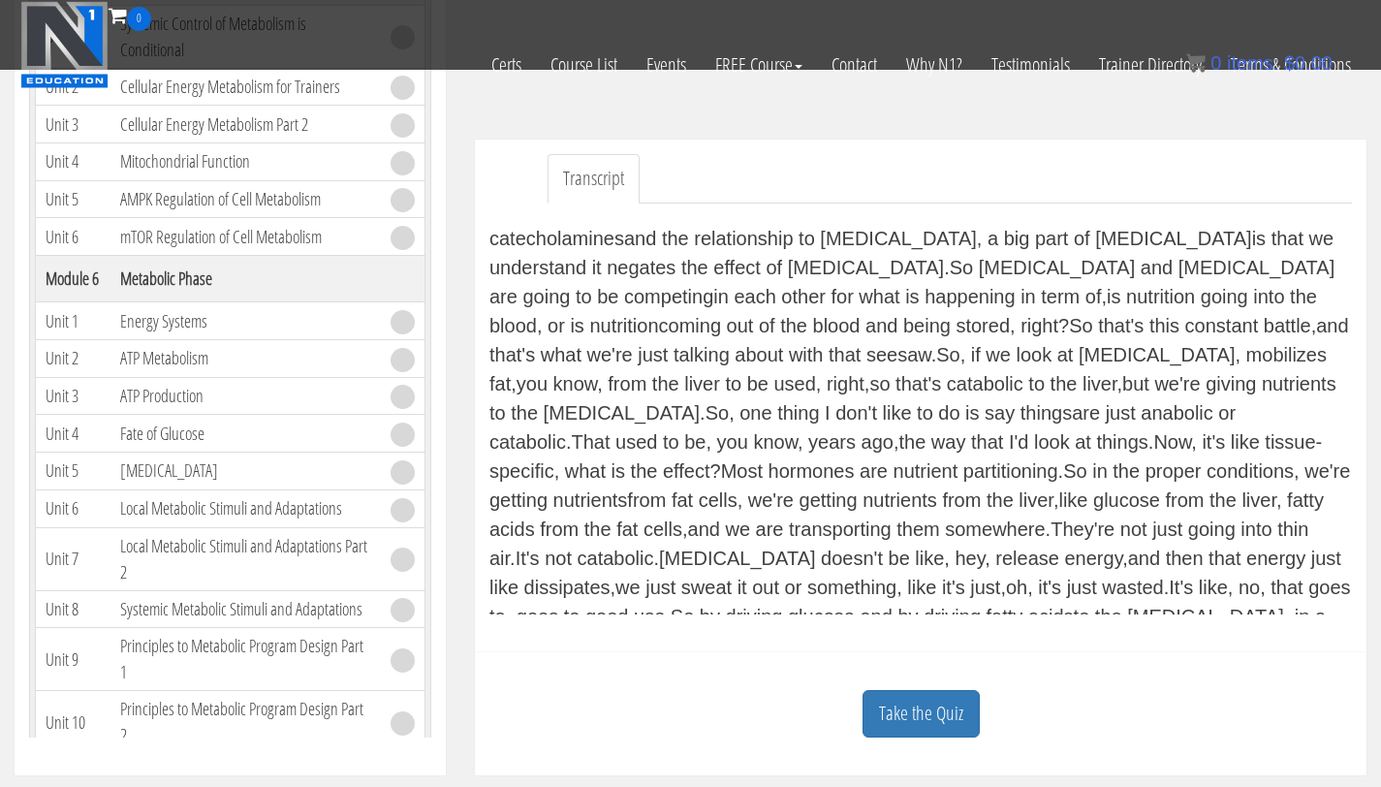
scroll to position [87, 0]
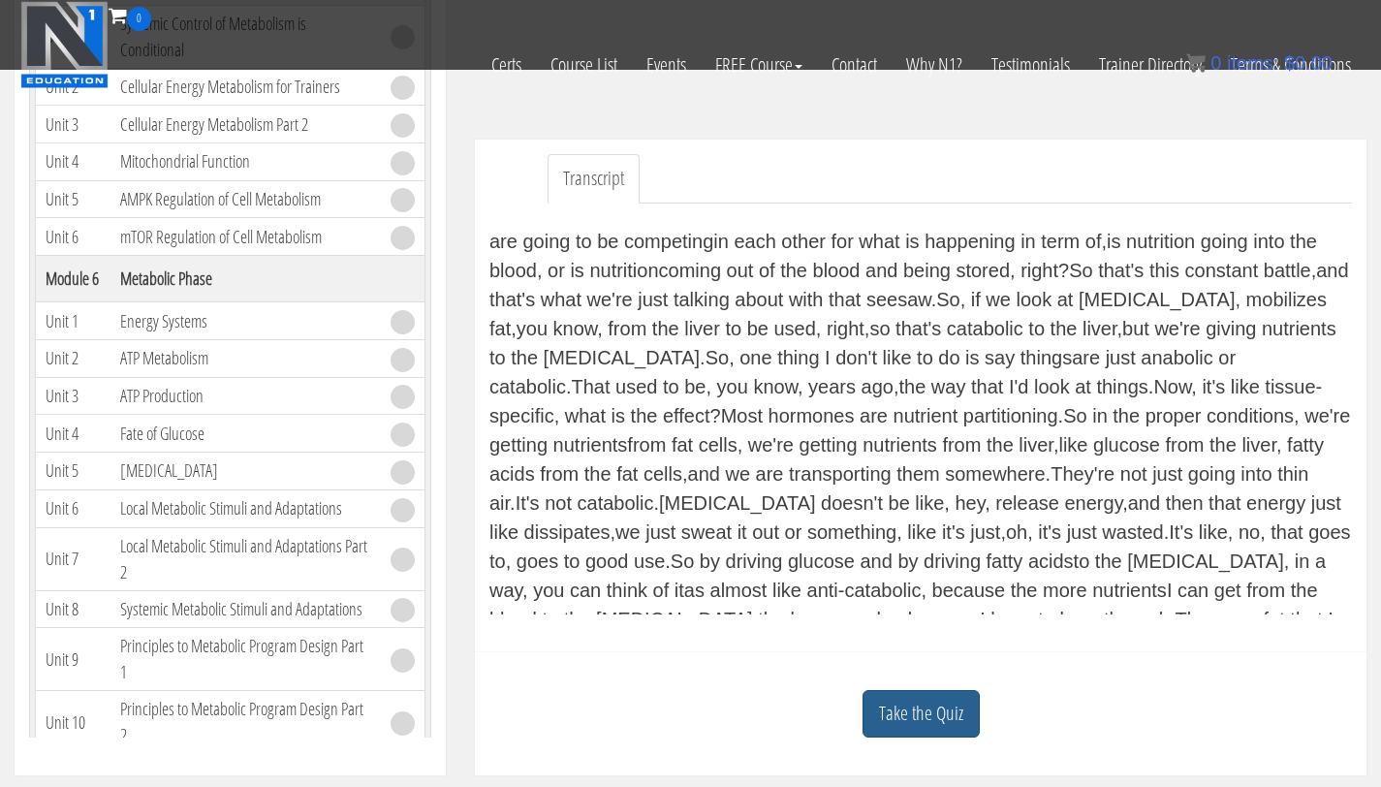
click at [886, 701] on link "Take the Quiz" at bounding box center [921, 713] width 117 height 47
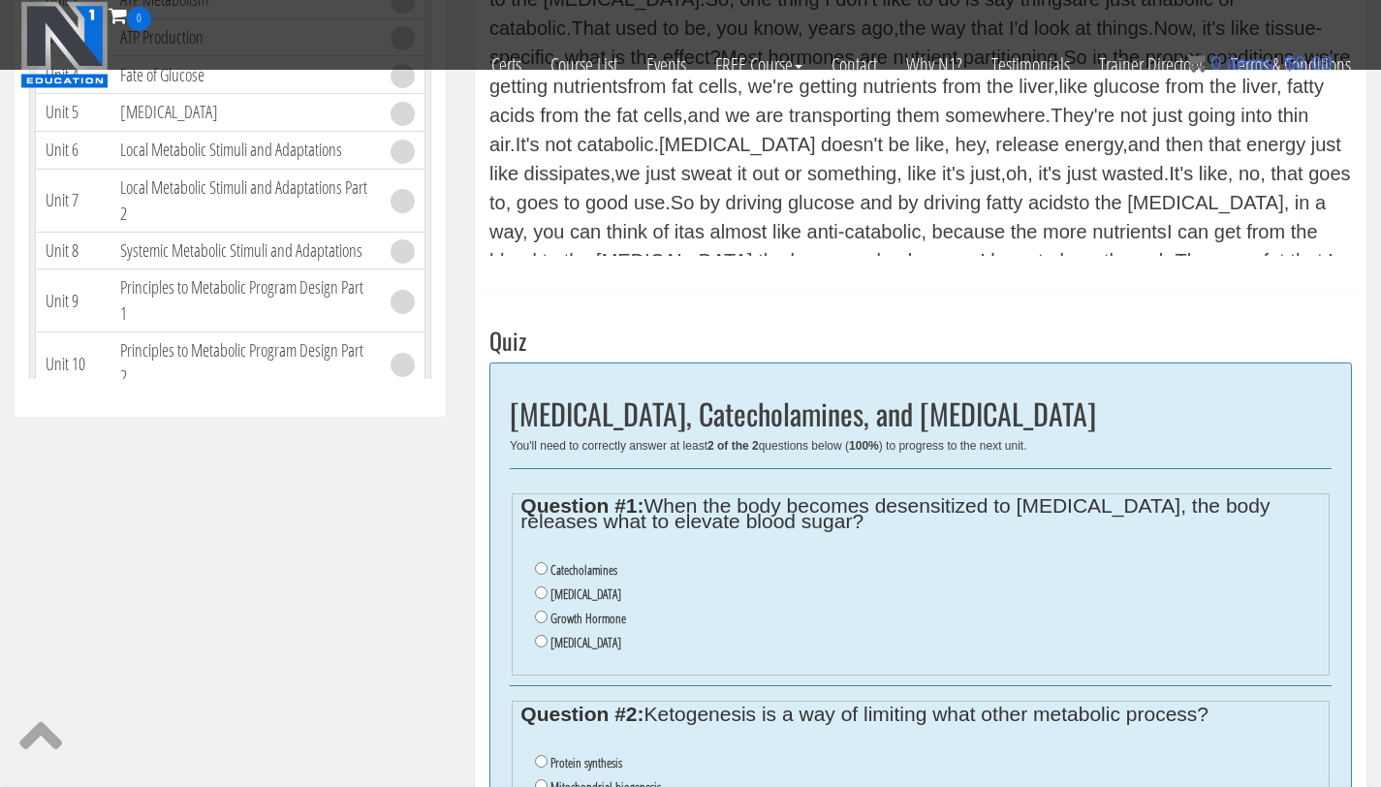
scroll to position [812, 0]
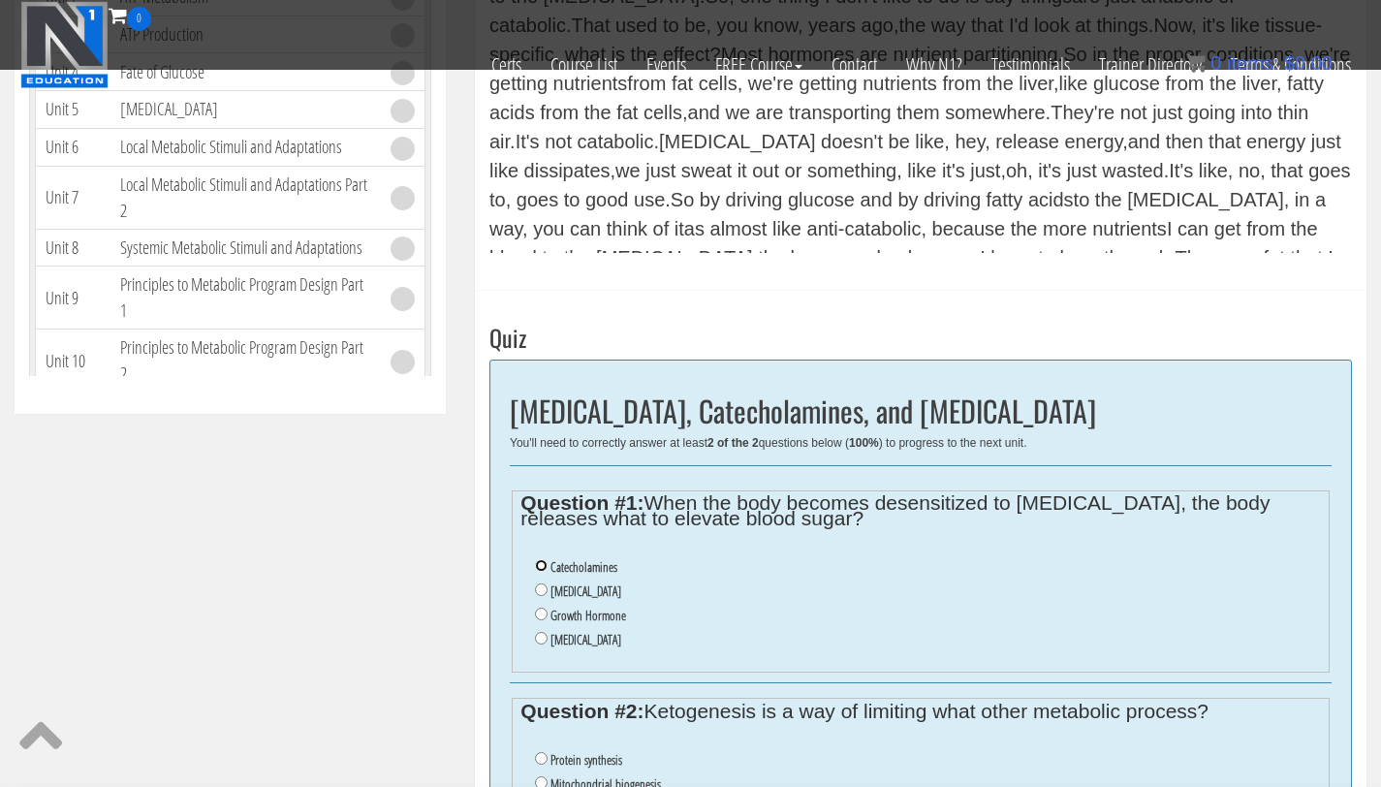
click at [544, 563] on input "Catecholamines" at bounding box center [541, 565] width 13 height 13
radio input "true"
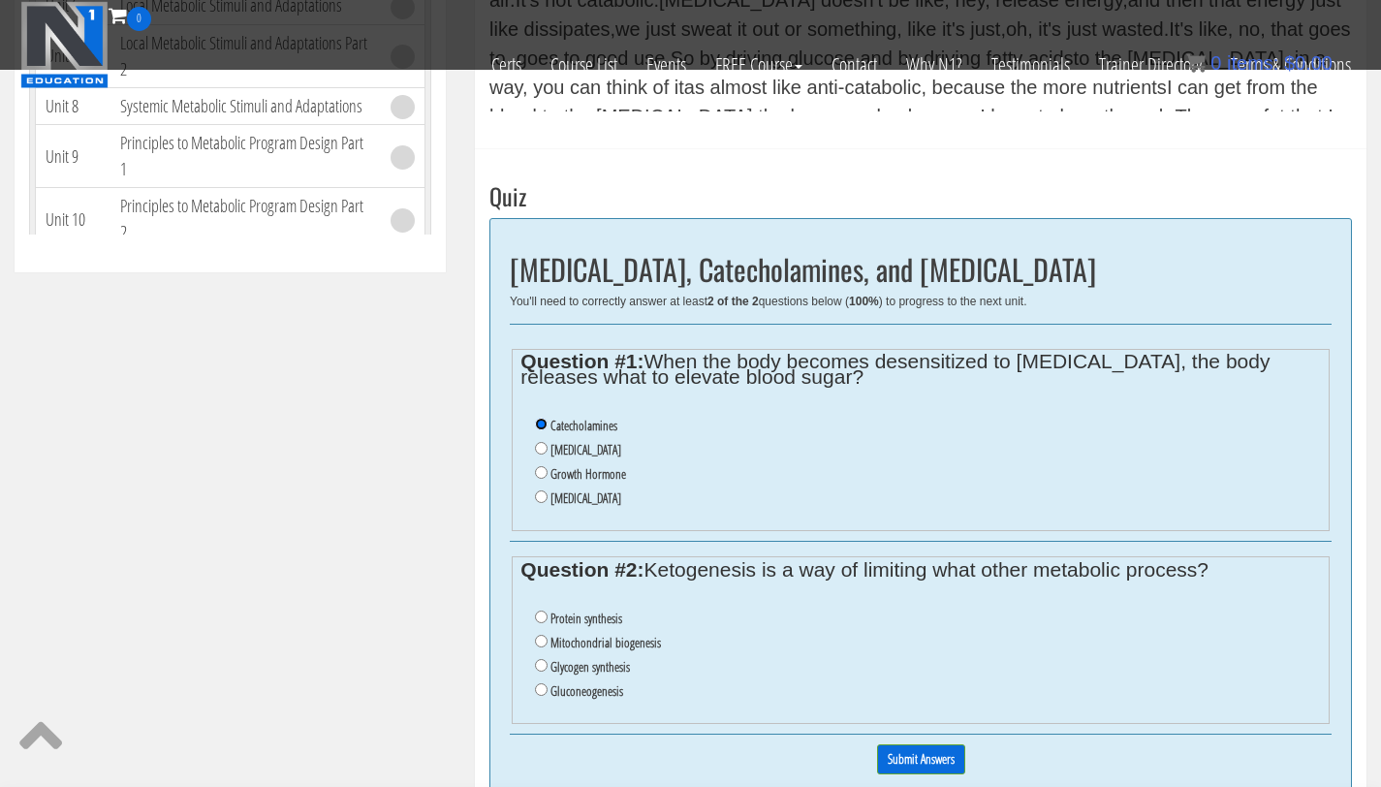
scroll to position [955, 0]
click at [544, 690] on input "Gluconeogenesis" at bounding box center [541, 688] width 13 height 13
radio input "true"
click at [915, 753] on input "Submit Answers" at bounding box center [921, 758] width 88 height 30
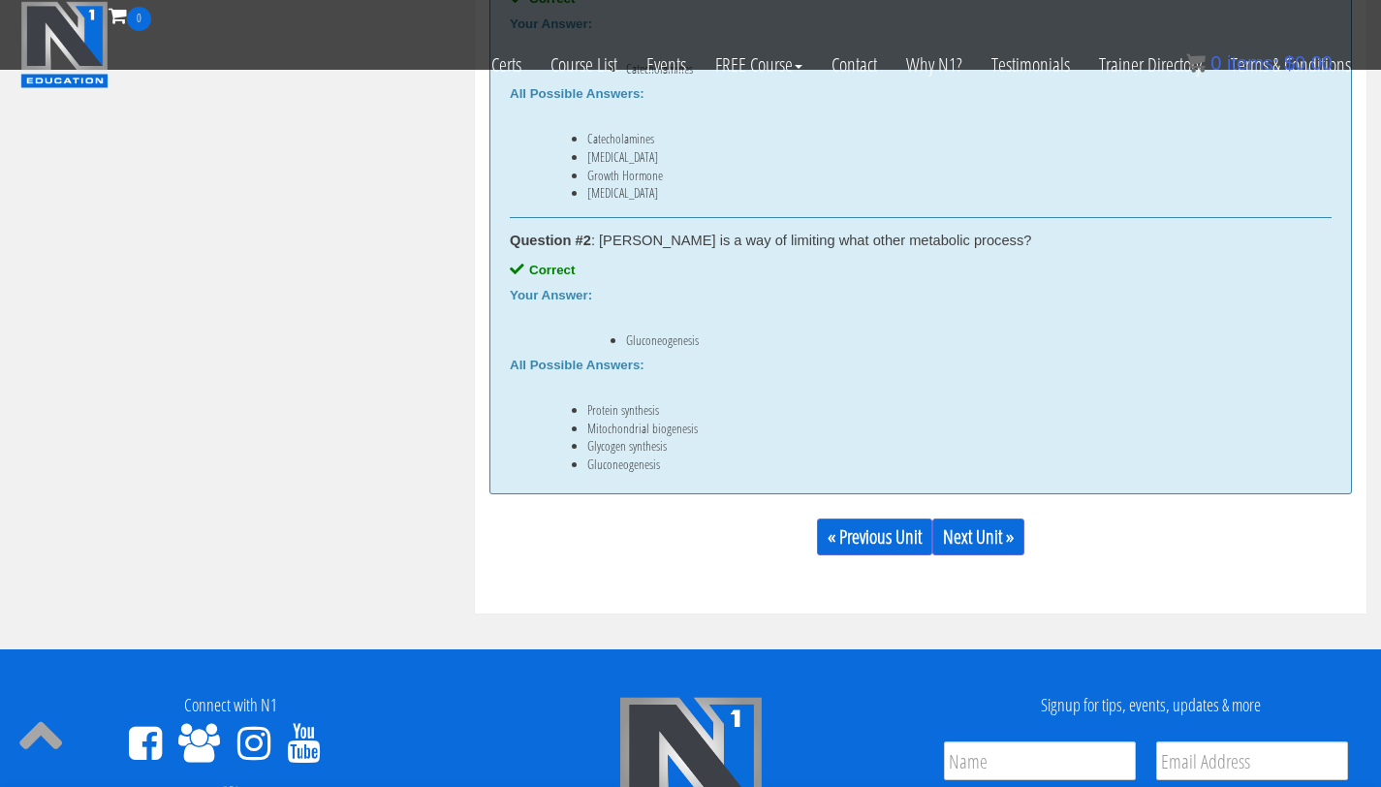
scroll to position [1493, 0]
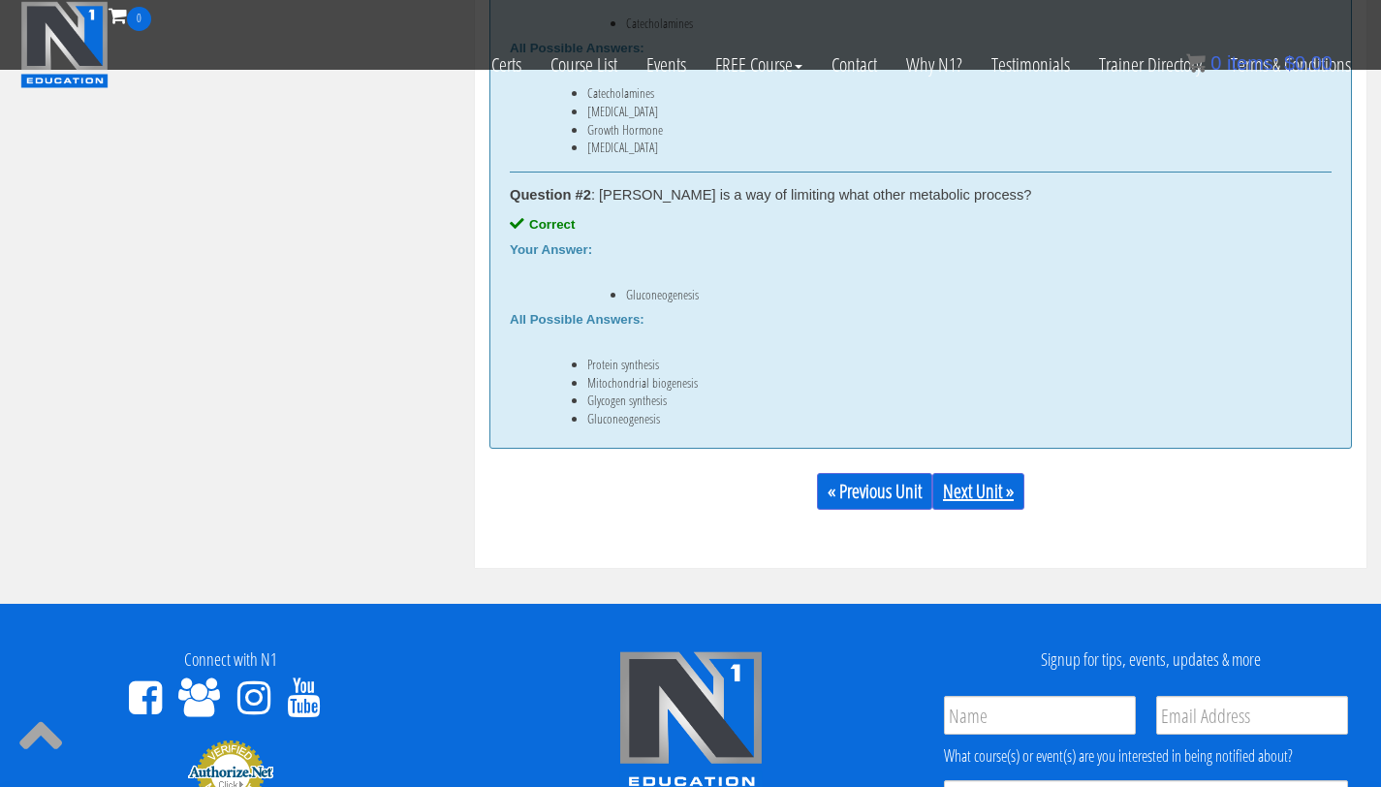
click at [971, 497] on link "Next Unit »" at bounding box center [979, 491] width 92 height 37
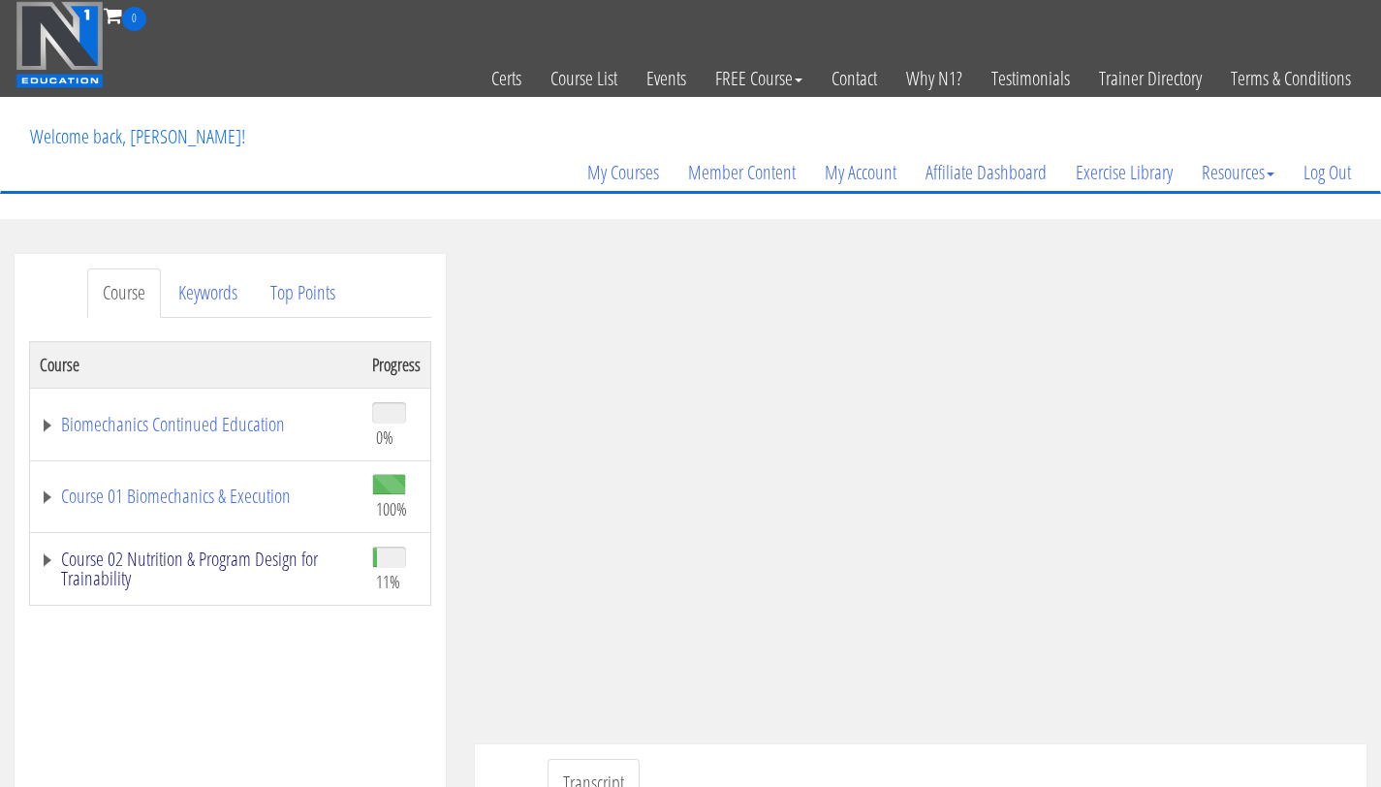
click at [106, 577] on link "Course 02 Nutrition & Program Design for Trainability" at bounding box center [196, 569] width 313 height 39
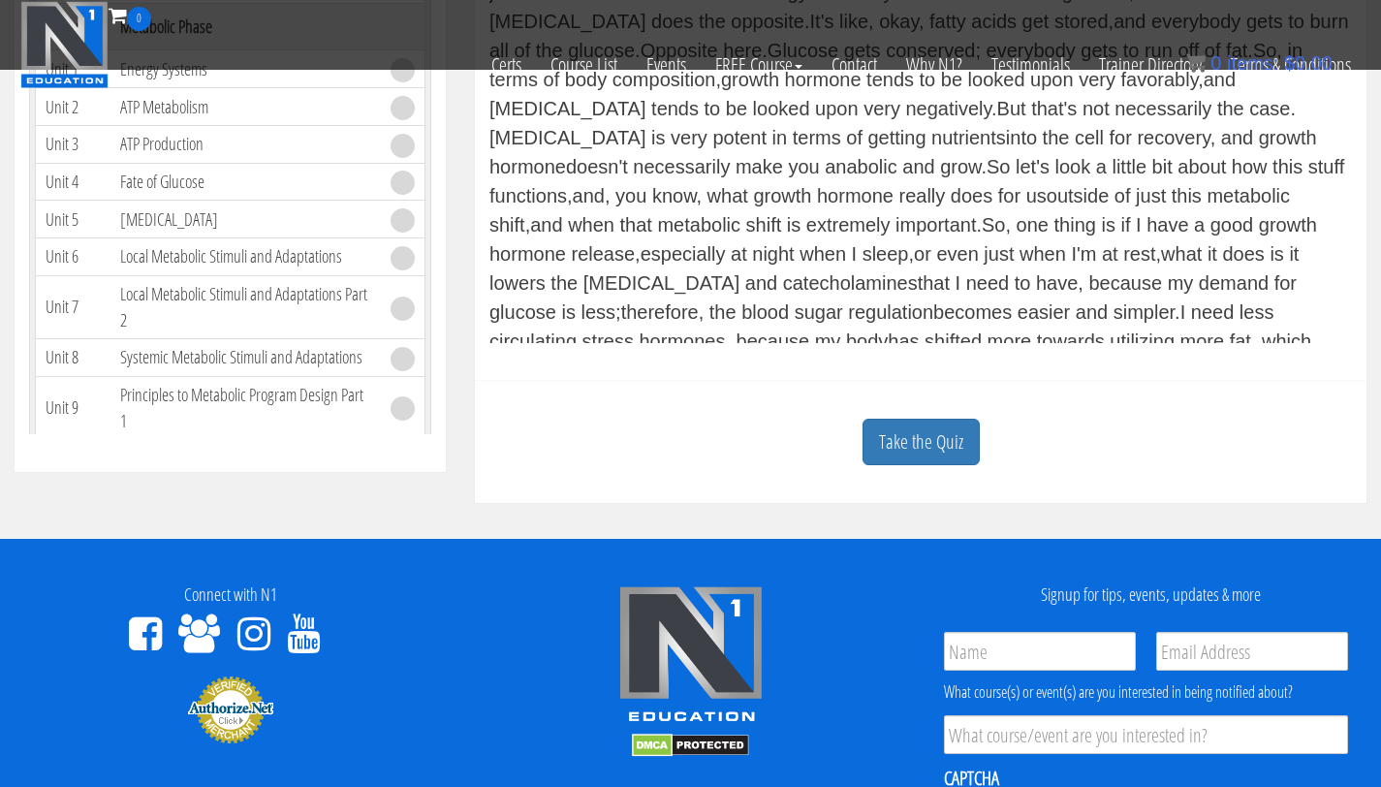
scroll to position [746, 0]
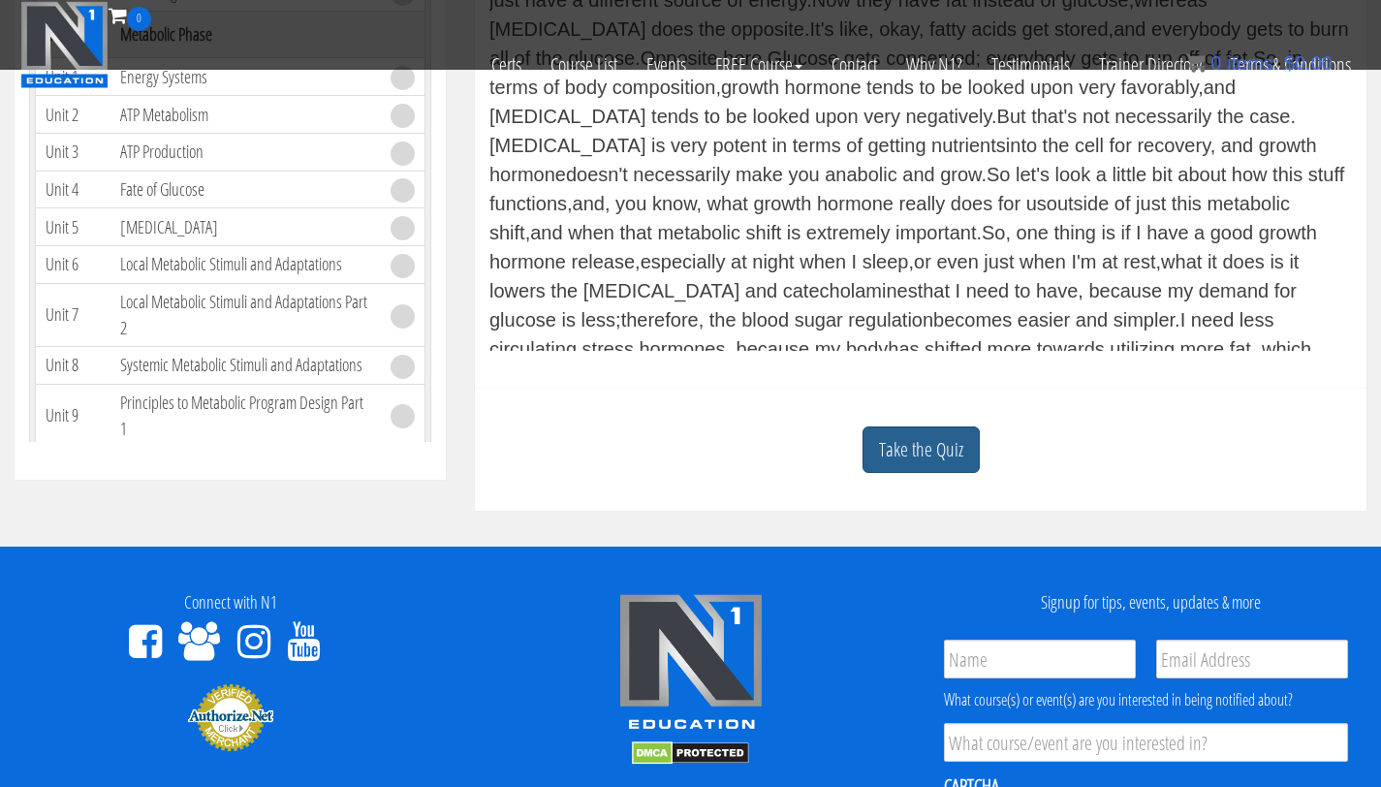
click at [928, 450] on link "Take the Quiz" at bounding box center [921, 450] width 117 height 47
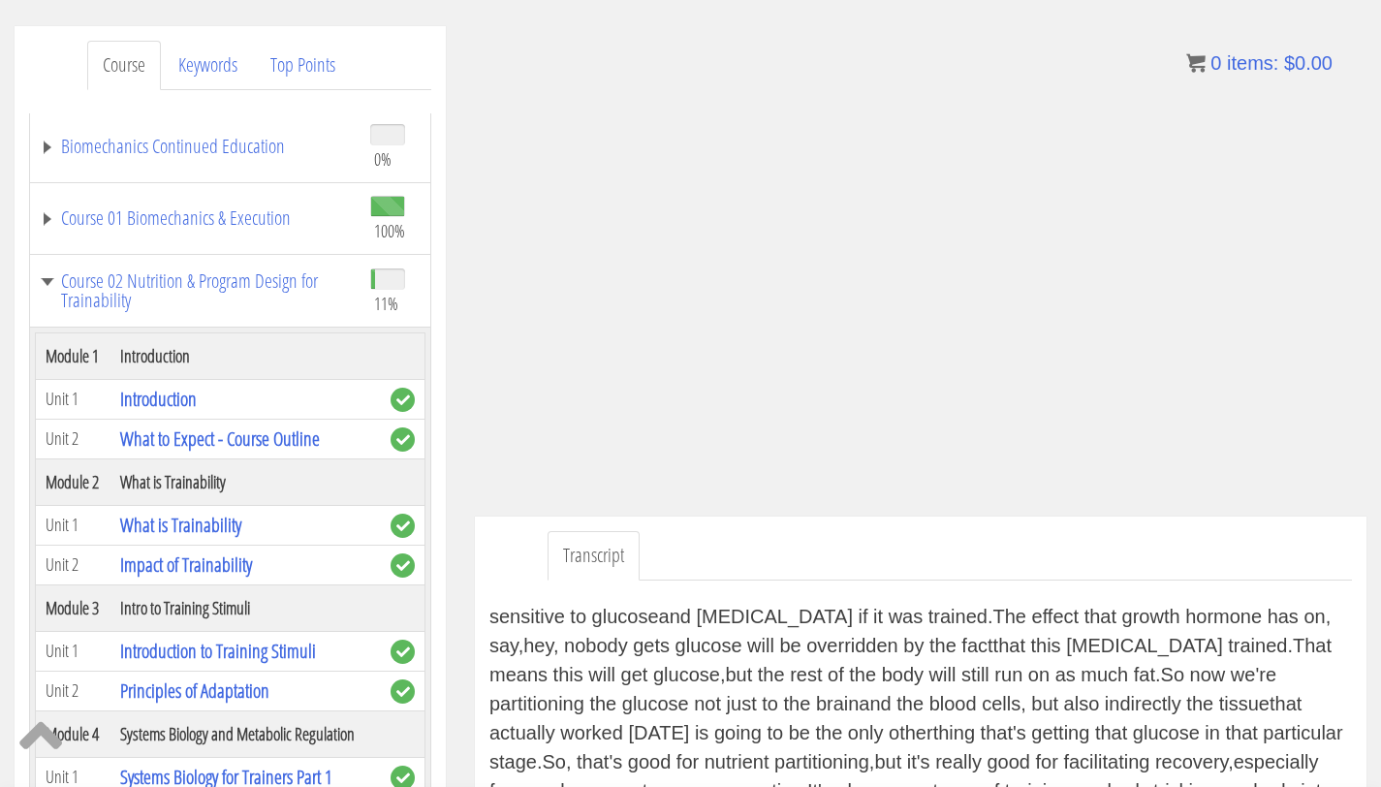
scroll to position [1803, 0]
click at [987, 665] on div "Next up is growth hormone and [MEDICAL_DATA], which are two very potent hormone…" at bounding box center [921, 798] width 863 height 388
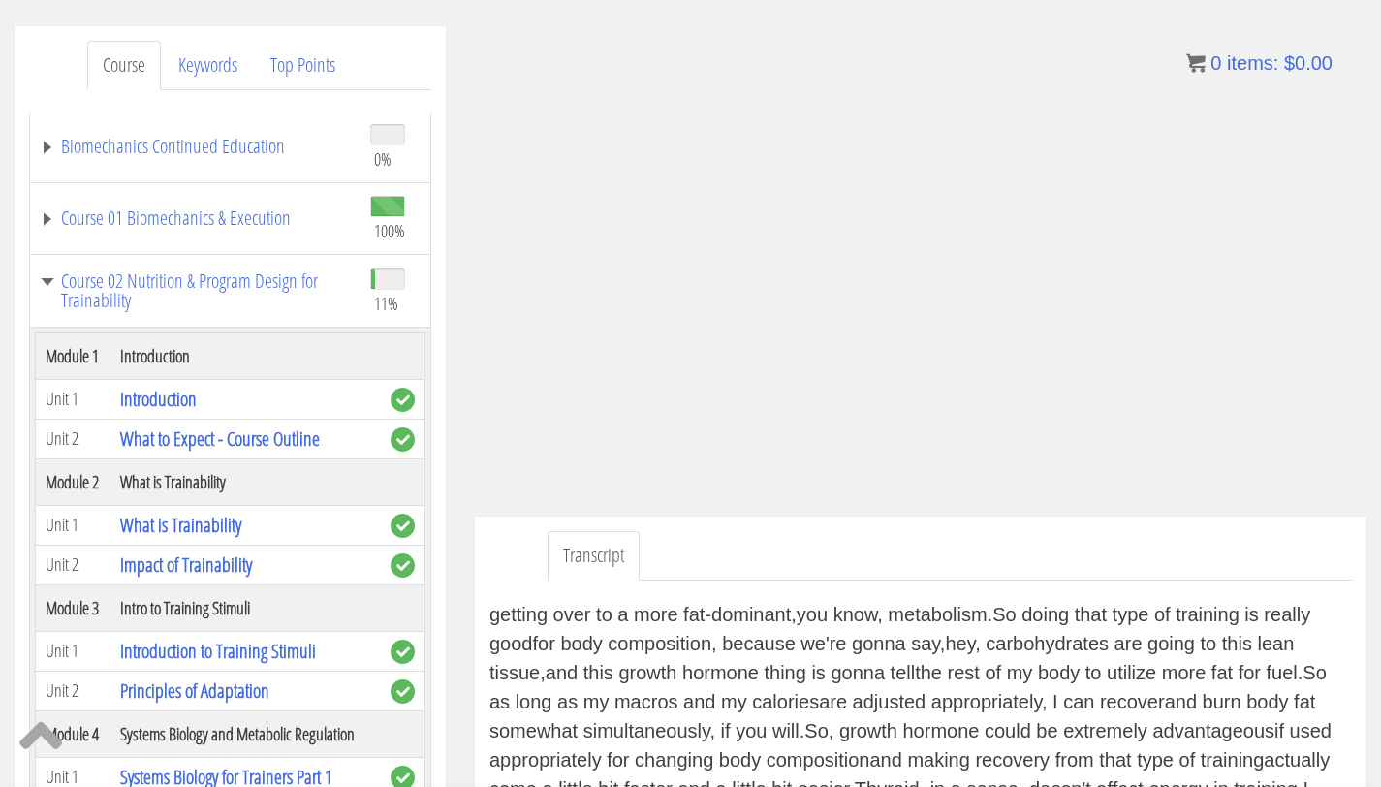
scroll to position [2014, 0]
